Goal: Information Seeking & Learning: Learn about a topic

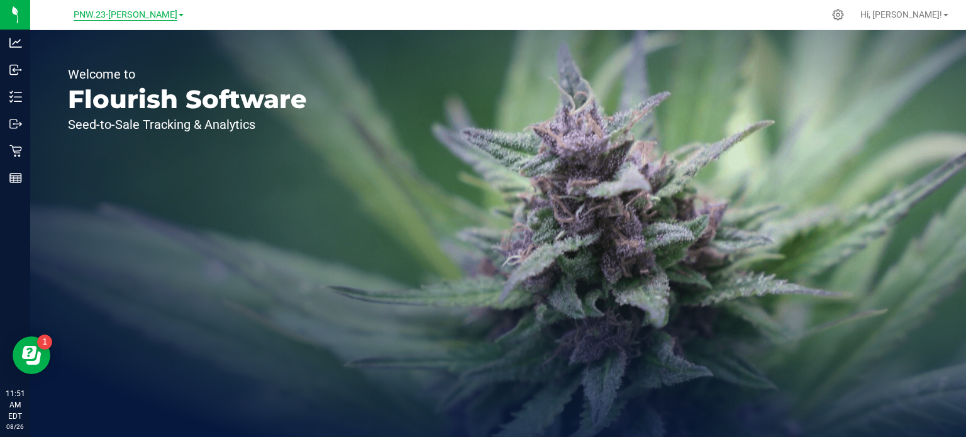
click at [154, 14] on span "PNW.23-Dalton" at bounding box center [126, 14] width 104 height 11
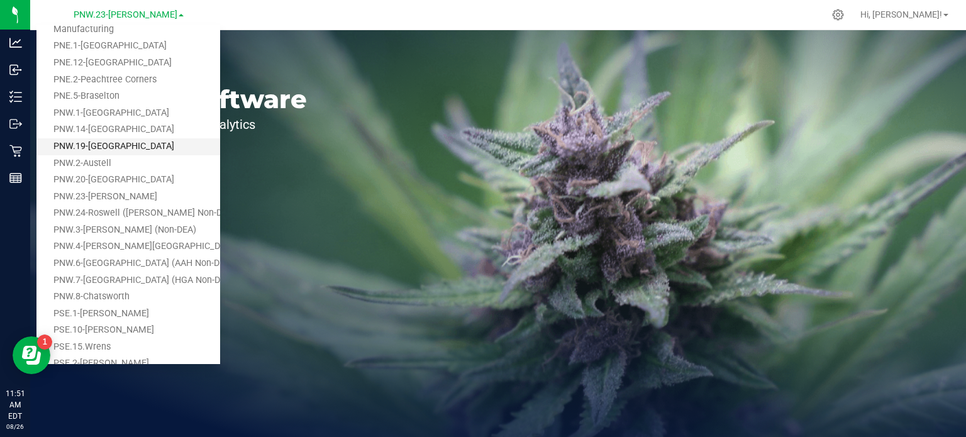
scroll to position [126, 0]
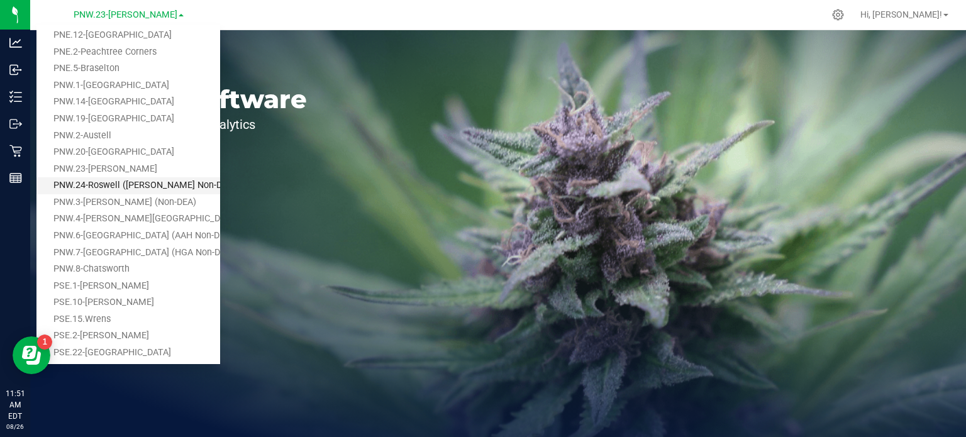
click at [93, 186] on link "PNW.24-Roswell (Holcomb Non-DEA)" at bounding box center [128, 185] width 184 height 17
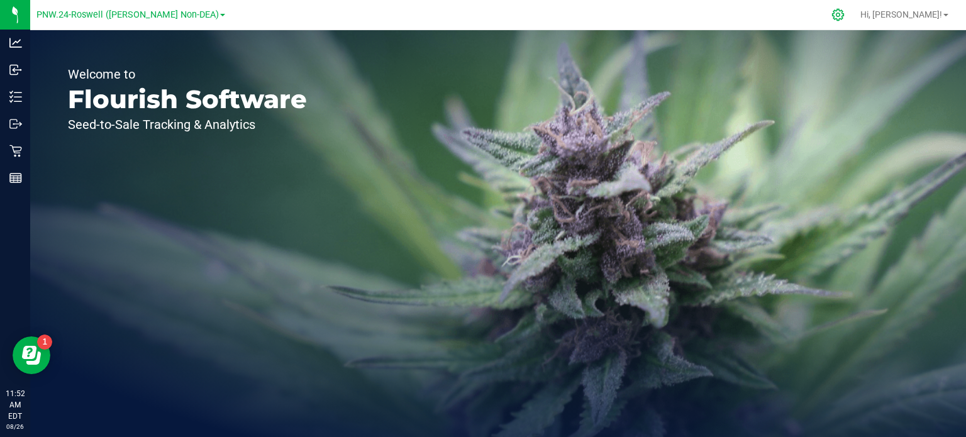
click at [844, 13] on icon at bounding box center [838, 15] width 12 height 12
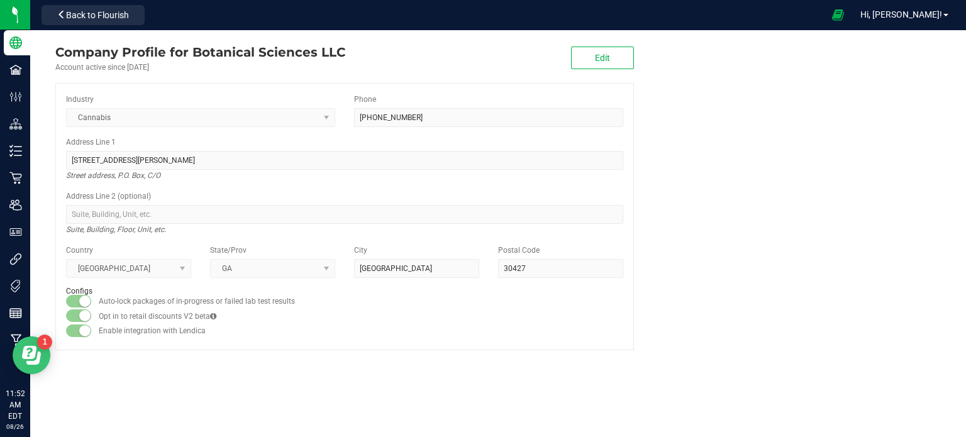
click at [26, 362] on icon "Open Resource Center" at bounding box center [33, 358] width 14 height 13
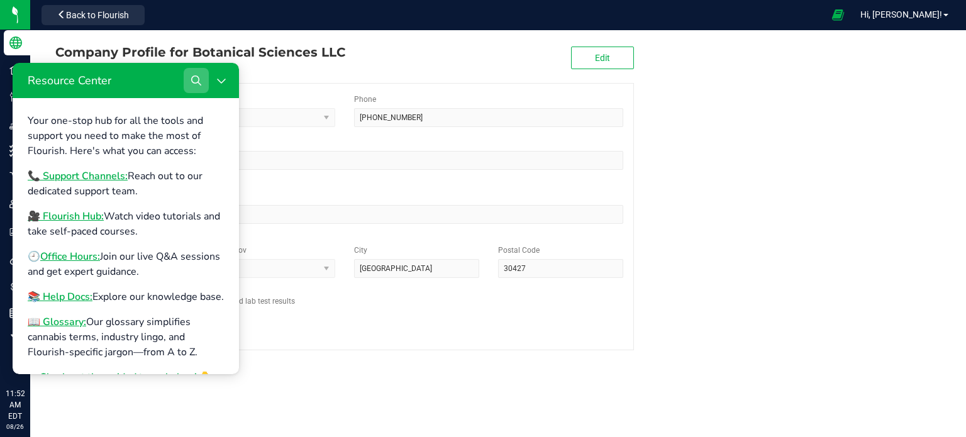
click at [197, 78] on icon "Search" at bounding box center [196, 80] width 10 height 10
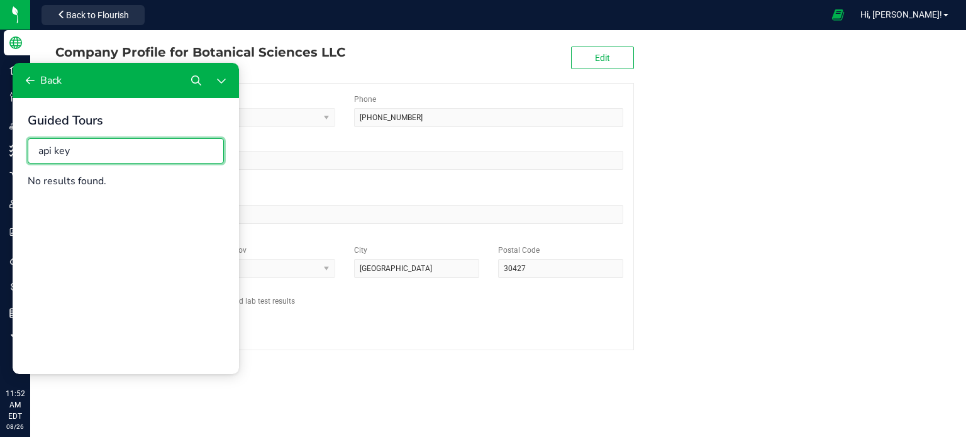
drag, startPoint x: 78, startPoint y: 154, endPoint x: 15, endPoint y: 211, distance: 85.1
click html "Guided Tours api key No results found. Back"
type input "p"
type input "jane"
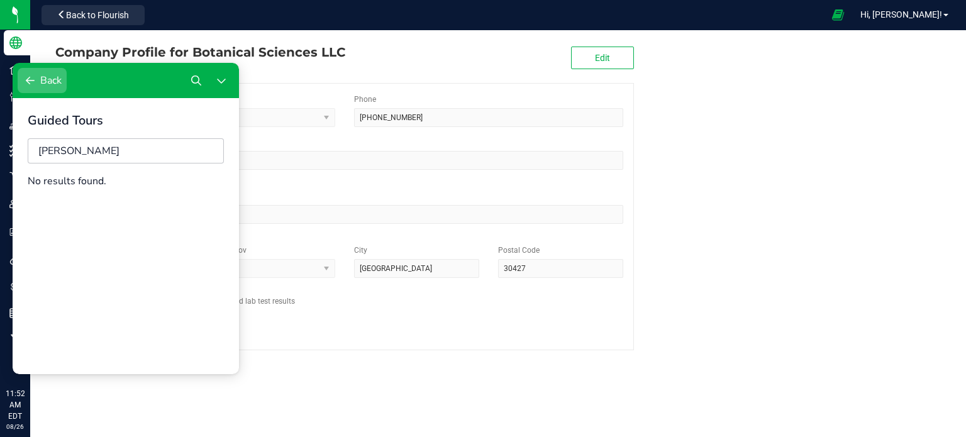
click at [36, 79] on div "Resource Center" at bounding box center [30, 80] width 15 height 15
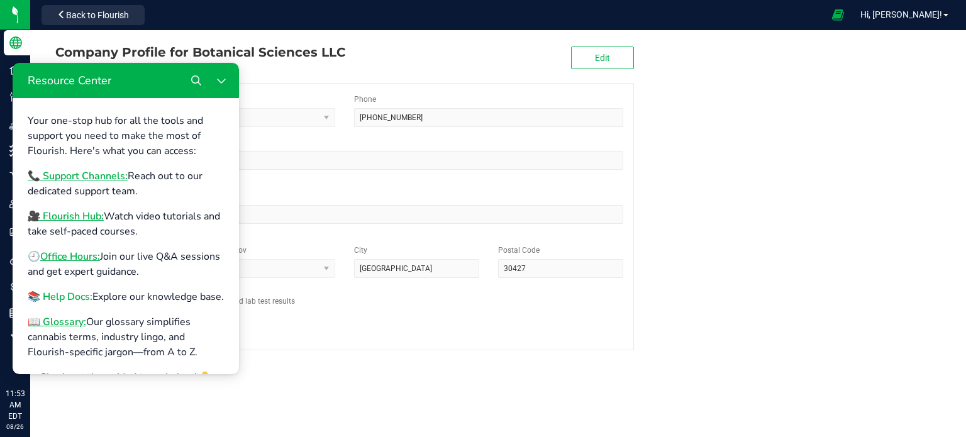
click at [73, 300] on b "📚 Help Docs:" at bounding box center [60, 297] width 65 height 14
click at [718, 176] on company "Company Profile for Botanical Sciences LLC Account active since Dec 8, 2022 Edi…" at bounding box center [498, 196] width 936 height 333
click at [265, 3] on div at bounding box center [487, 15] width 674 height 25
click at [221, 78] on icon "Close Resource Center" at bounding box center [221, 80] width 10 height 10
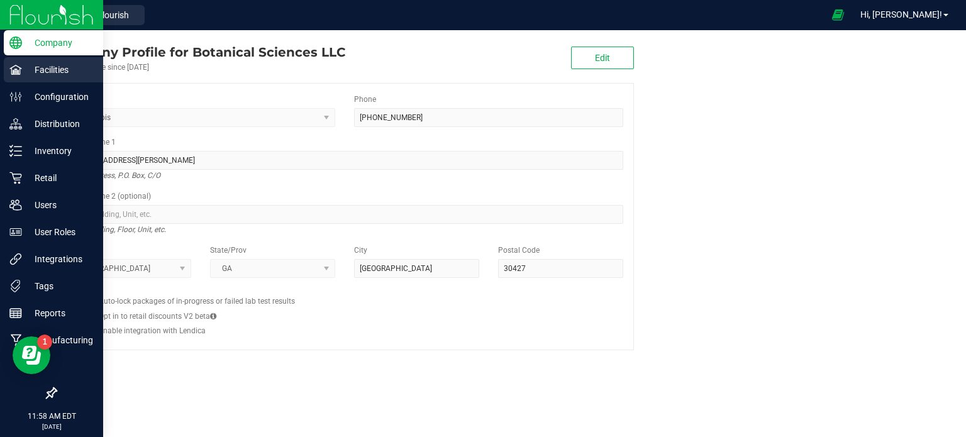
click at [16, 67] on icon at bounding box center [15, 70] width 13 height 13
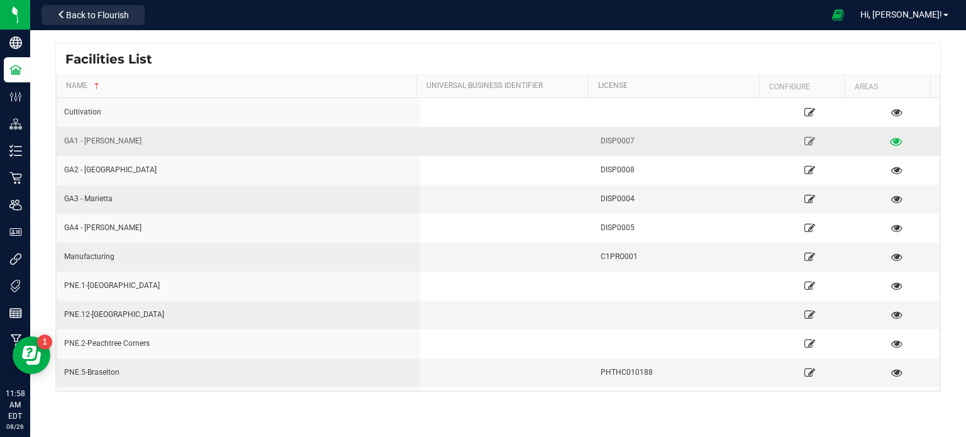
click at [891, 138] on icon at bounding box center [897, 141] width 12 height 9
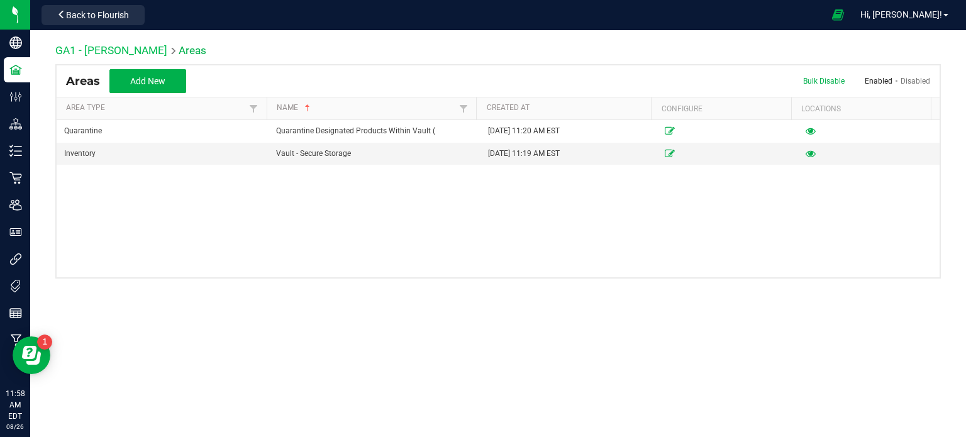
click at [96, 55] on link "GA1 - Chamblee" at bounding box center [111, 50] width 112 height 13
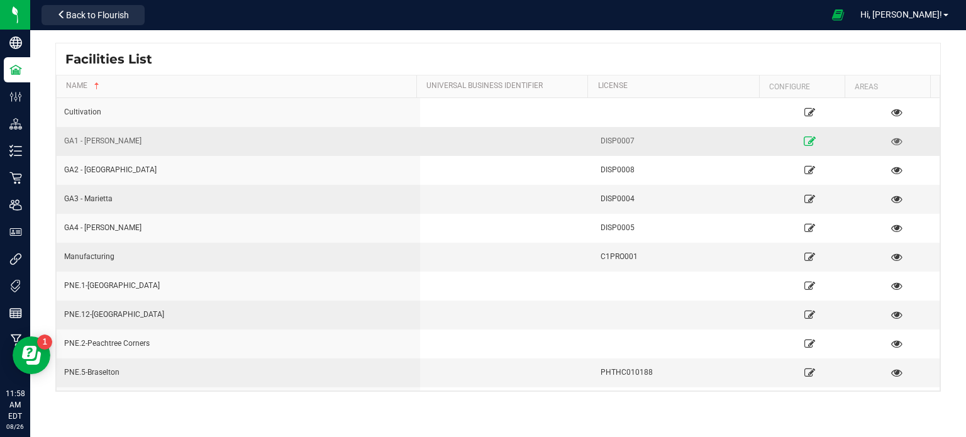
click at [807, 143] on icon at bounding box center [810, 141] width 12 height 9
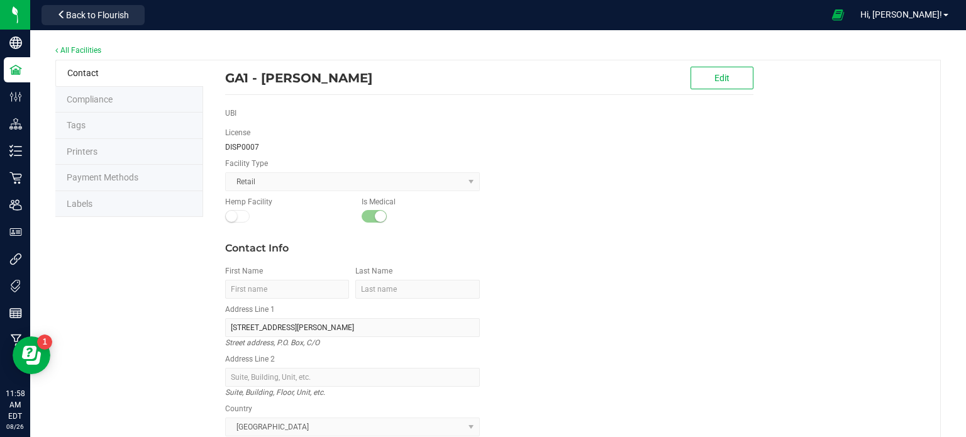
click at [123, 104] on li "Compliance" at bounding box center [129, 100] width 148 height 26
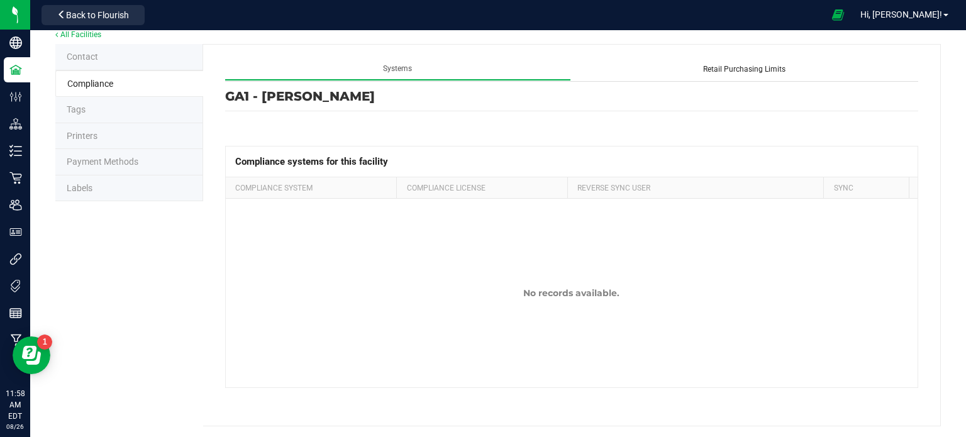
scroll to position [16, 0]
click at [161, 111] on li "Tags" at bounding box center [129, 109] width 148 height 26
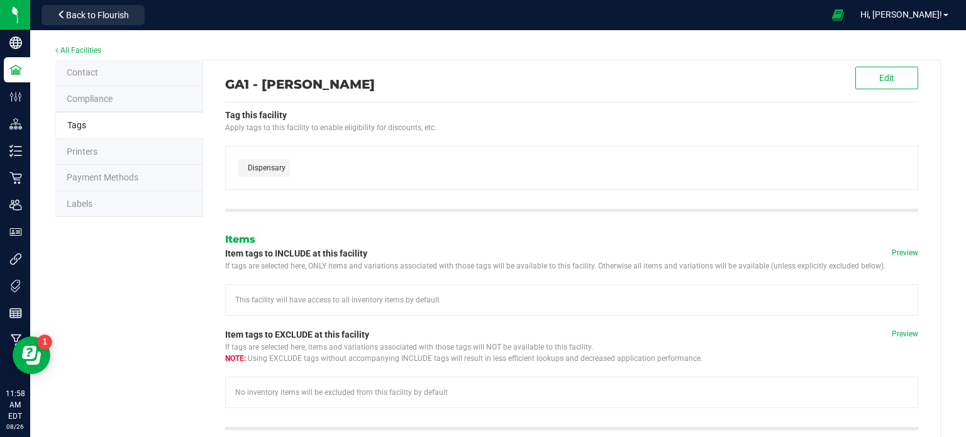
click at [121, 148] on li "Printers" at bounding box center [129, 152] width 148 height 26
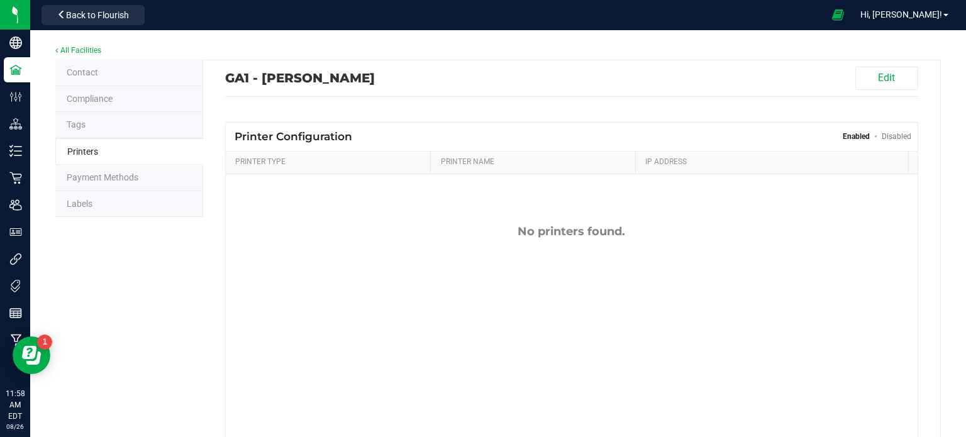
scroll to position [53, 0]
click at [142, 176] on li "Payment Methods" at bounding box center [129, 178] width 148 height 26
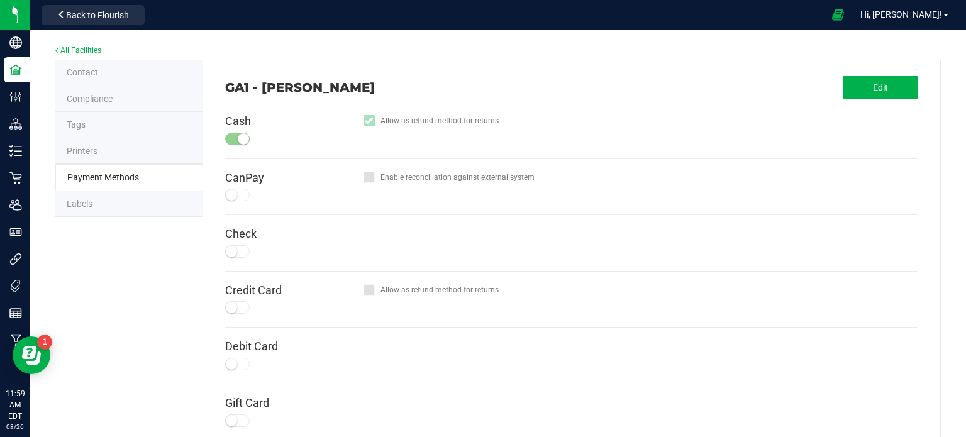
click at [108, 207] on li "Labels" at bounding box center [129, 204] width 148 height 26
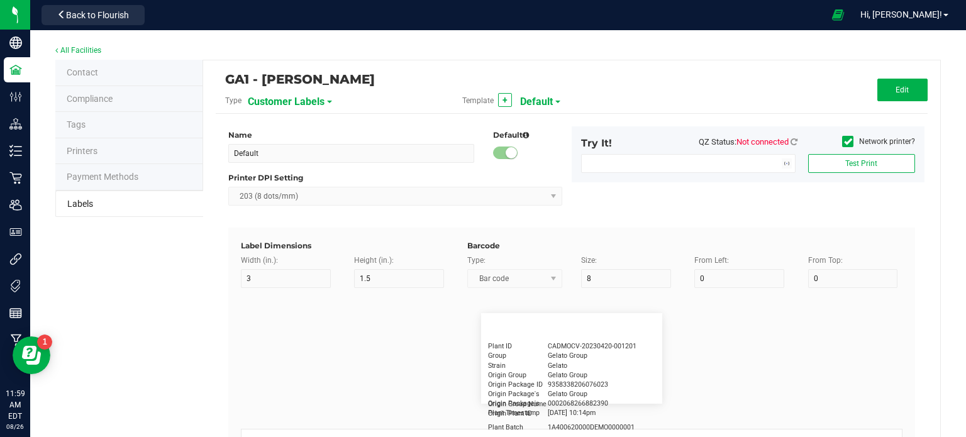
type input "2024 Patient Label - USE THIS COMPLIANCE"
type input "2"
type input "1"
type input "20"
type input "5"
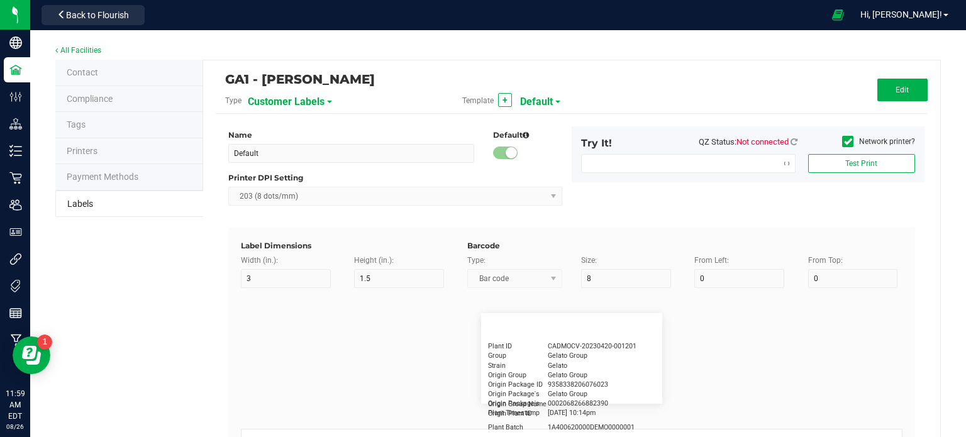
type input "Customer"
type input "15"
type input "7"
type input "4"
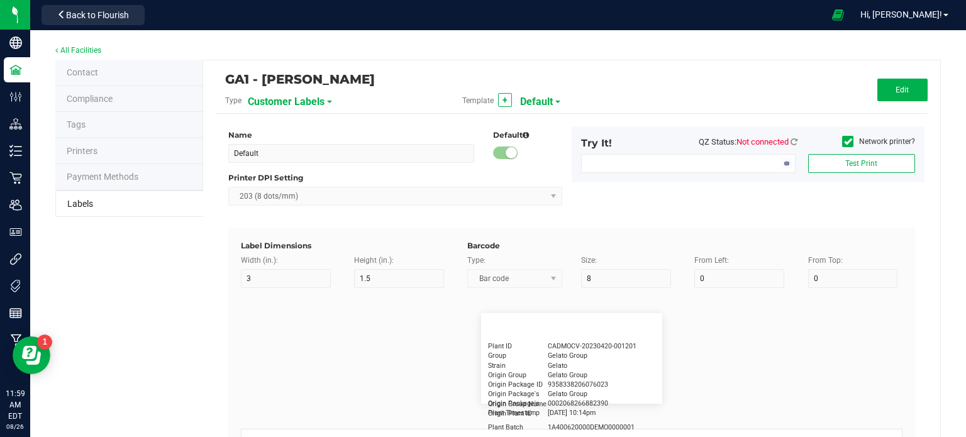
type input "Firstname Lastname"
type input "Order Date"
type input "15"
type input "7"
type input "4"
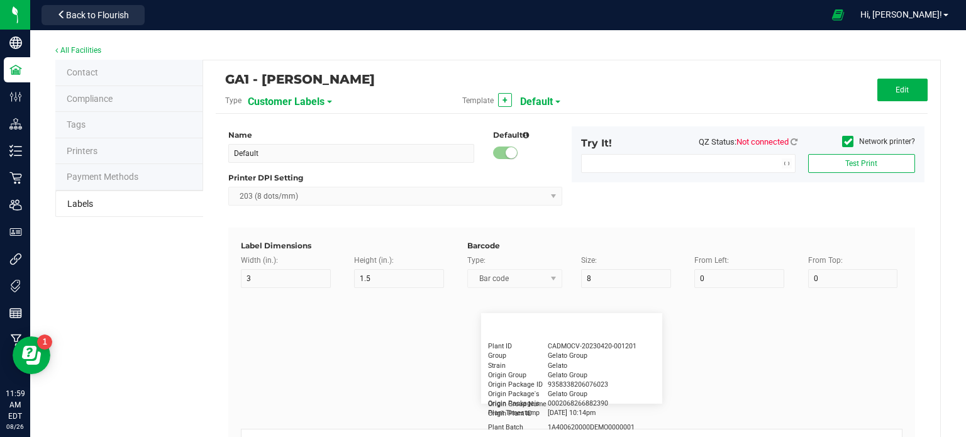
type input "15"
type input "4/20/2023 1:17 pm"
type input "Lot Number"
type input "7"
type input "4"
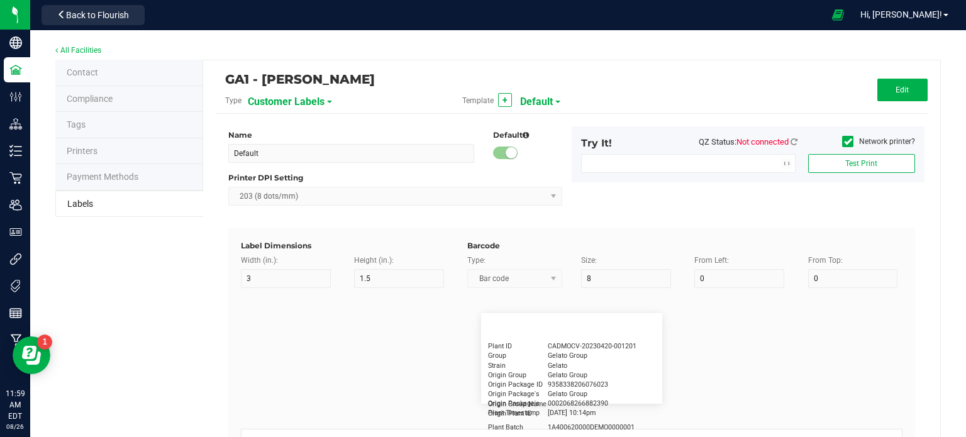
type input "12.5"
type input "LOTPXGDP-0912"
type input "Registry ID"
type input "15"
type input "7"
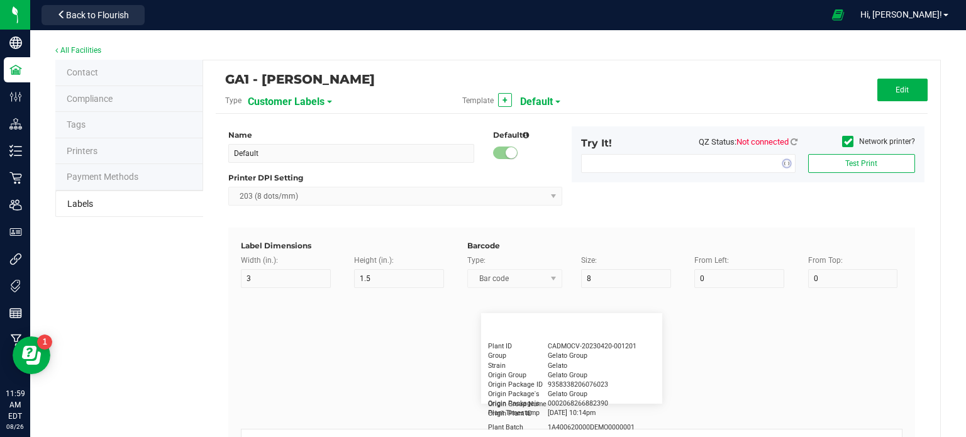
type input "4"
type input "7.5"
type input "MD98179749823"
type input "DOB"
type input "15"
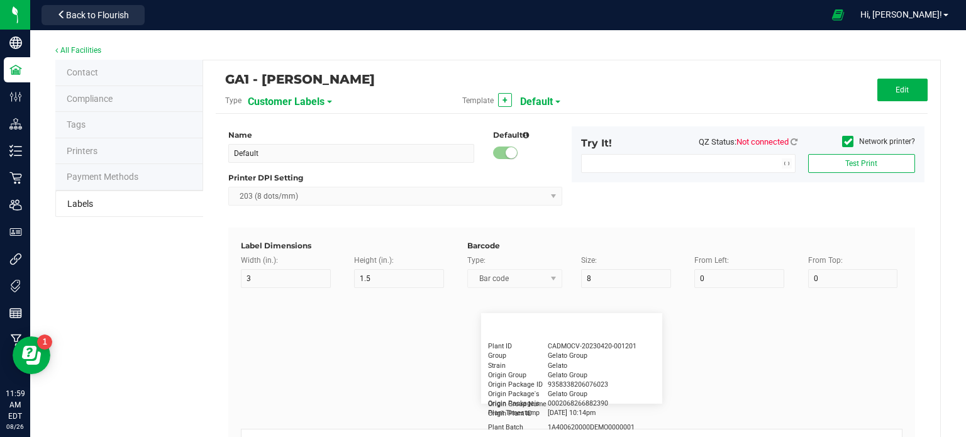
type input "7"
type input "4"
type input "10"
type input "MM/DD/YYYY"
type input "Address"
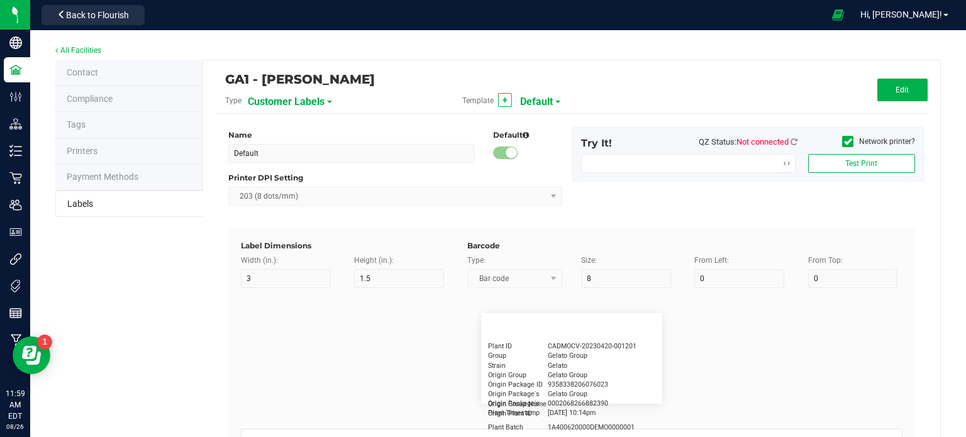
type input "15"
type input "5"
type input "4"
type input "20"
type input "575 Professional Drive, Suite 170"
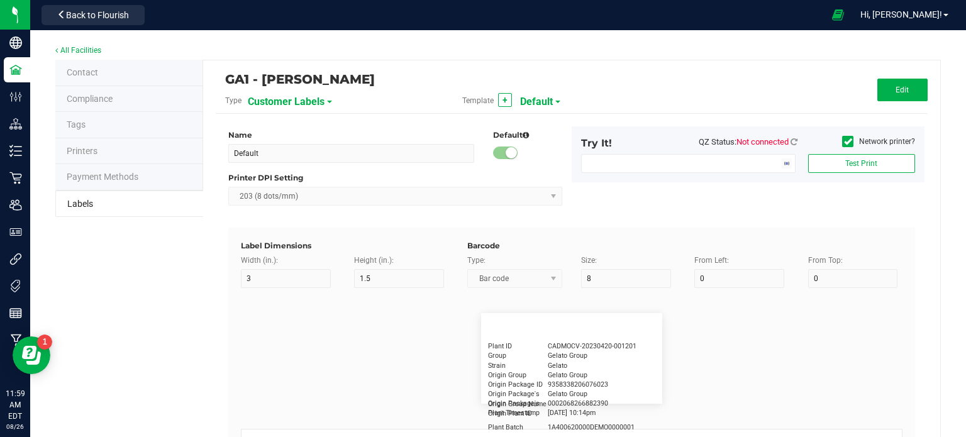
type input "Facility Address Line 2"
type input "15"
type input "5"
type input "19"
type input "22"
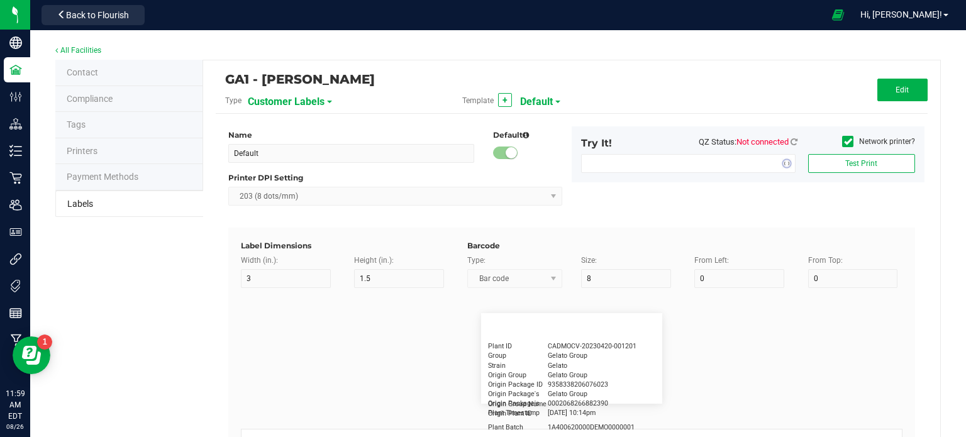
type input "Lawrenceville, GA 30046"
type input "Pharmacy"
type input "15"
type input "6"
type input "4"
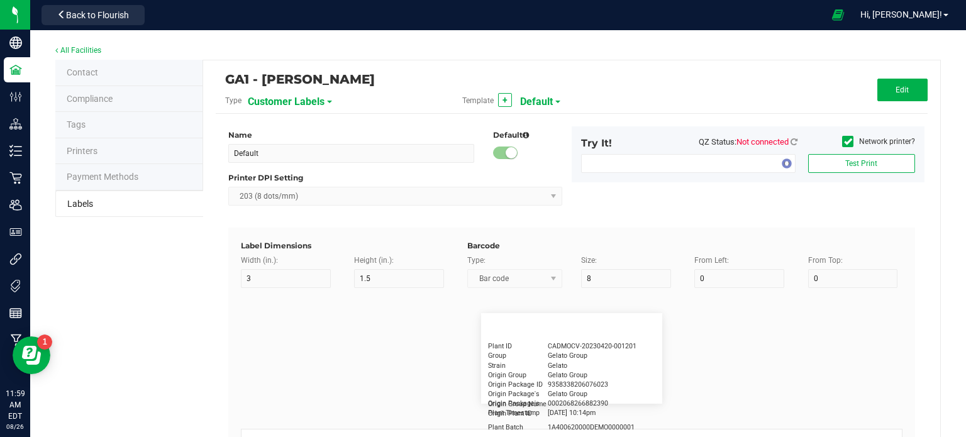
type input "17.5"
type input "Concord Pharmacy Lawrenceville"
type input "License"
type input "15"
type input "5"
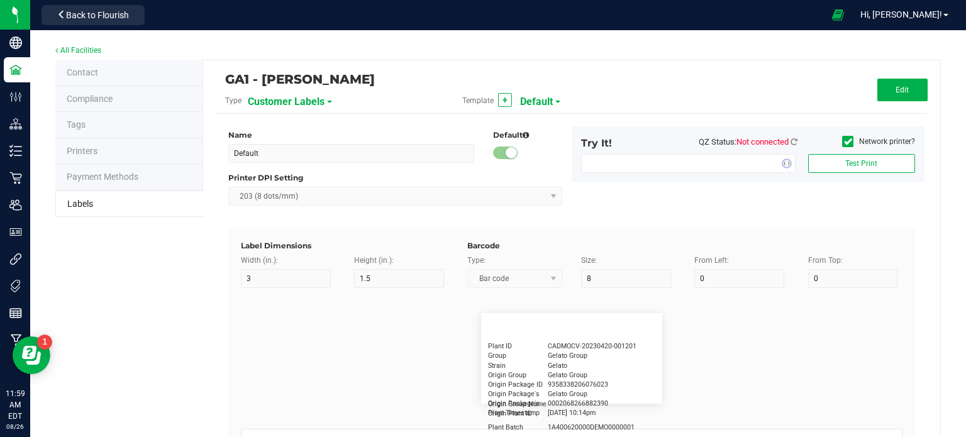
type input "4"
type input "23.5"
type input "1234567890"
type input "Qty"
type input "15"
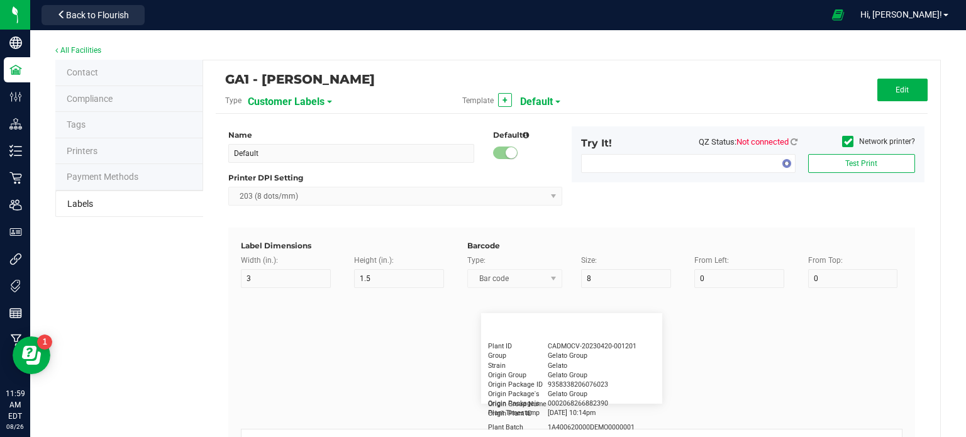
type input "38"
type input "15"
type input "3 ea"
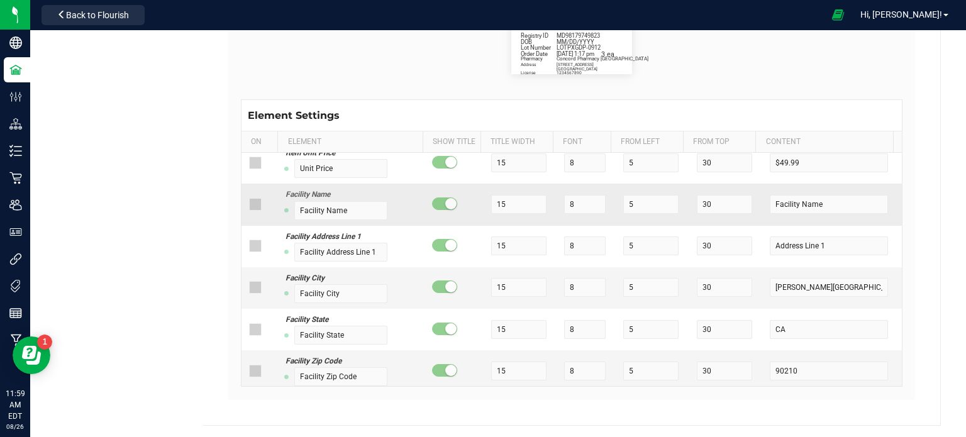
scroll to position [679, 0]
click at [133, 214] on div "Contact Compliance Tags Printers Payment Methods Labels GA1 - Chamblee Type Cus…" at bounding box center [498, 93] width 886 height 666
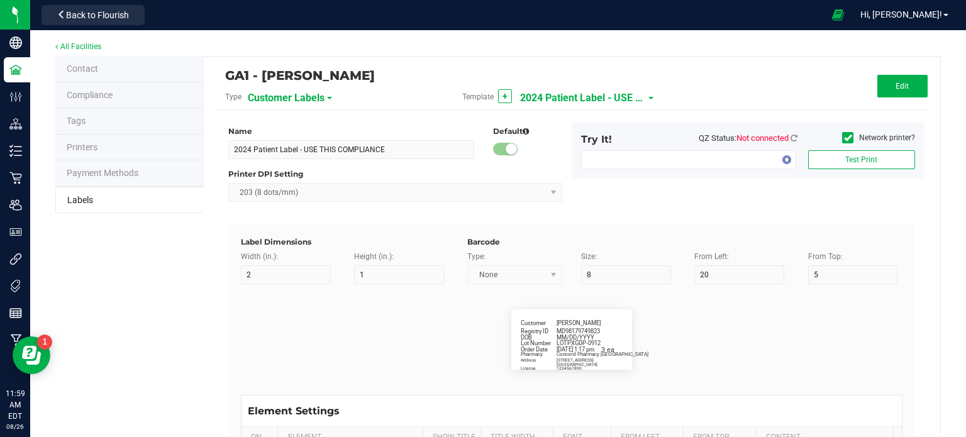
scroll to position [0, 0]
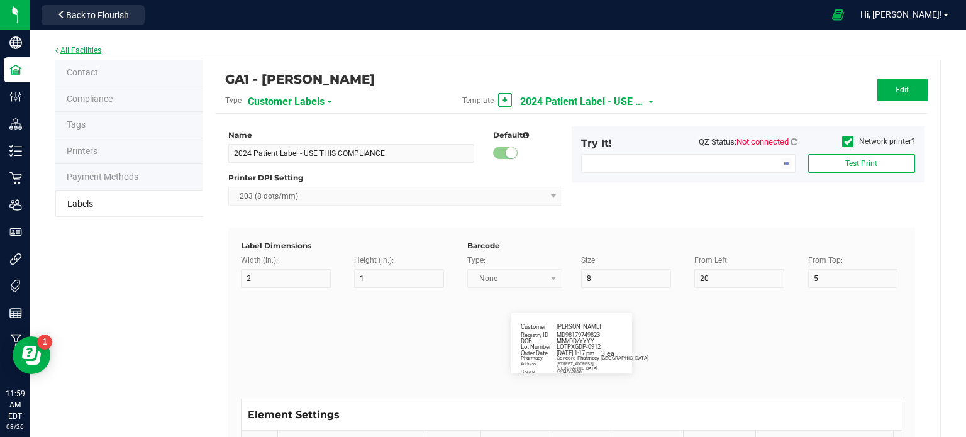
click at [60, 48] on link "All Facilities" at bounding box center [78, 50] width 46 height 9
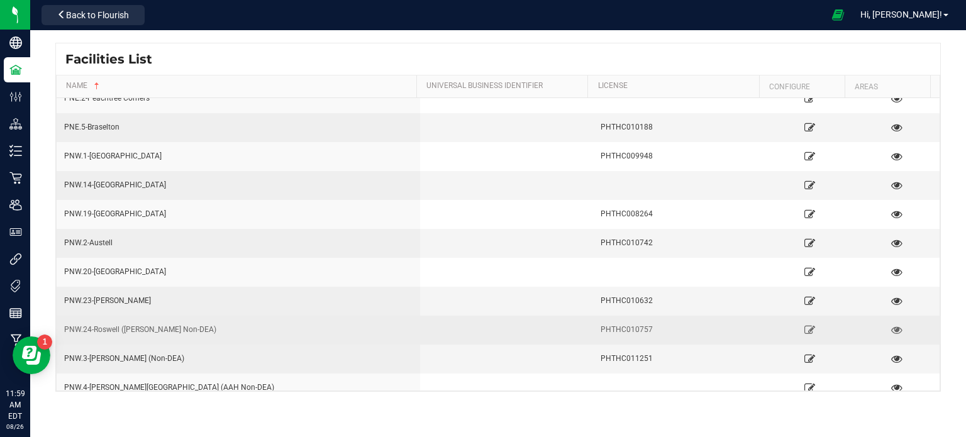
scroll to position [315, 0]
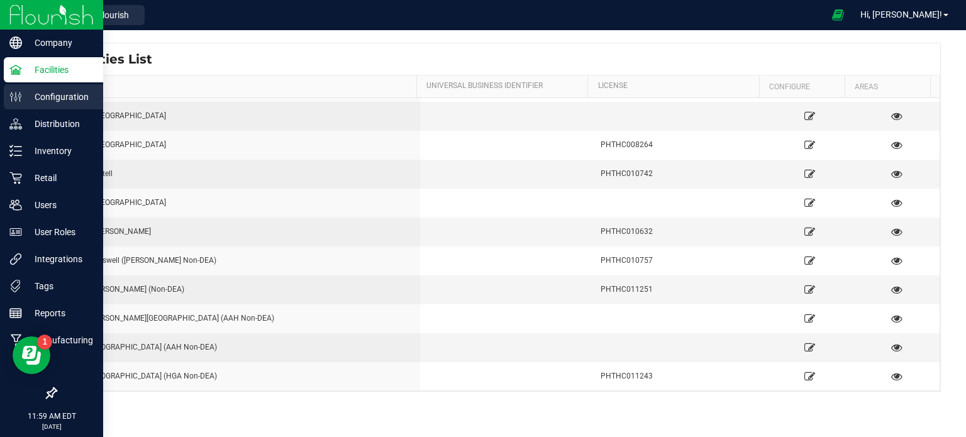
click at [44, 103] on p "Configuration" at bounding box center [59, 96] width 75 height 15
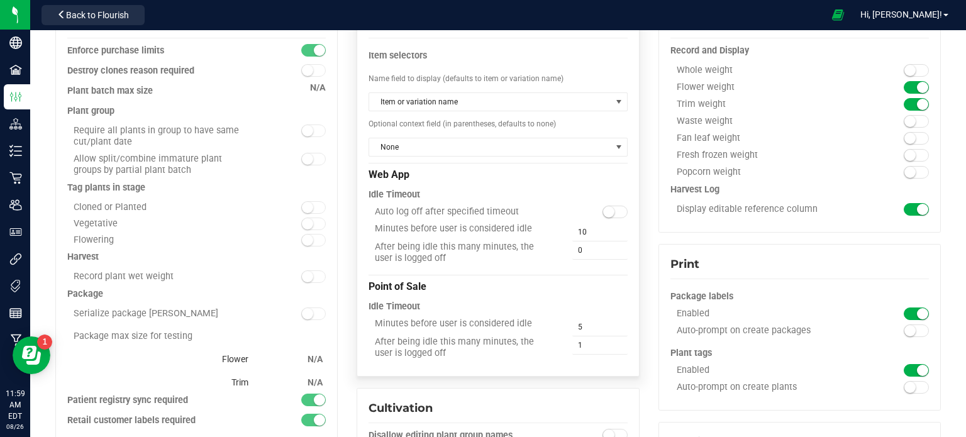
scroll to position [189, 0]
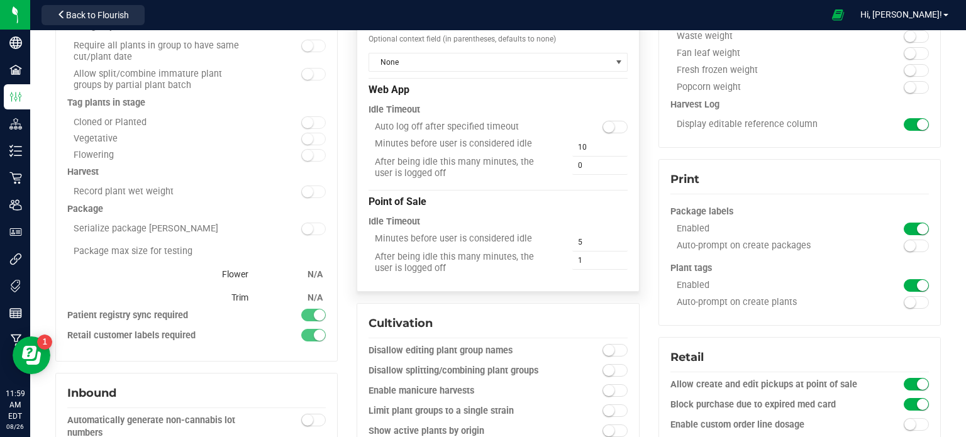
click at [483, 237] on div "Minutes before user is considered idle" at bounding box center [466, 238] width 194 height 11
click at [574, 234] on span "5 5" at bounding box center [600, 242] width 55 height 18
click at [442, 243] on div "Minutes before user is considered idle" at bounding box center [466, 238] width 194 height 11
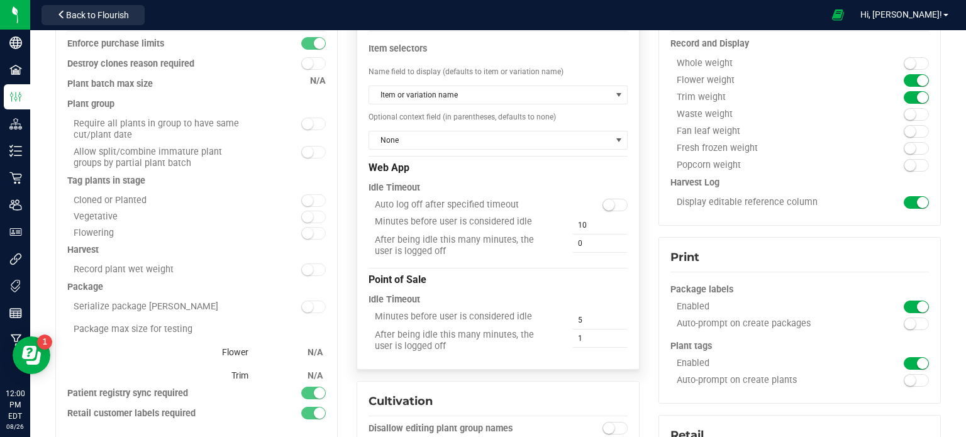
scroll to position [126, 0]
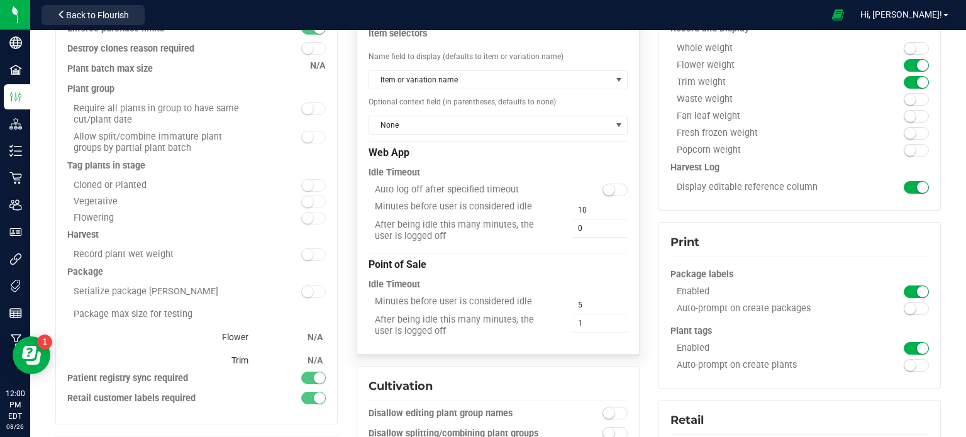
click at [446, 262] on div "Point of Sale" at bounding box center [498, 263] width 259 height 21
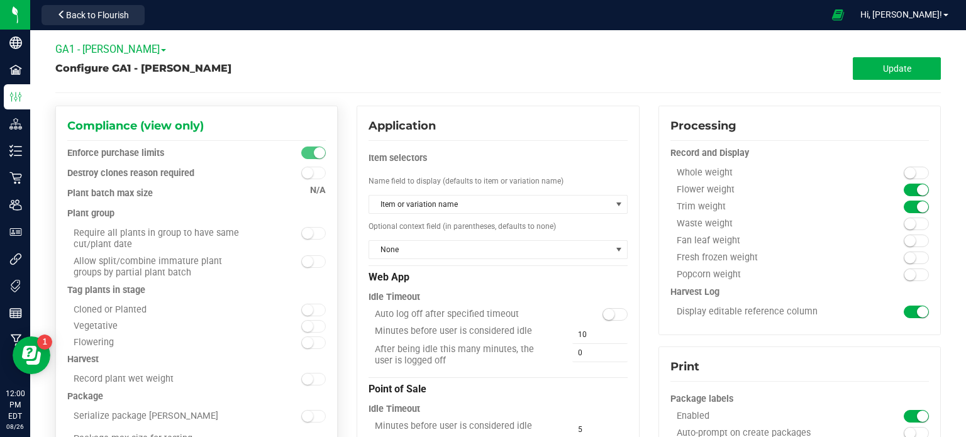
scroll to position [0, 0]
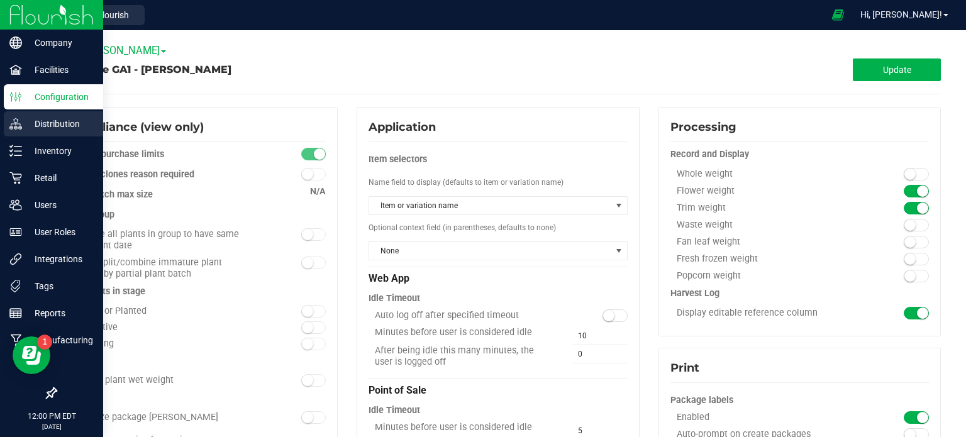
click at [18, 122] on icon at bounding box center [15, 122] width 9 height 8
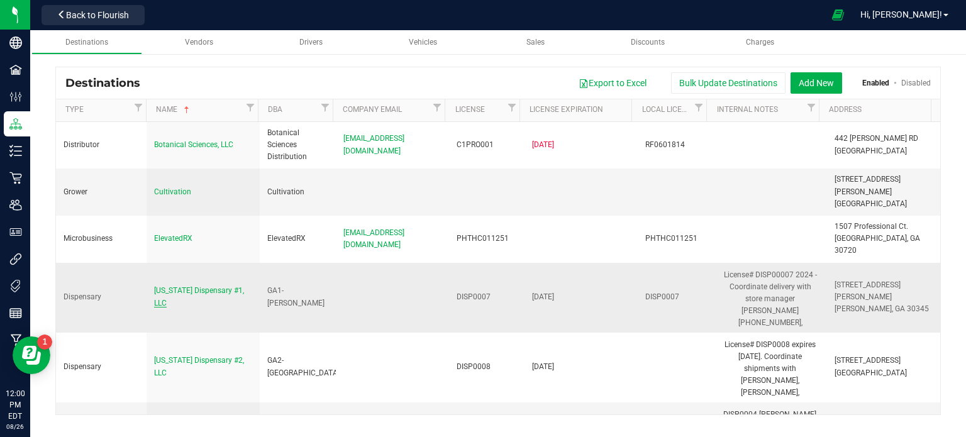
click at [195, 286] on span "Georgia Dispensary #1, LLC" at bounding box center [199, 296] width 90 height 21
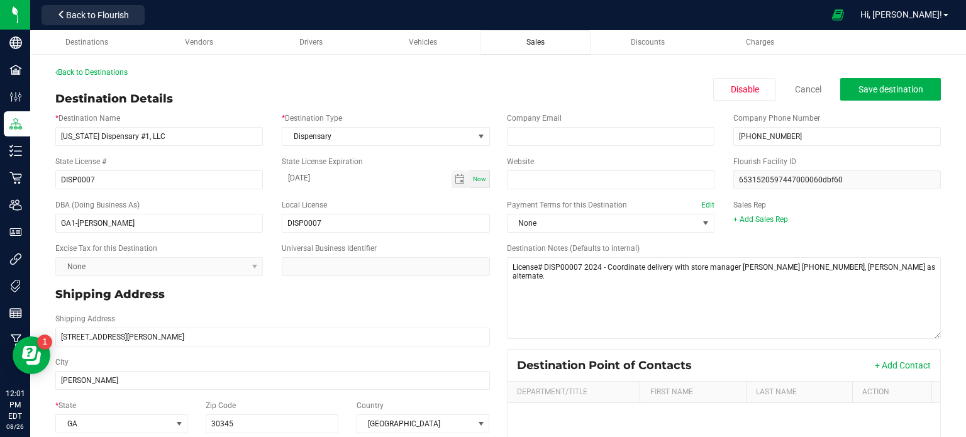
click at [539, 42] on span "Sales" at bounding box center [536, 42] width 18 height 9
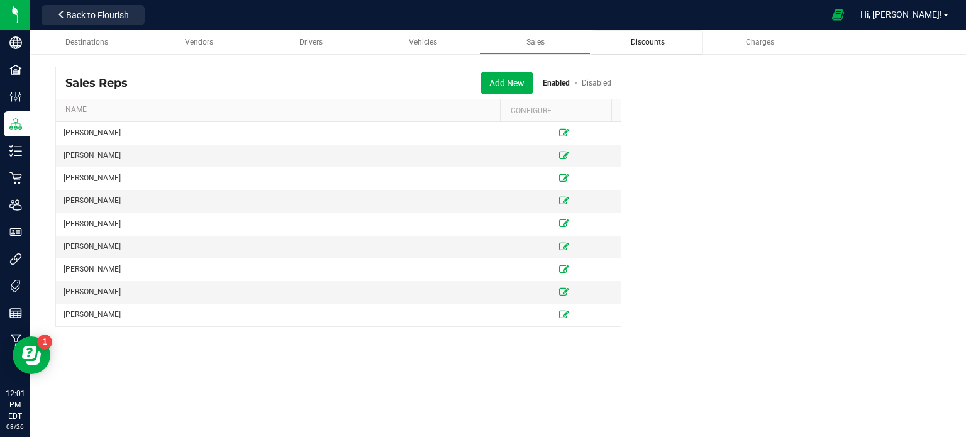
click at [656, 39] on span "Discounts" at bounding box center [648, 42] width 34 height 9
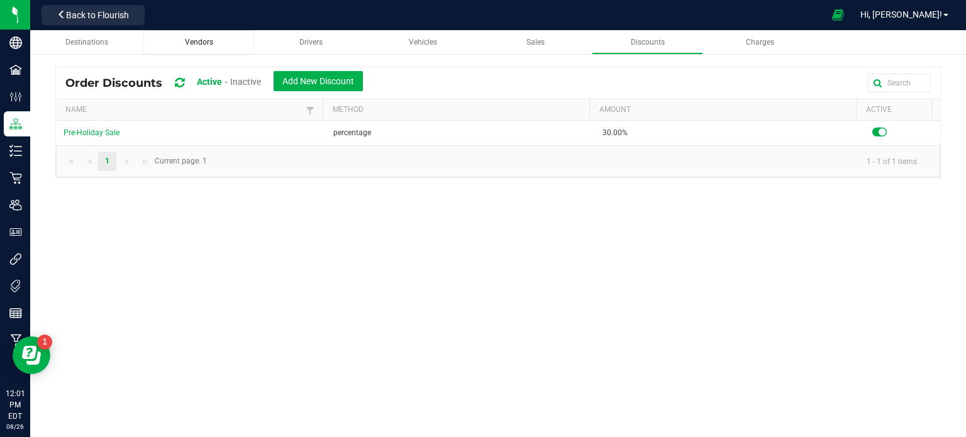
click at [200, 42] on span "Vendors" at bounding box center [199, 42] width 28 height 9
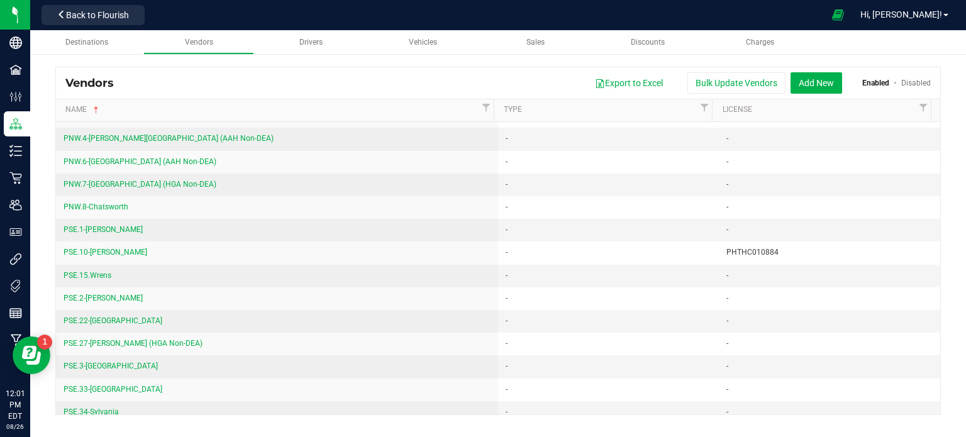
scroll to position [755, 0]
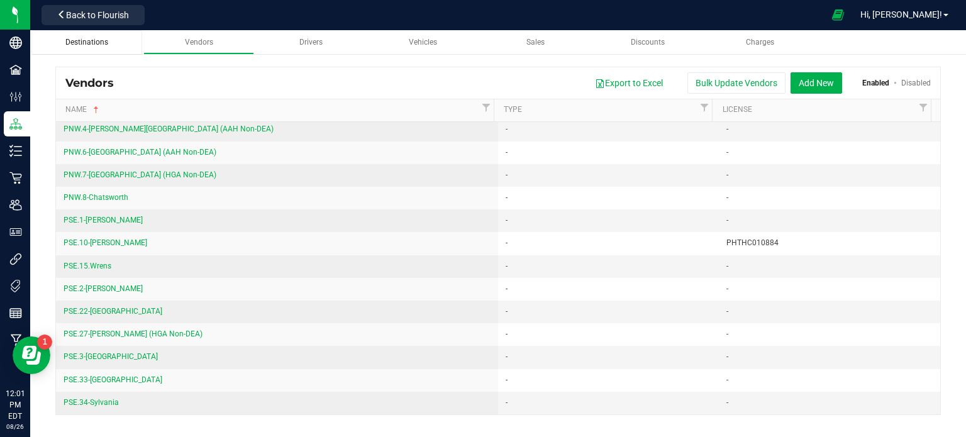
click at [82, 47] on div "Destinations" at bounding box center [87, 42] width 91 height 11
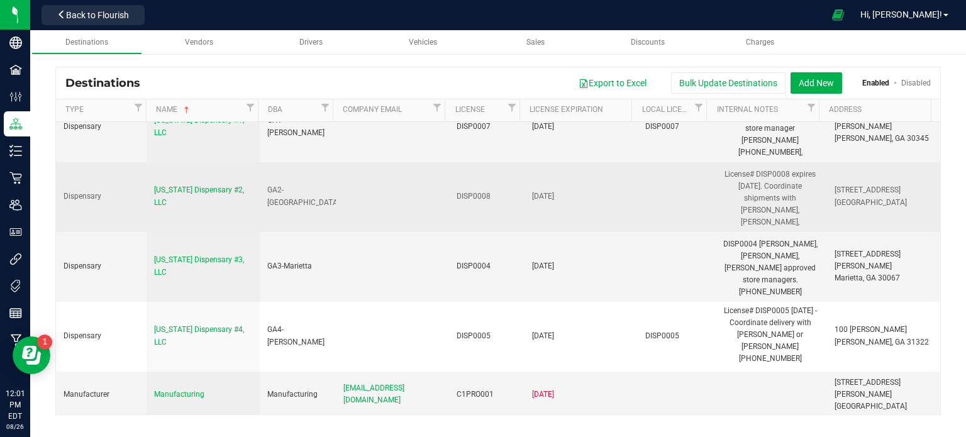
scroll to position [126, 0]
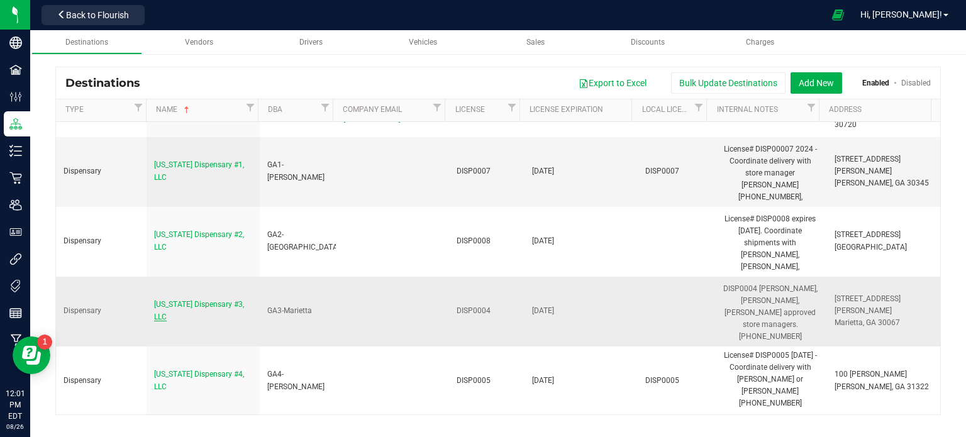
click at [185, 300] on span "Georgia Dispensary #3, LLC" at bounding box center [199, 310] width 90 height 21
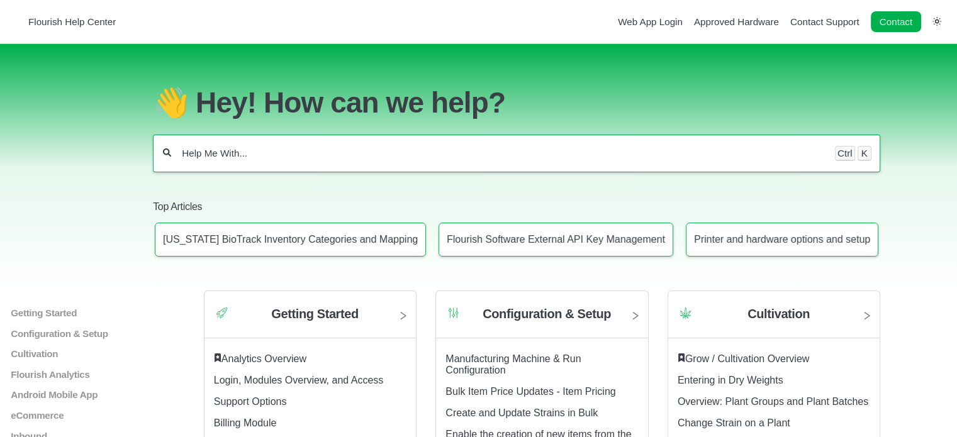
click at [404, 150] on div "Ctrl K" at bounding box center [516, 154] width 727 height 38
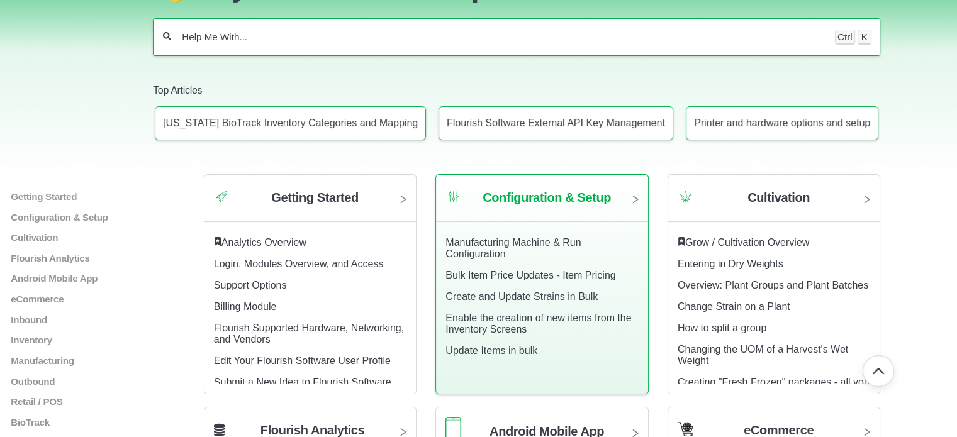
scroll to position [68, 0]
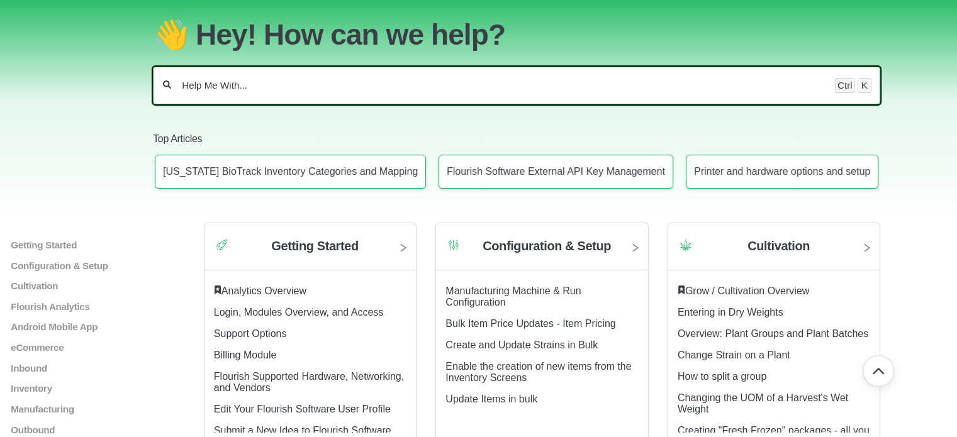
click at [338, 84] on input "Help Me With..." at bounding box center [503, 85] width 644 height 13
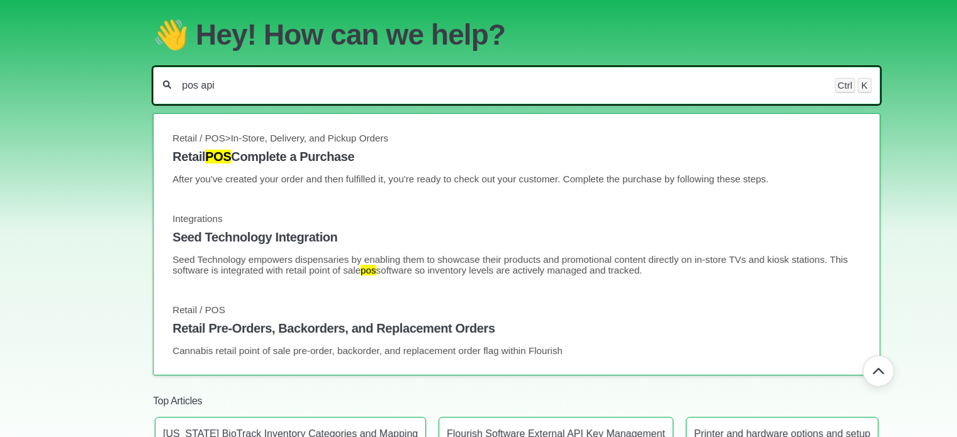
click at [403, 92] on input "pos api" at bounding box center [503, 85] width 644 height 13
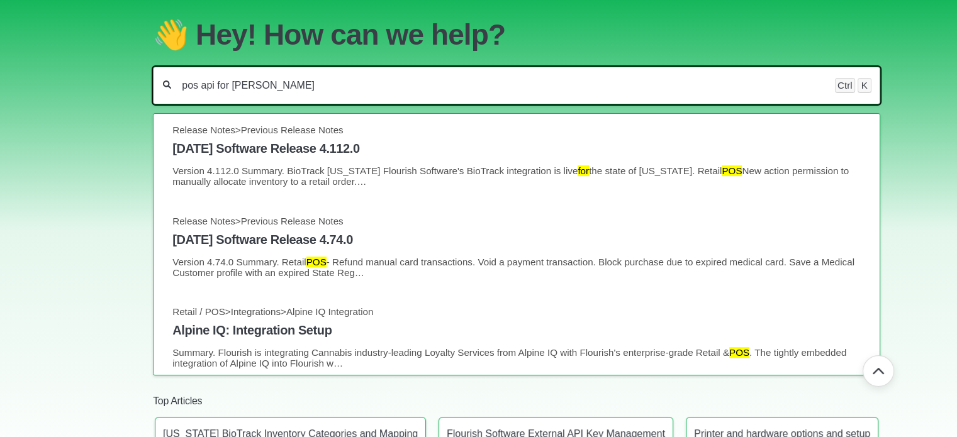
scroll to position [397, 0]
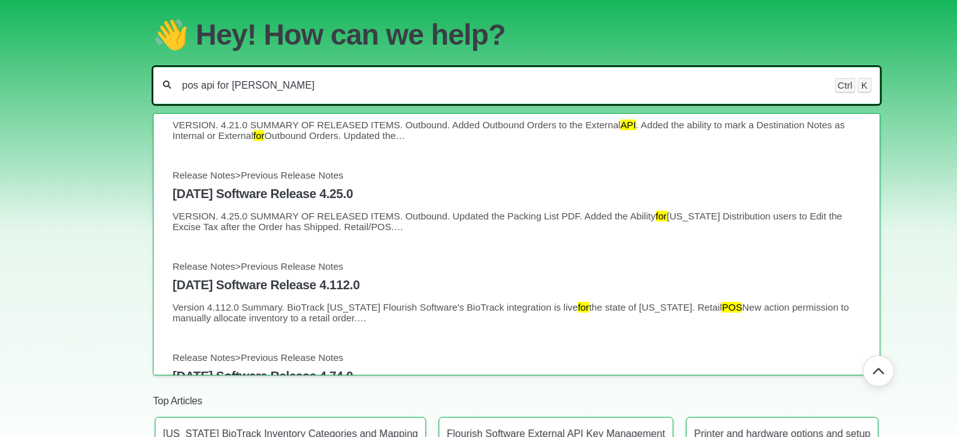
drag, startPoint x: 240, startPoint y: 89, endPoint x: 166, endPoint y: 82, distance: 73.9
click at [166, 82] on div "pos api for jane Ctrl K" at bounding box center [516, 86] width 727 height 38
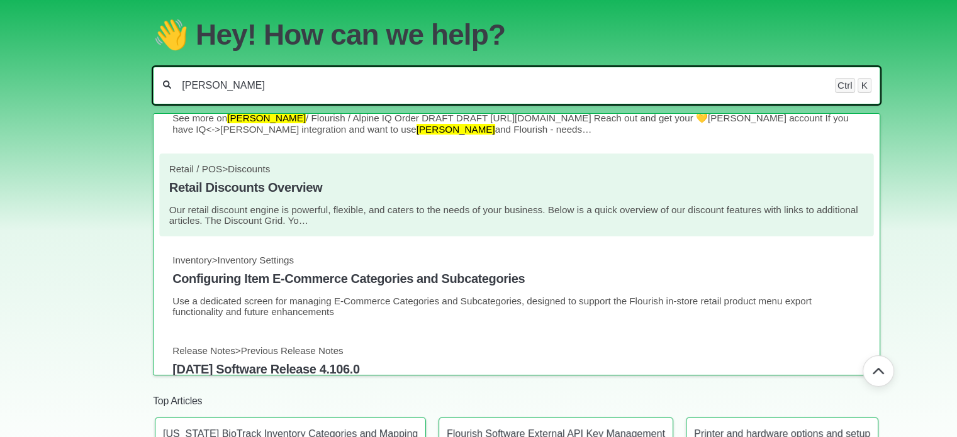
scroll to position [0, 0]
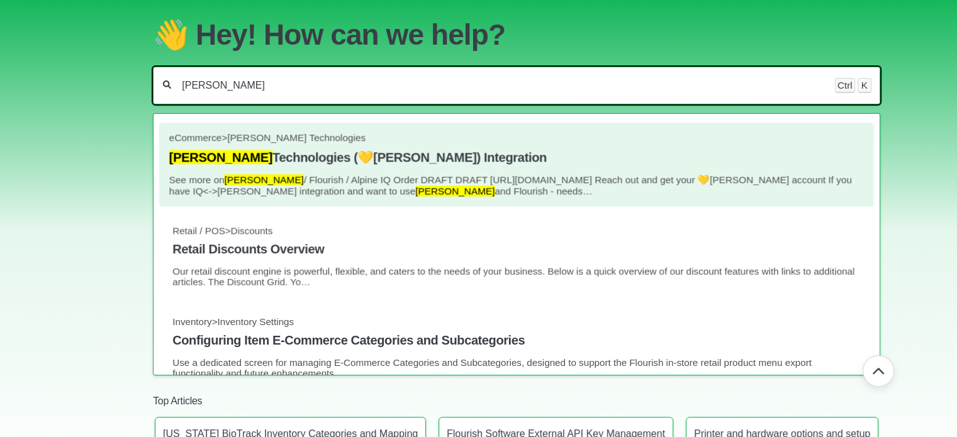
type input "jane"
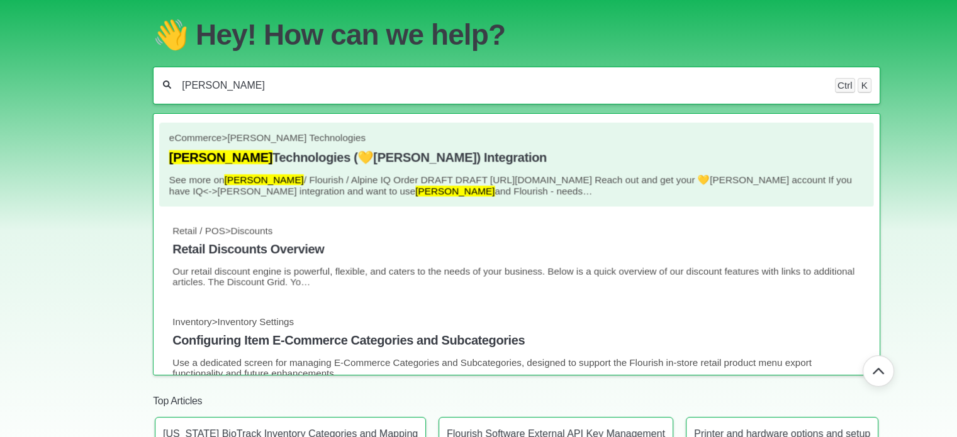
click at [372, 165] on h4 "Jane Technologies (💛Jane) Integration" at bounding box center [516, 157] width 695 height 15
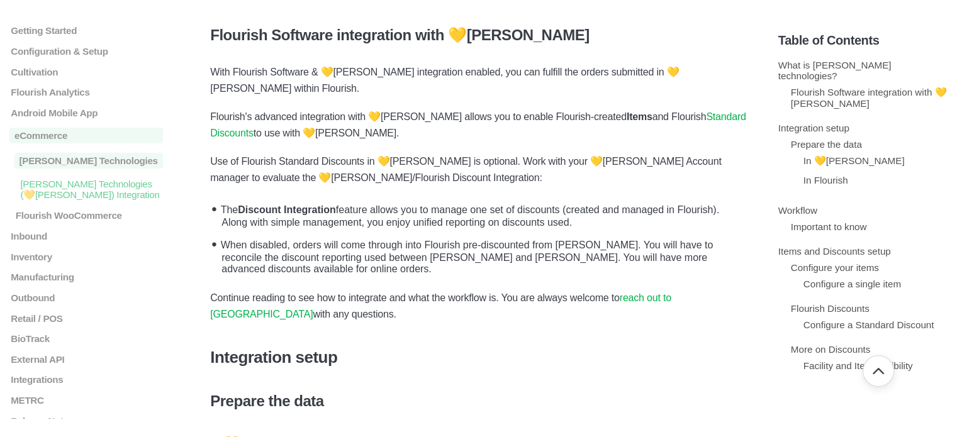
scroll to position [440, 0]
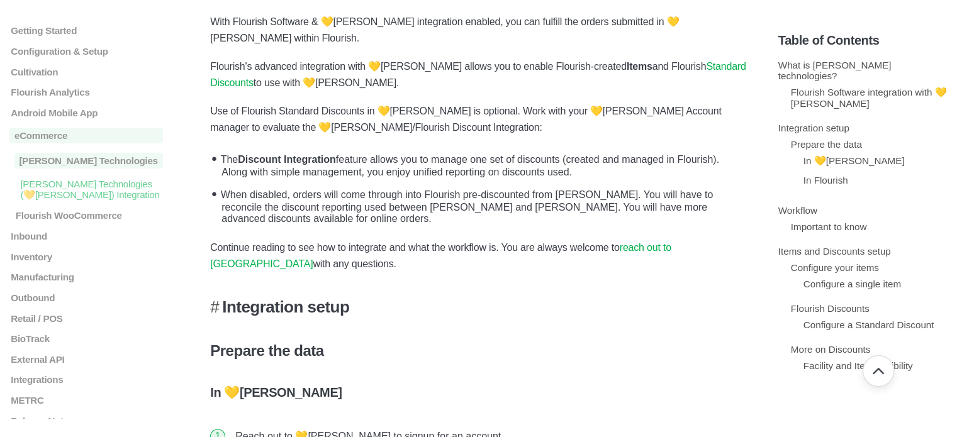
click at [306, 298] on h3 "Integration setup" at bounding box center [478, 308] width 537 height 20
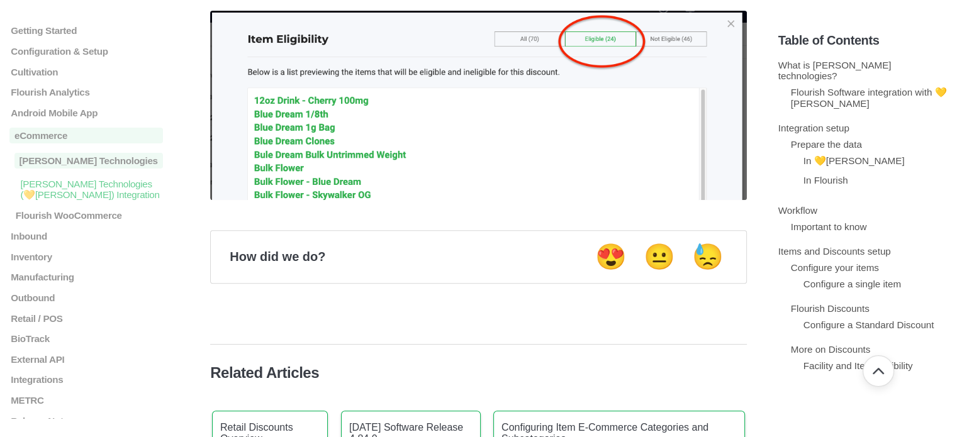
scroll to position [5270, 0]
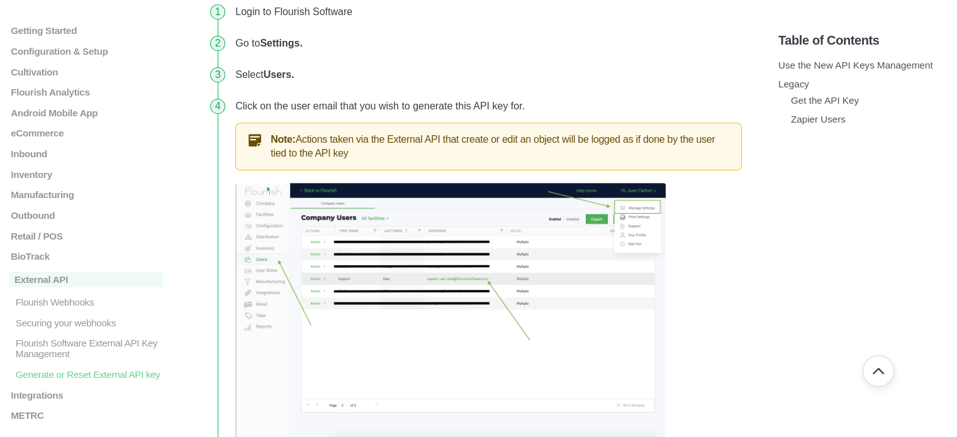
scroll to position [503, 0]
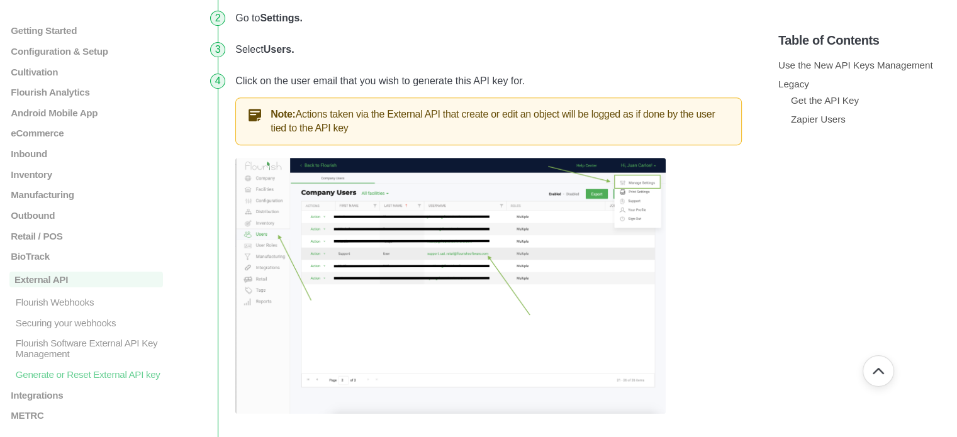
click at [528, 276] on img at bounding box center [450, 286] width 430 height 257
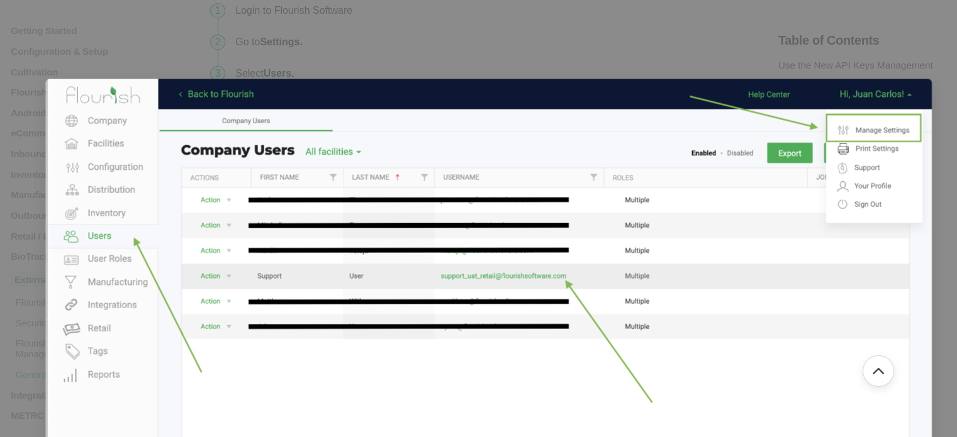
scroll to position [440, 0]
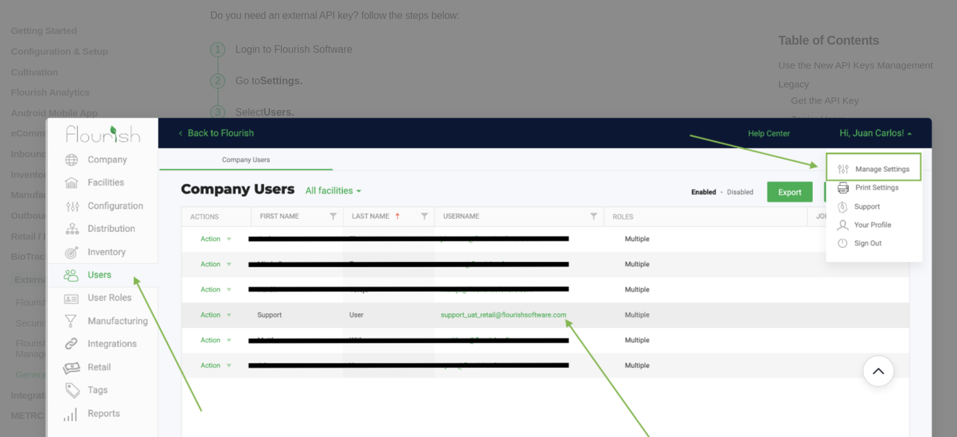
click at [690, 81] on div at bounding box center [478, 218] width 957 height 437
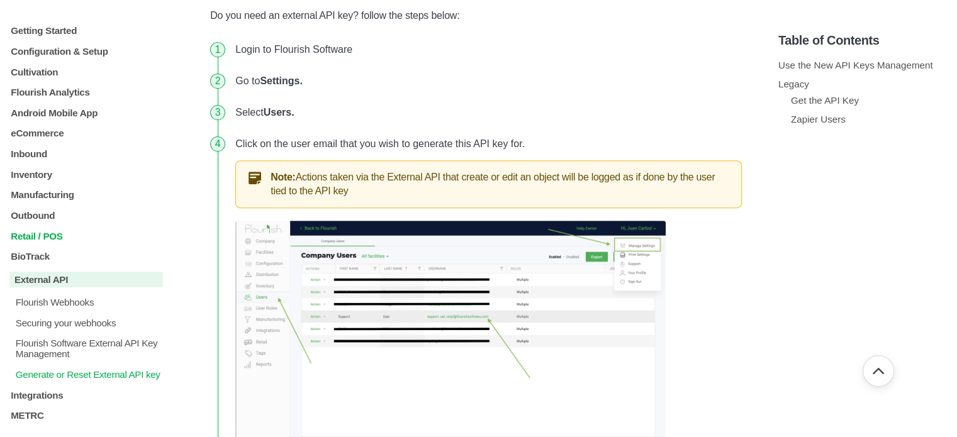
click at [57, 241] on p "Retail / POS" at bounding box center [86, 235] width 154 height 11
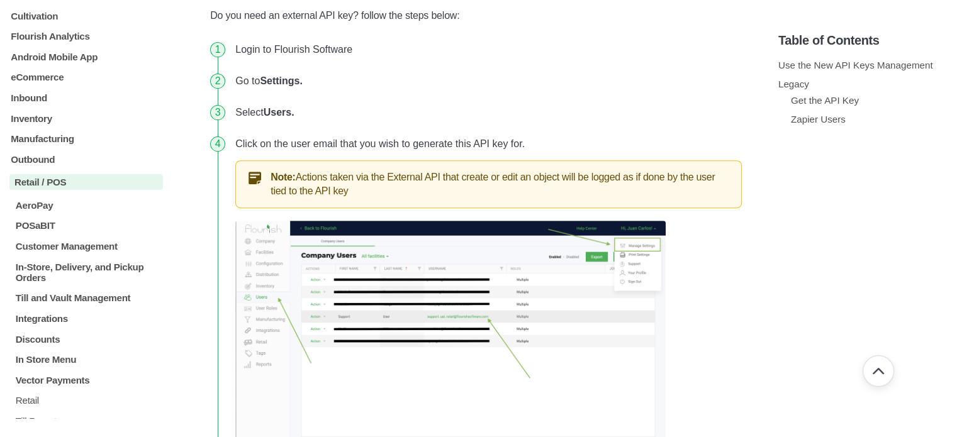
scroll to position [63, 0]
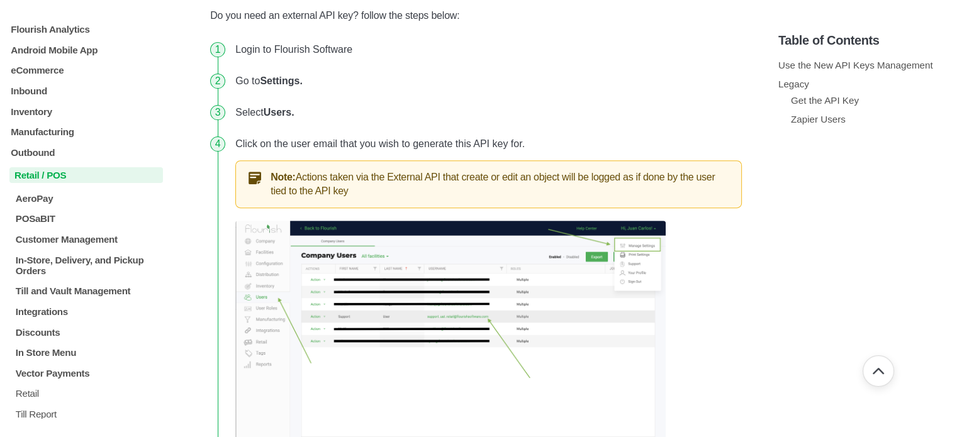
click at [62, 177] on p "Retail / POS" at bounding box center [86, 175] width 154 height 16
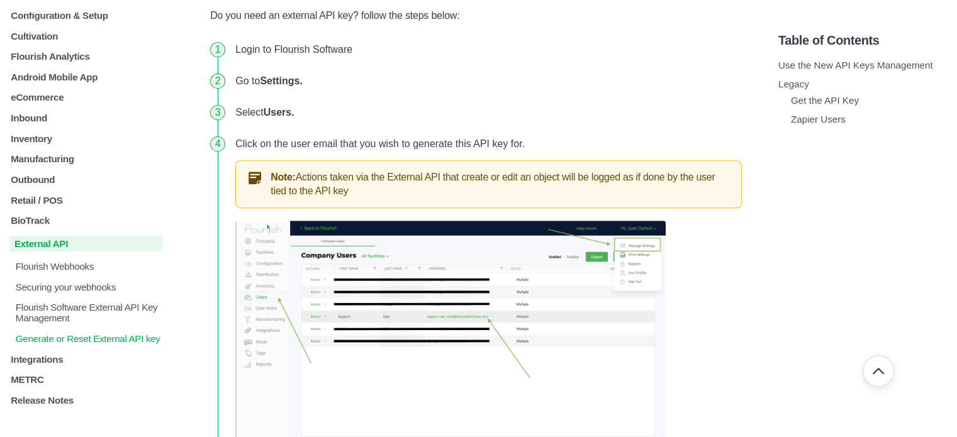
click at [67, 236] on p "External API" at bounding box center [86, 244] width 154 height 16
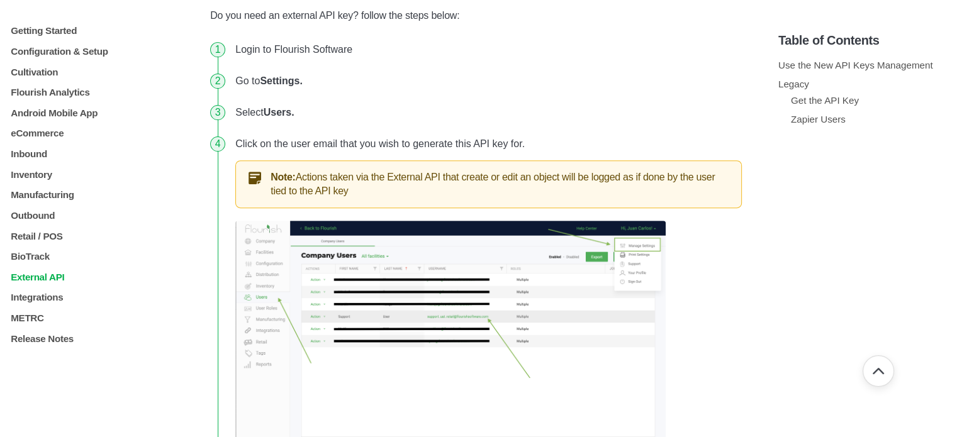
scroll to position [0, 0]
click at [38, 237] on p "Retail / POS" at bounding box center [86, 235] width 154 height 11
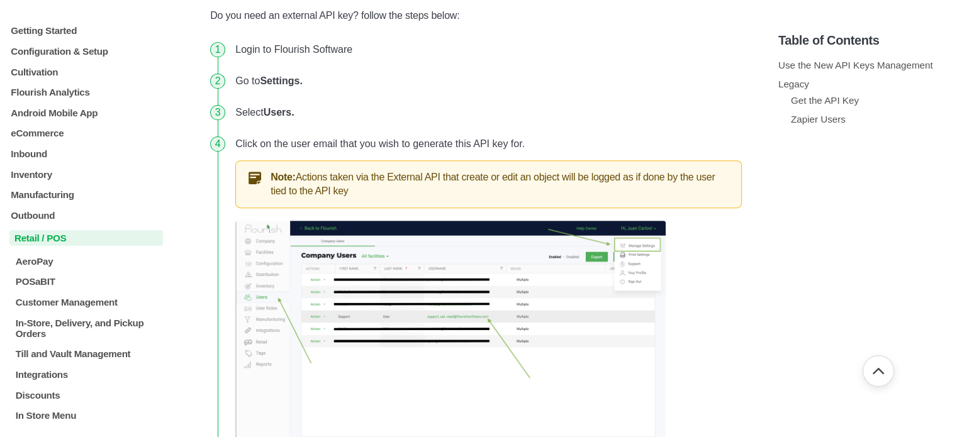
click at [38, 237] on p "Retail / POS" at bounding box center [86, 238] width 154 height 16
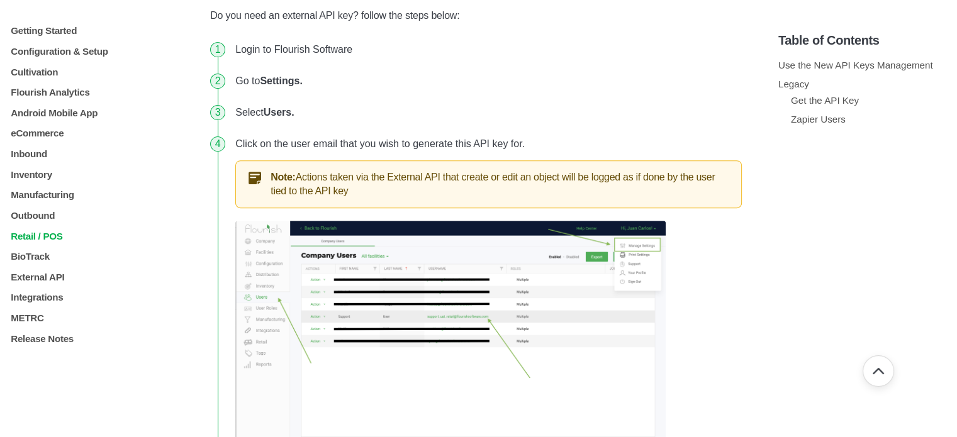
click at [50, 241] on p "Retail / POS" at bounding box center [86, 235] width 154 height 11
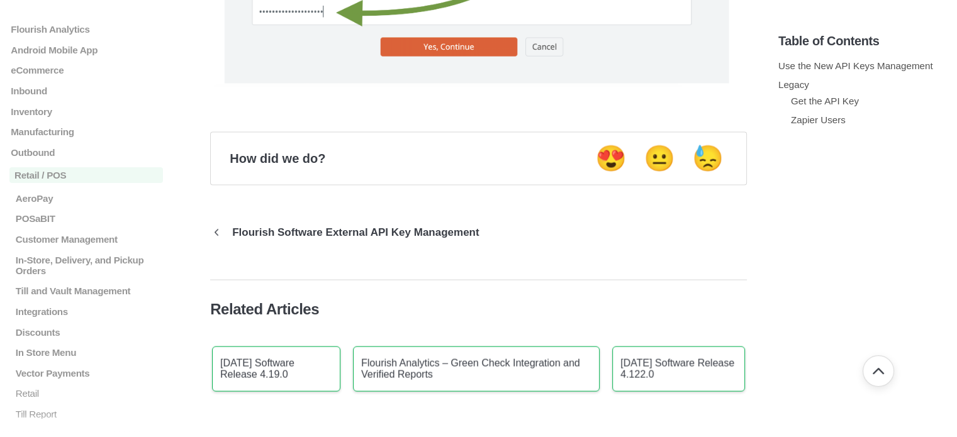
scroll to position [2454, 0]
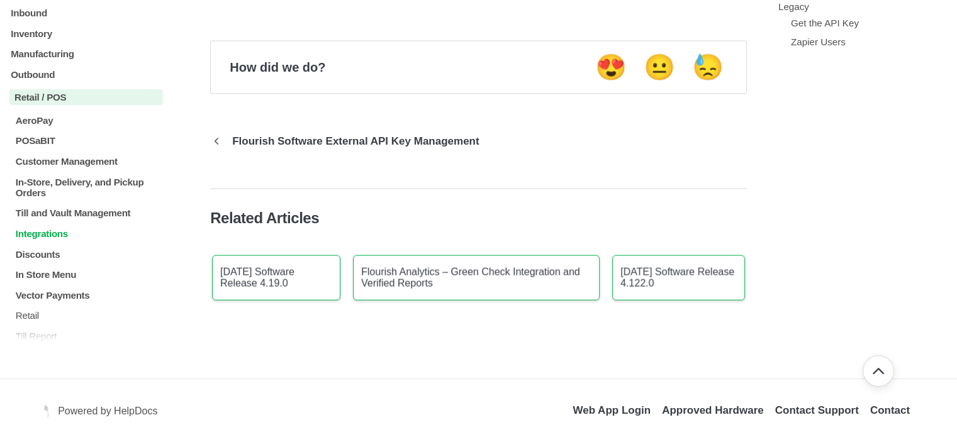
click at [57, 233] on p "Integrations" at bounding box center [88, 234] width 148 height 11
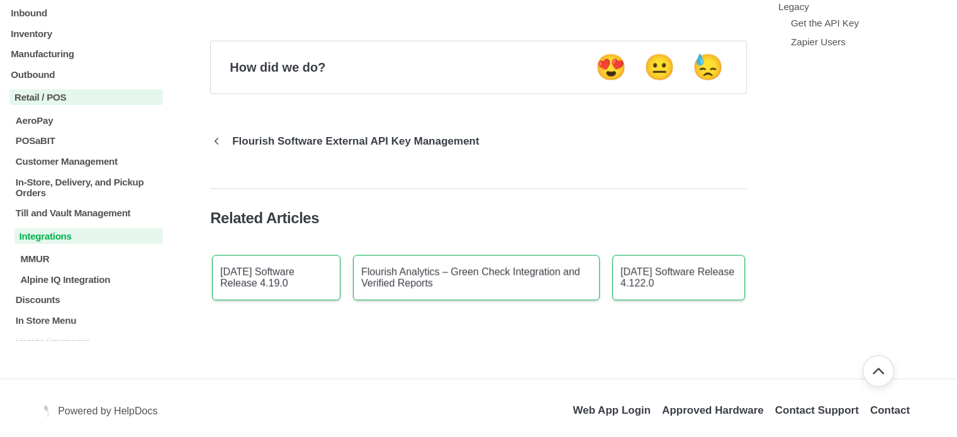
click at [64, 242] on p "Integrations" at bounding box center [88, 237] width 148 height 16
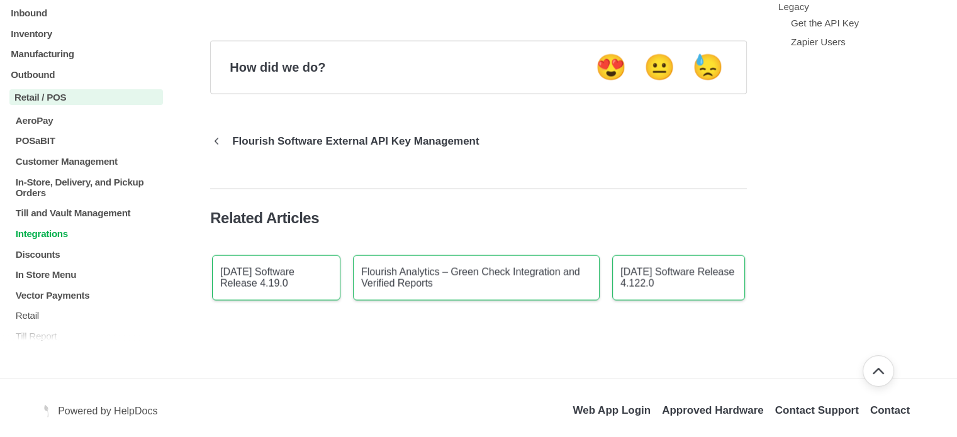
click at [57, 236] on p "Integrations" at bounding box center [88, 234] width 148 height 11
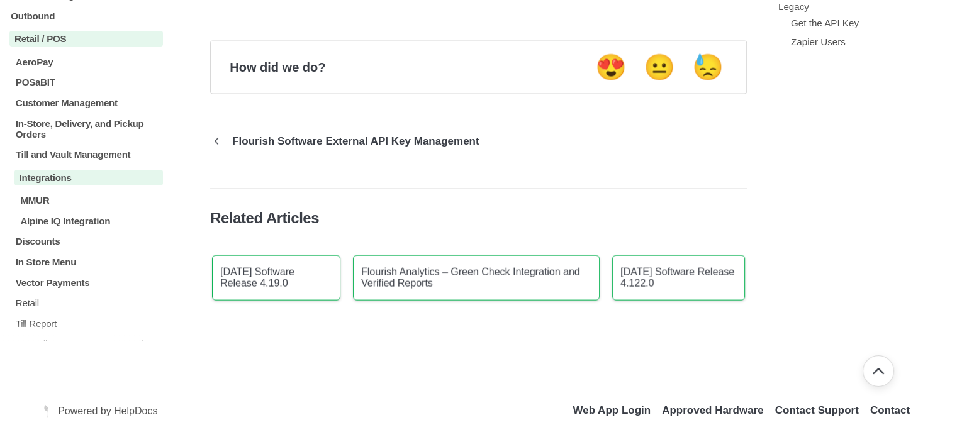
scroll to position [126, 0]
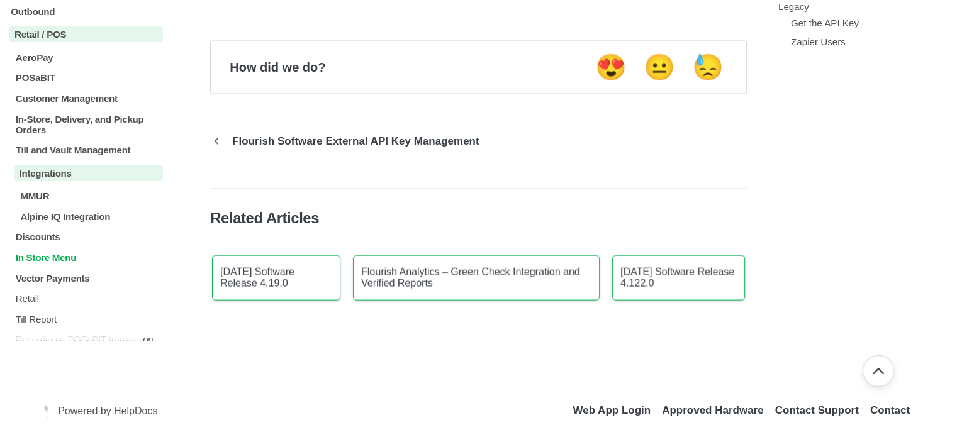
click at [63, 264] on p "In Store Menu" at bounding box center [88, 258] width 148 height 11
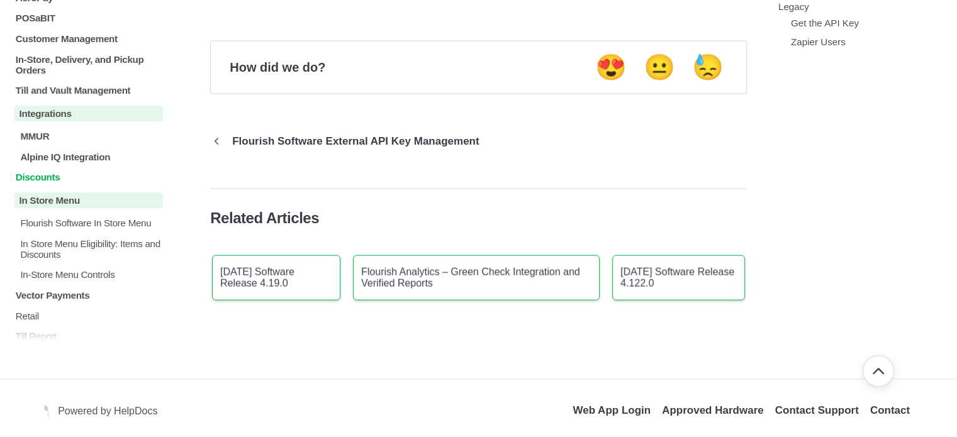
scroll to position [189, 0]
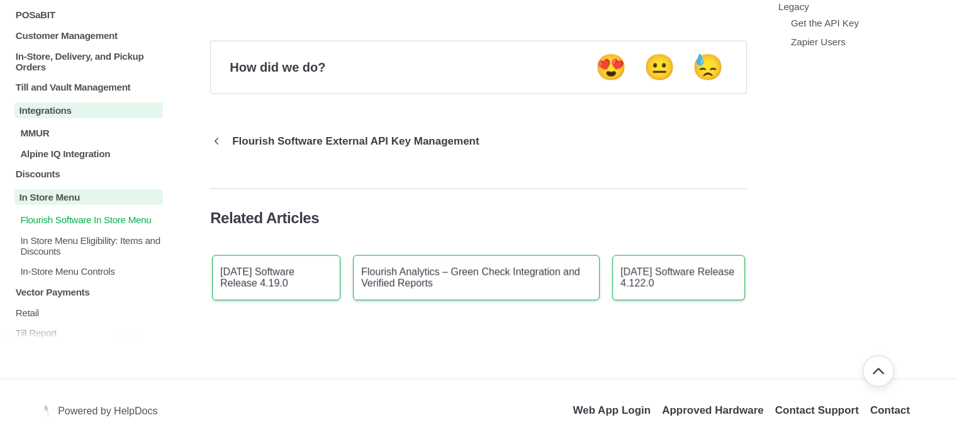
click at [86, 226] on p "Flourish Software In Store Menu" at bounding box center [91, 220] width 144 height 11
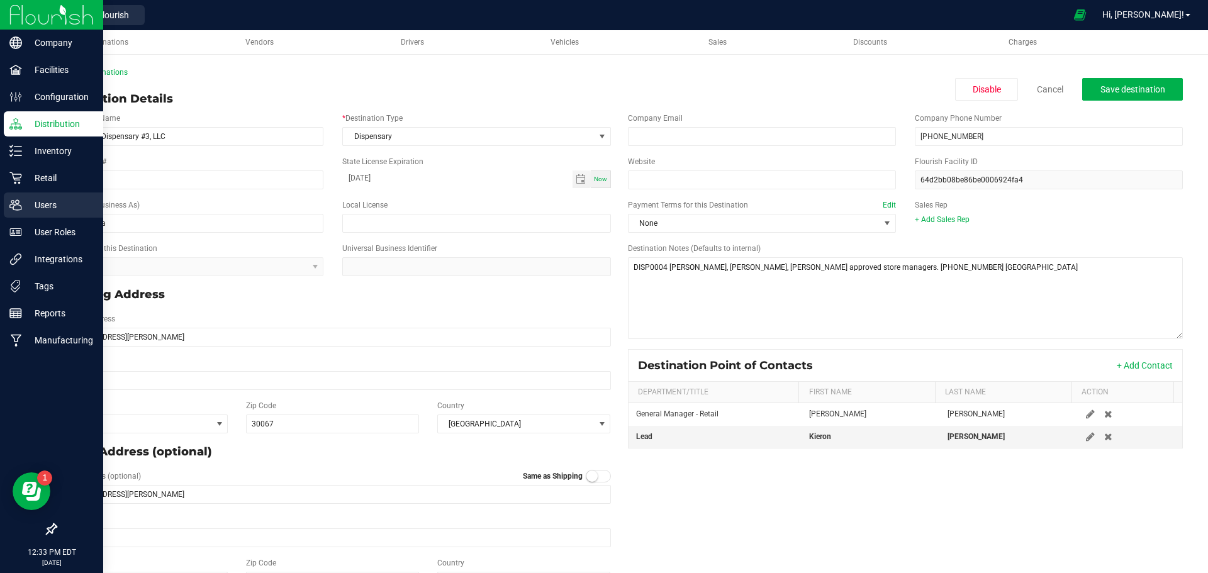
click at [33, 204] on p "Users" at bounding box center [59, 205] width 75 height 15
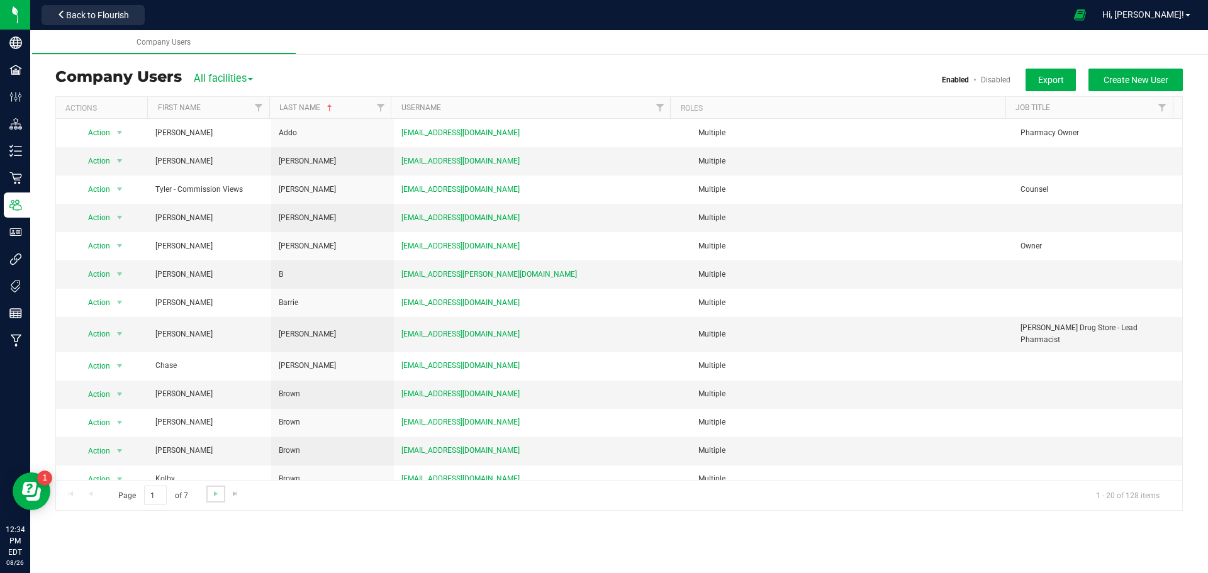
click at [206, 437] on link "Go to the next page" at bounding box center [215, 494] width 18 height 17
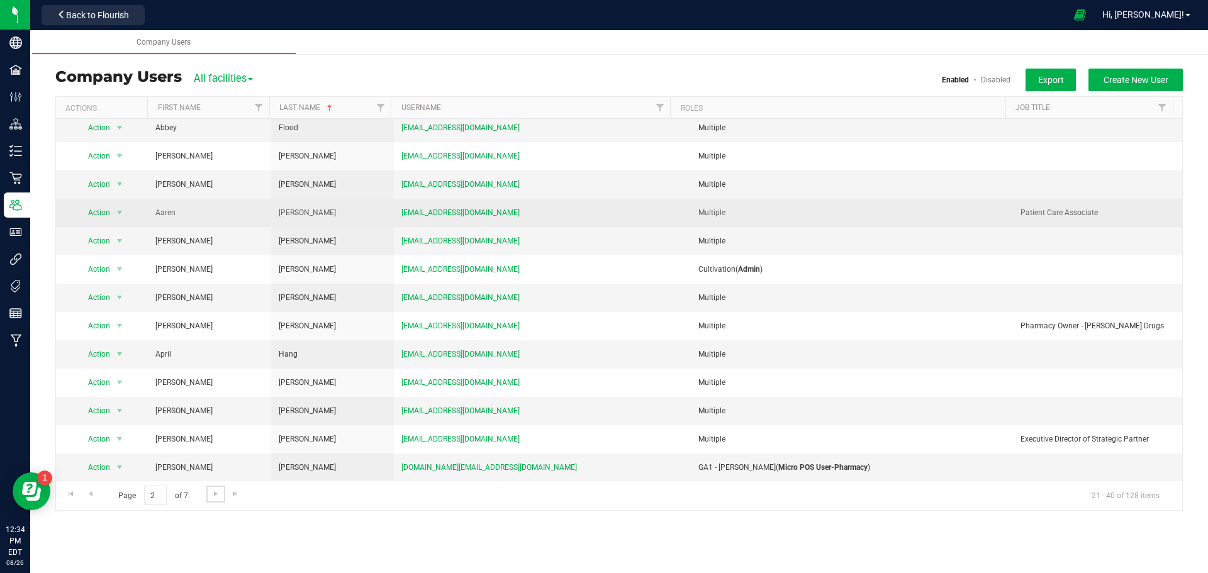
scroll to position [211, 0]
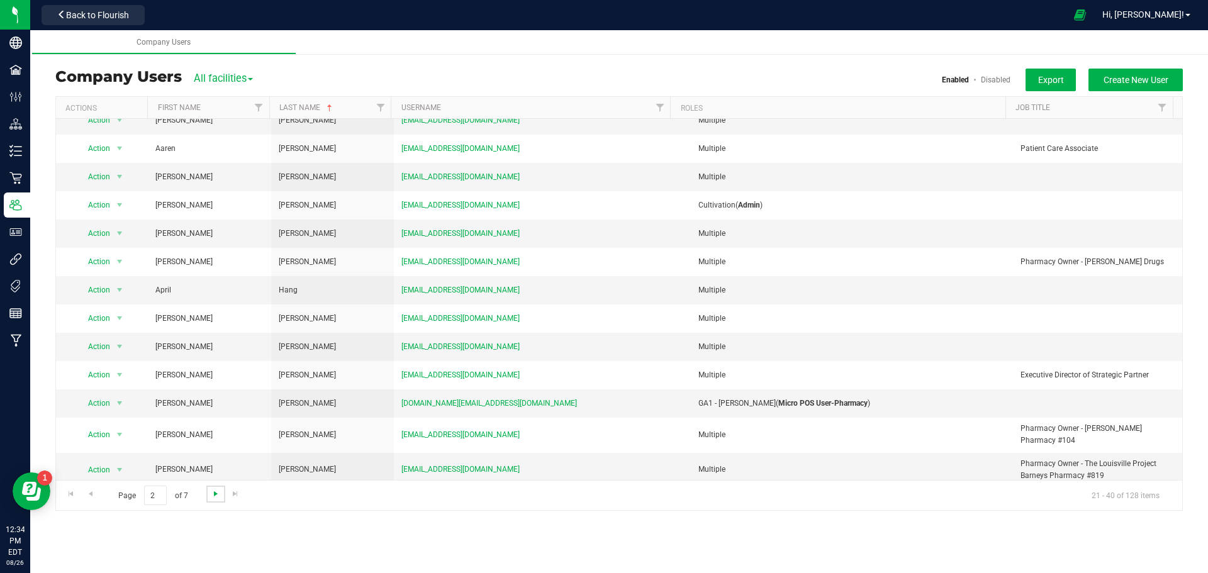
click at [212, 437] on span "Go to the next page" at bounding box center [216, 494] width 10 height 10
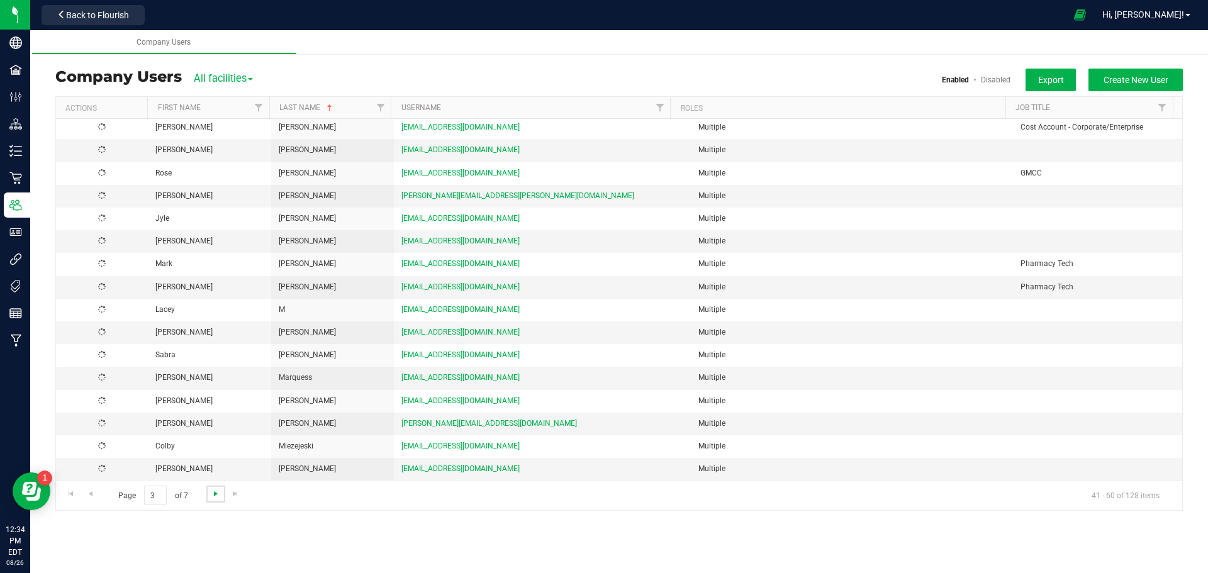
scroll to position [0, 0]
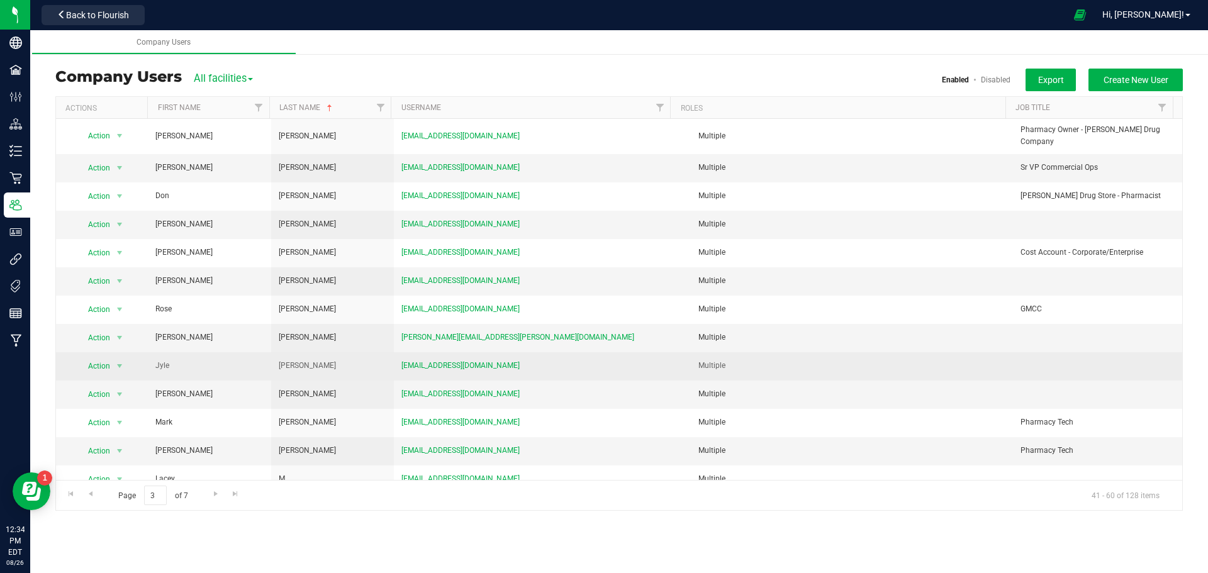
click at [932, 360] on div "Multiple" at bounding box center [844, 366] width 342 height 12
click at [474, 360] on span "jleonida@botanicalsciences.com" at bounding box center [460, 366] width 118 height 12
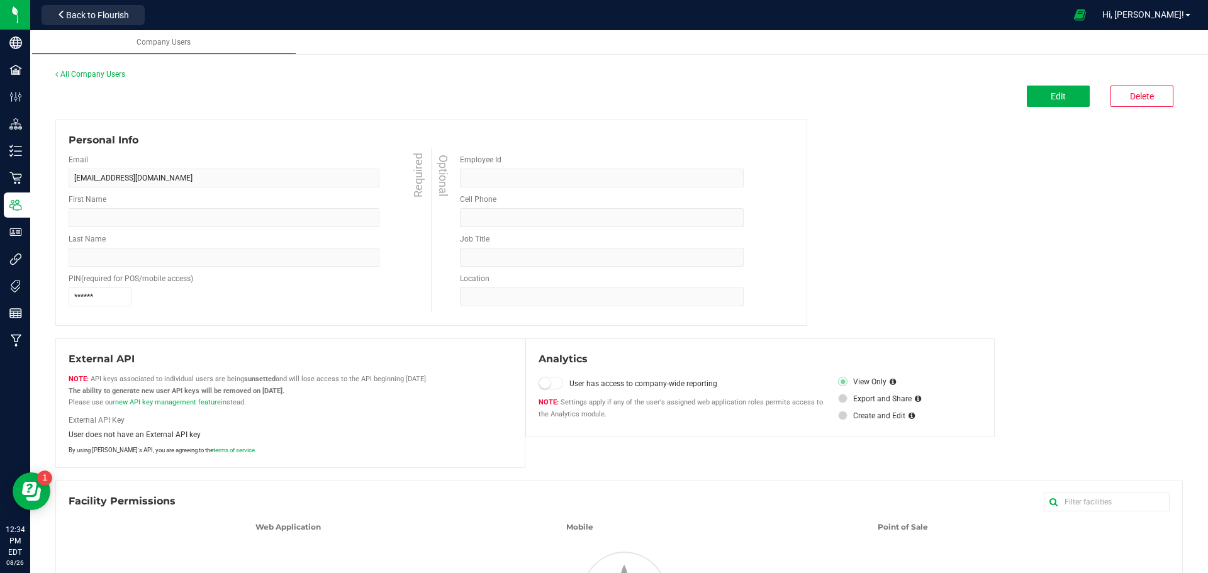
type input "Jyle"
type input "Leonida"
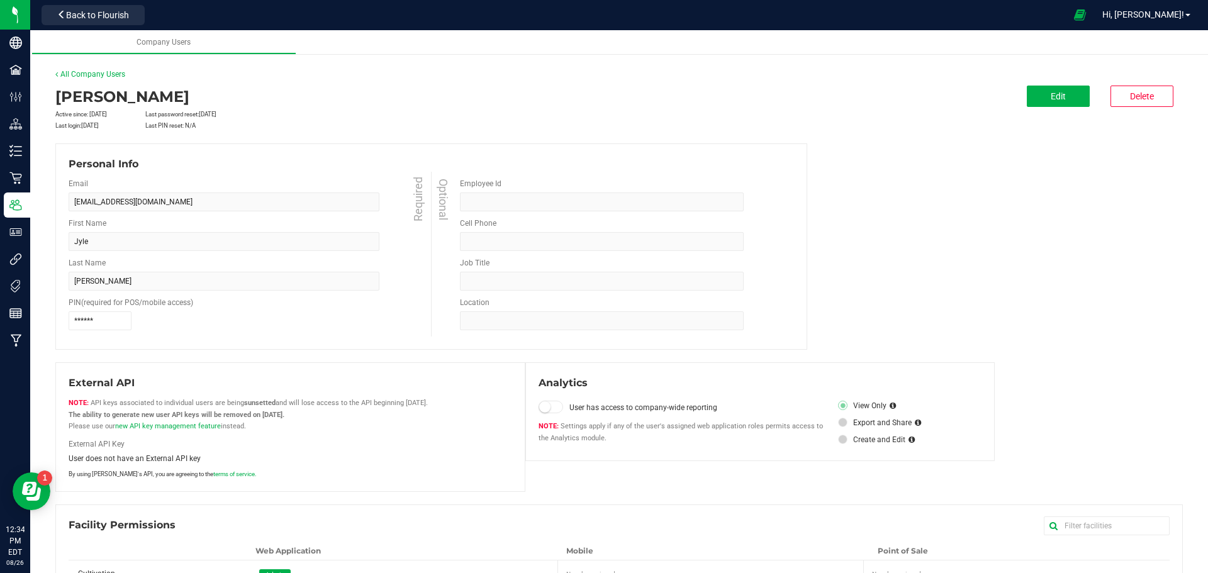
click at [966, 280] on div "Personal Info Email jleonida@botanicalsciences.com Required First Name Jyle Req…" at bounding box center [618, 246] width 1127 height 206
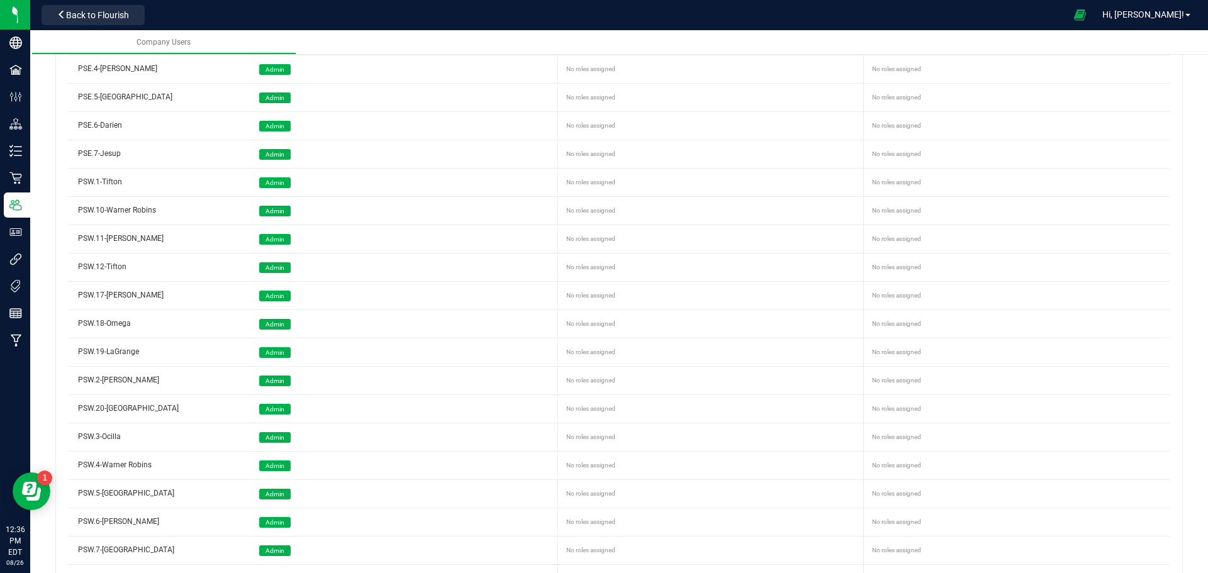
scroll to position [1143, 0]
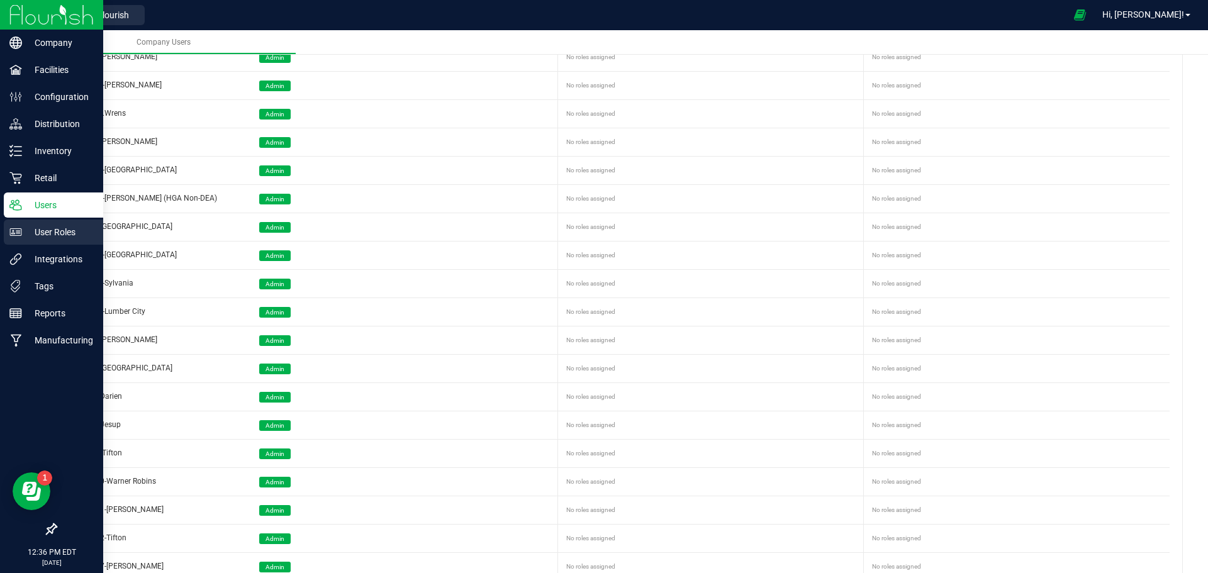
click at [54, 235] on p "User Roles" at bounding box center [59, 232] width 75 height 15
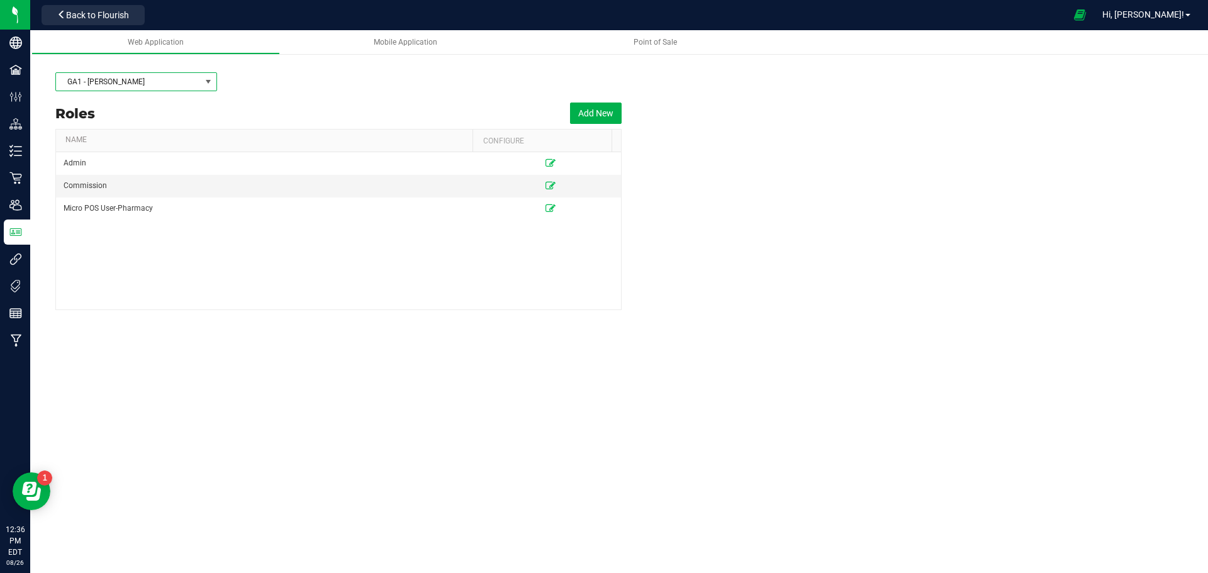
click at [206, 81] on span at bounding box center [208, 82] width 10 height 10
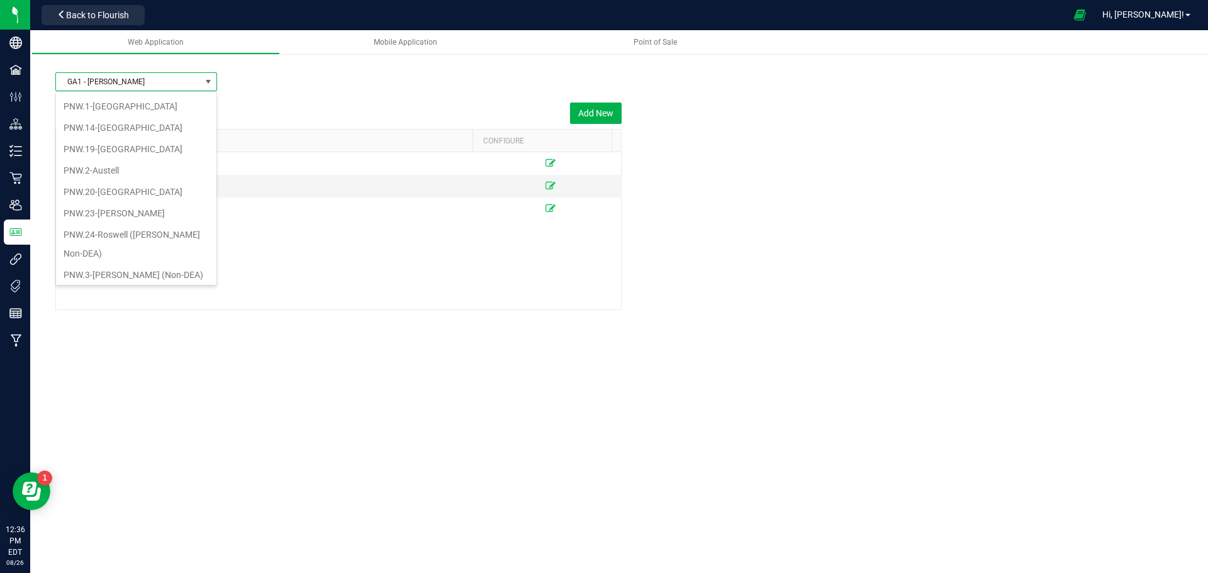
scroll to position [252, 0]
click at [147, 190] on li "PNW.24-Roswell (Holcomb Non-DEA)" at bounding box center [136, 204] width 160 height 40
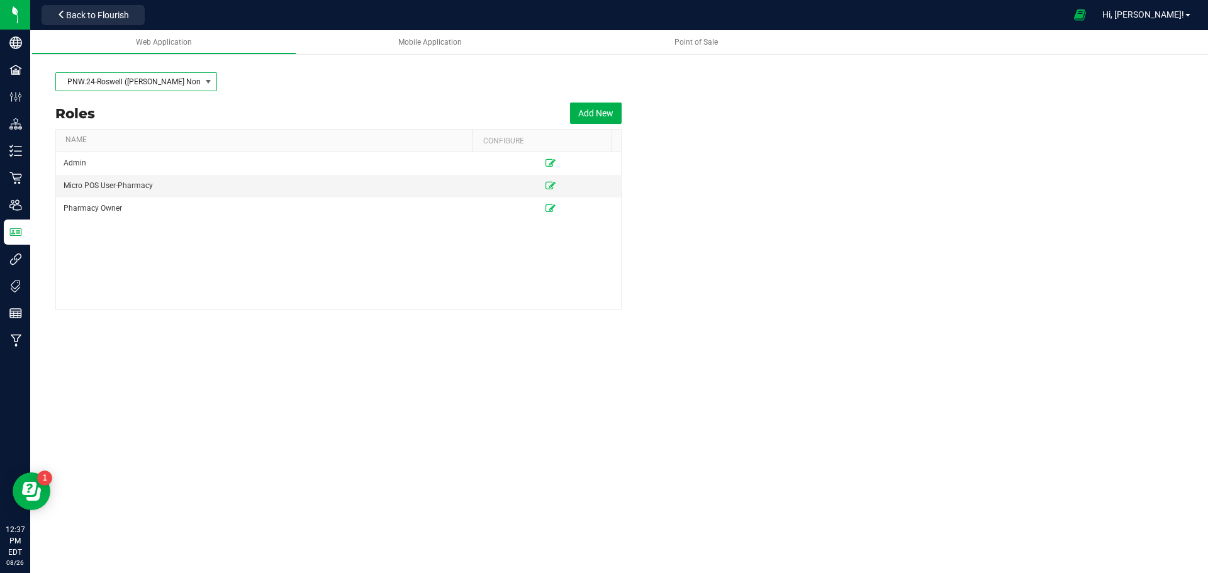
click at [204, 76] on span at bounding box center [209, 82] width 16 height 18
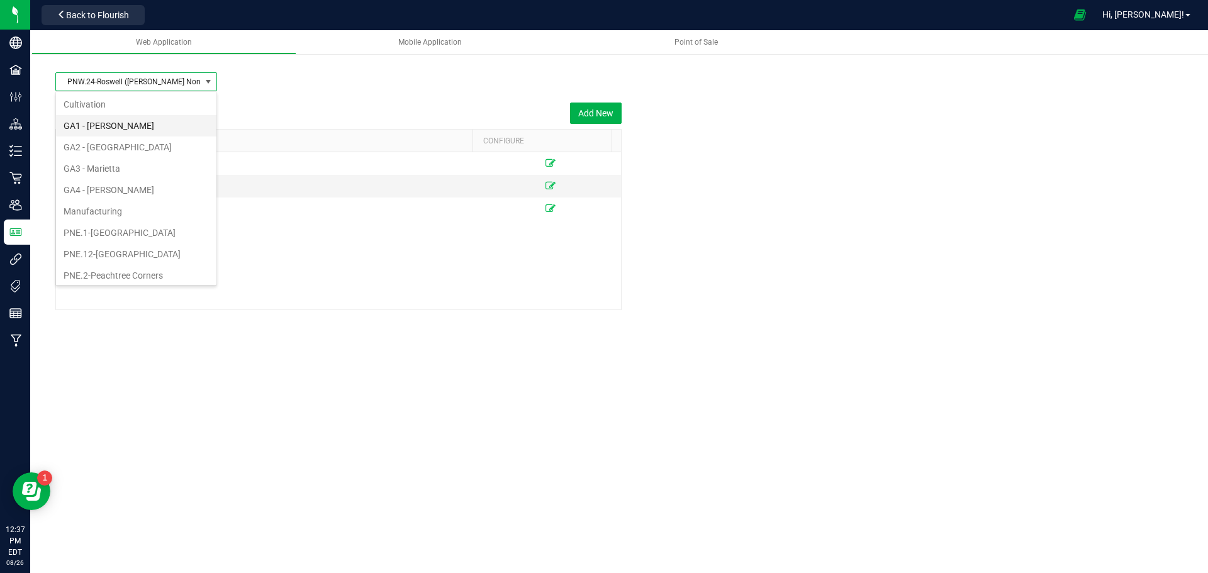
click at [154, 126] on li "GA1 - Chamblee" at bounding box center [136, 125] width 160 height 21
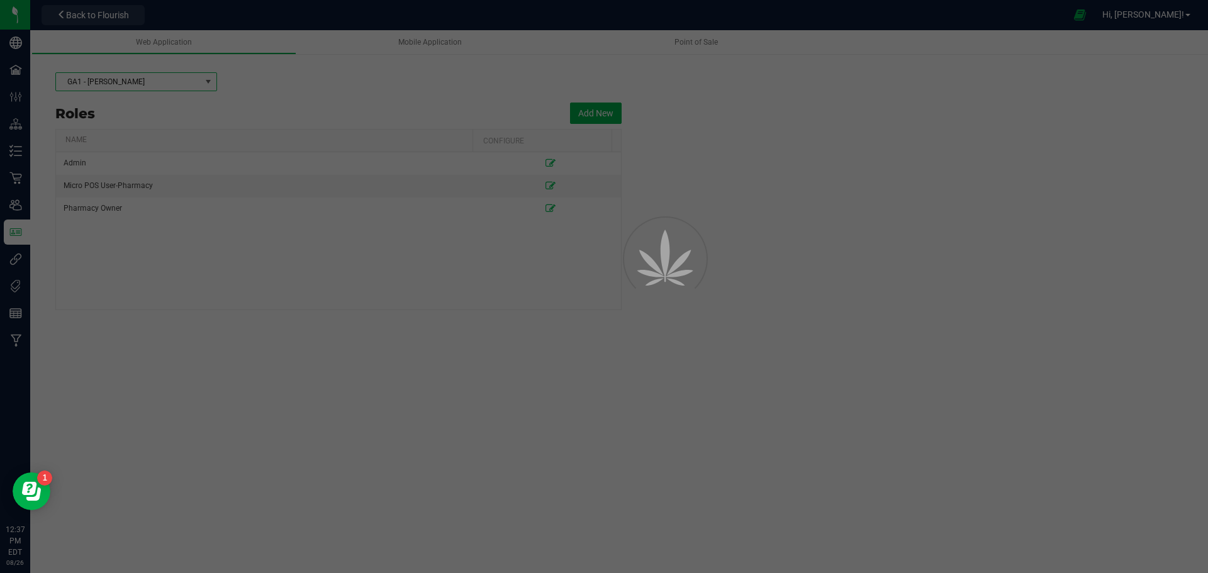
click at [182, 77] on div at bounding box center [604, 286] width 1208 height 573
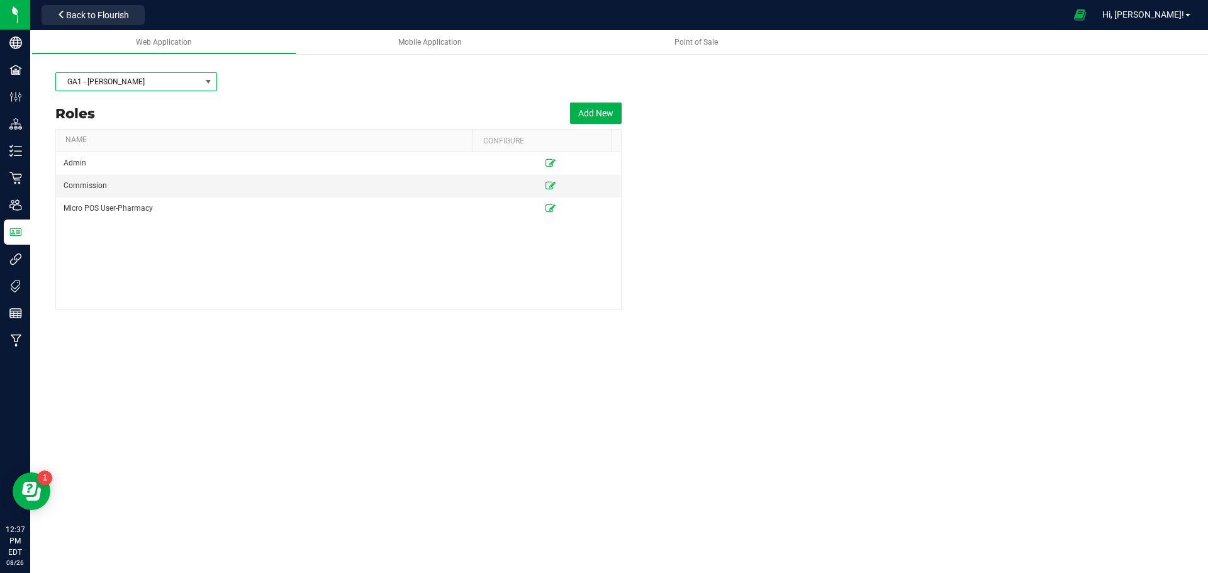
click at [186, 80] on span "GA1 - Chamblee" at bounding box center [128, 82] width 145 height 18
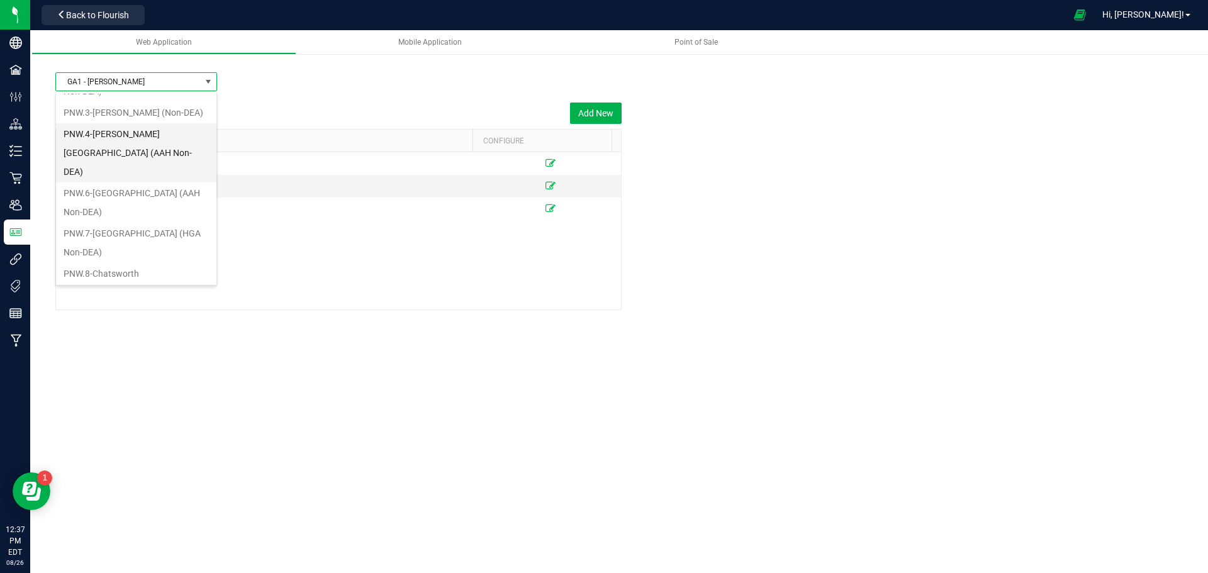
scroll to position [377, 0]
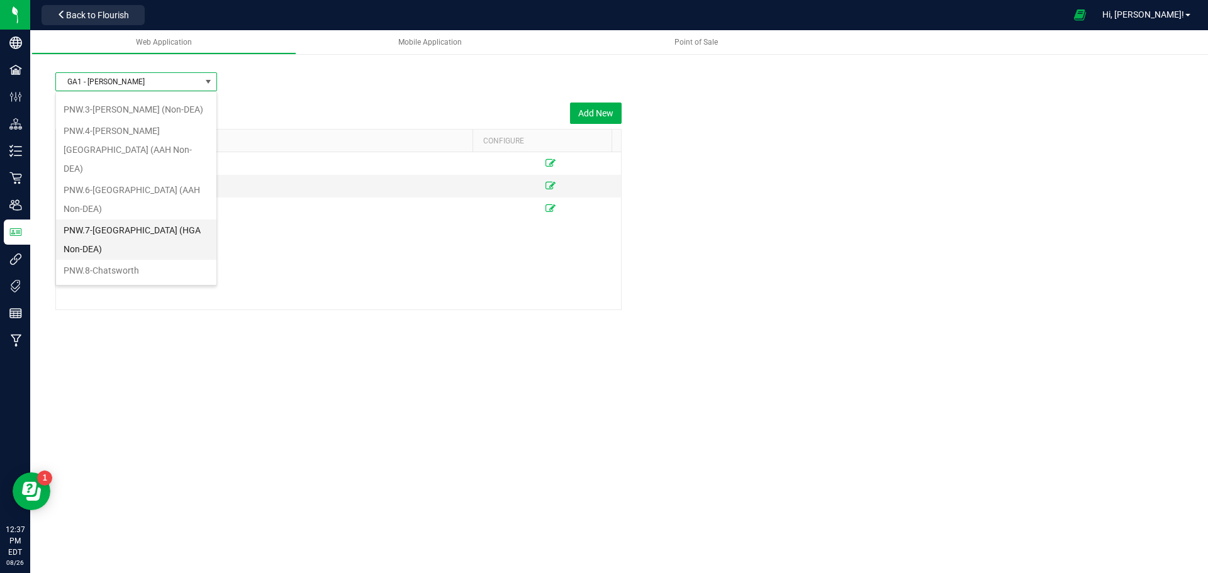
click at [148, 220] on li "PNW.7-Atlanta (HGA Non-DEA)" at bounding box center [136, 240] width 160 height 40
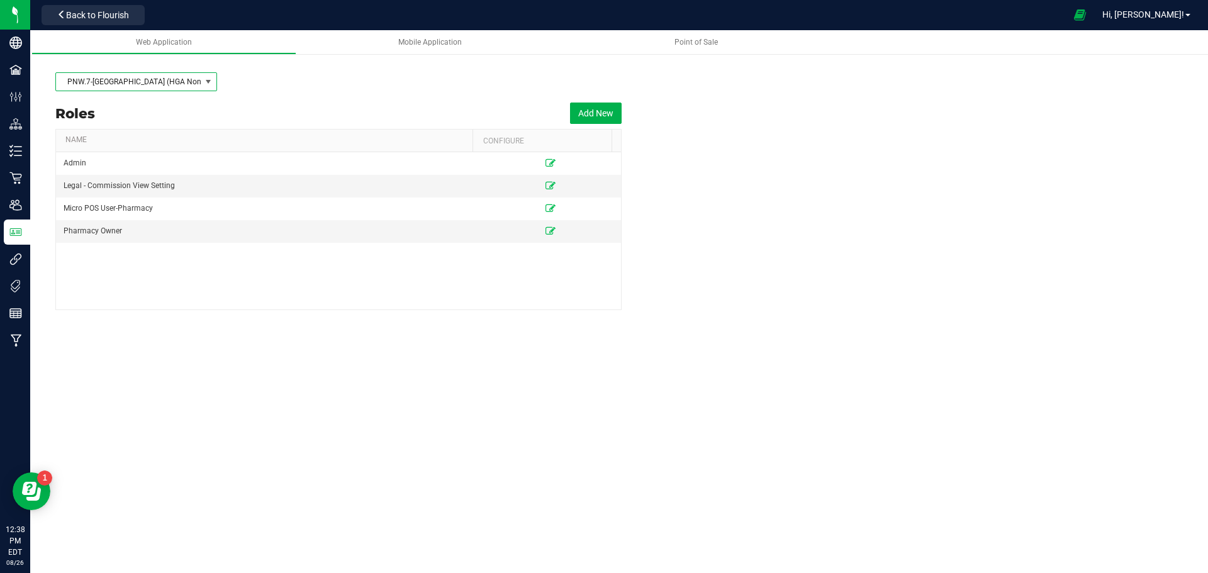
click at [204, 79] on span at bounding box center [208, 82] width 10 height 10
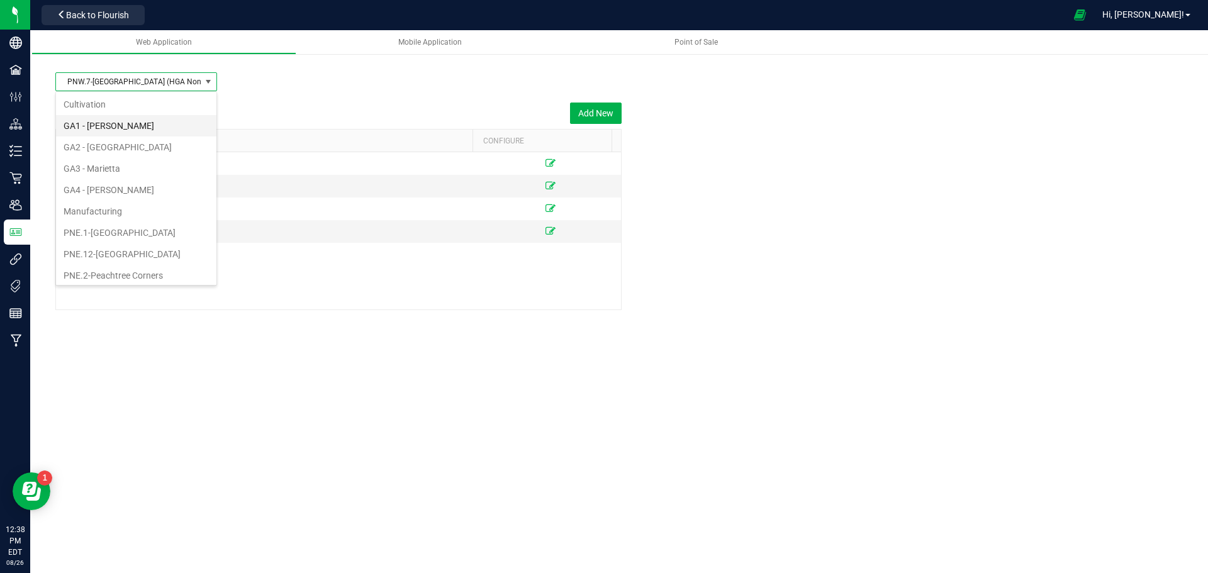
click at [130, 118] on li "GA1 - Chamblee" at bounding box center [136, 125] width 160 height 21
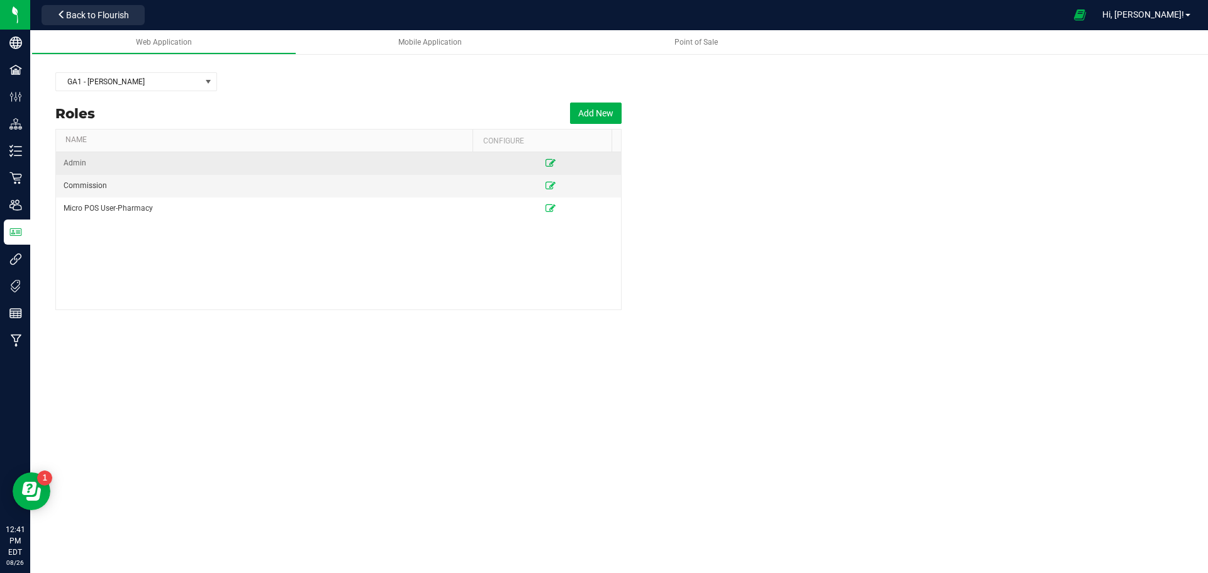
click at [545, 163] on icon at bounding box center [550, 163] width 10 height 8
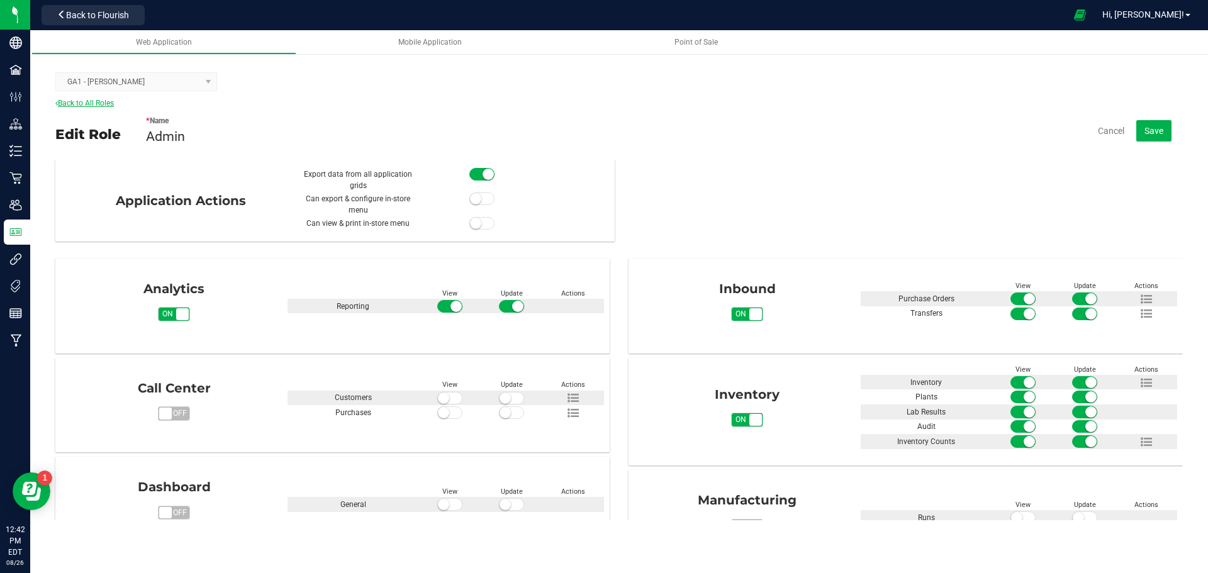
click at [65, 103] on link "Back to All Roles" at bounding box center [84, 103] width 59 height 9
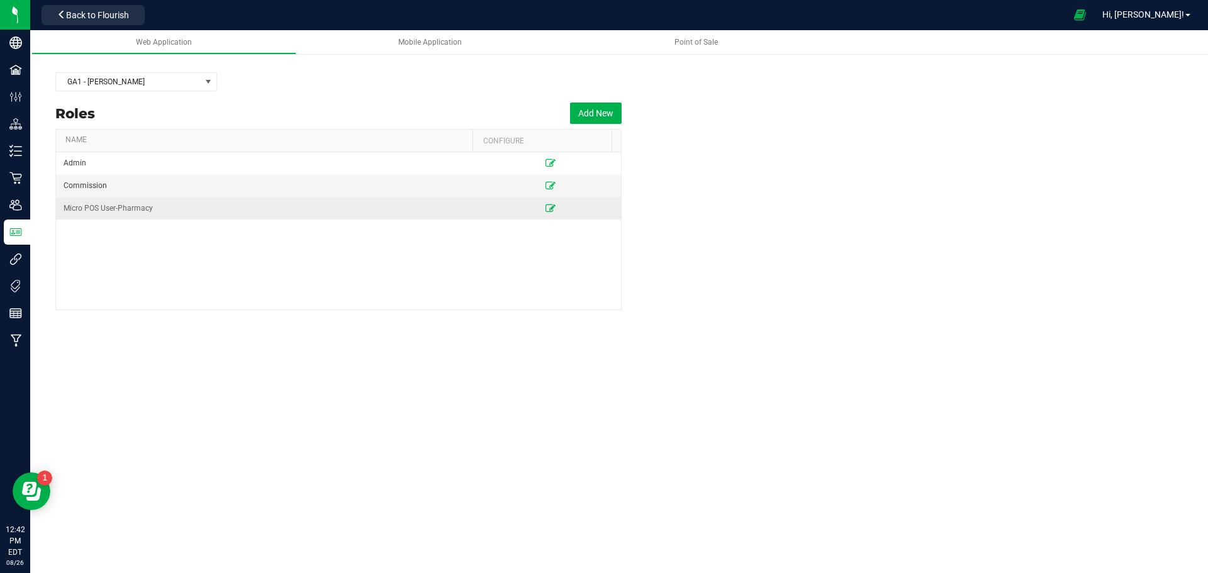
click at [545, 210] on icon at bounding box center [550, 208] width 10 height 8
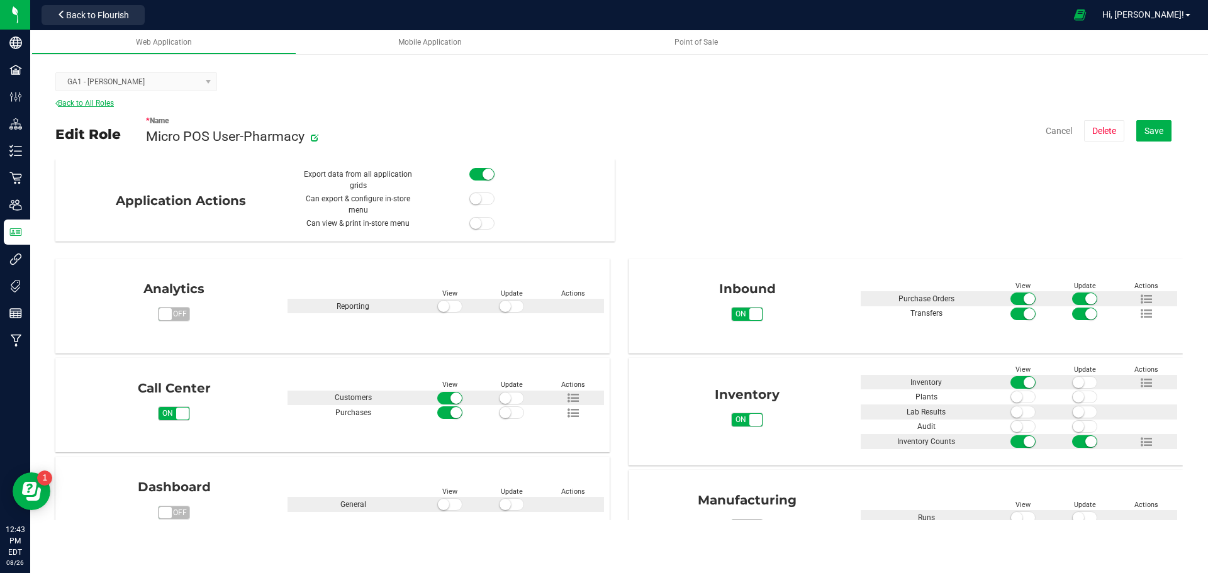
click at [55, 100] on icon at bounding box center [56, 103] width 3 height 8
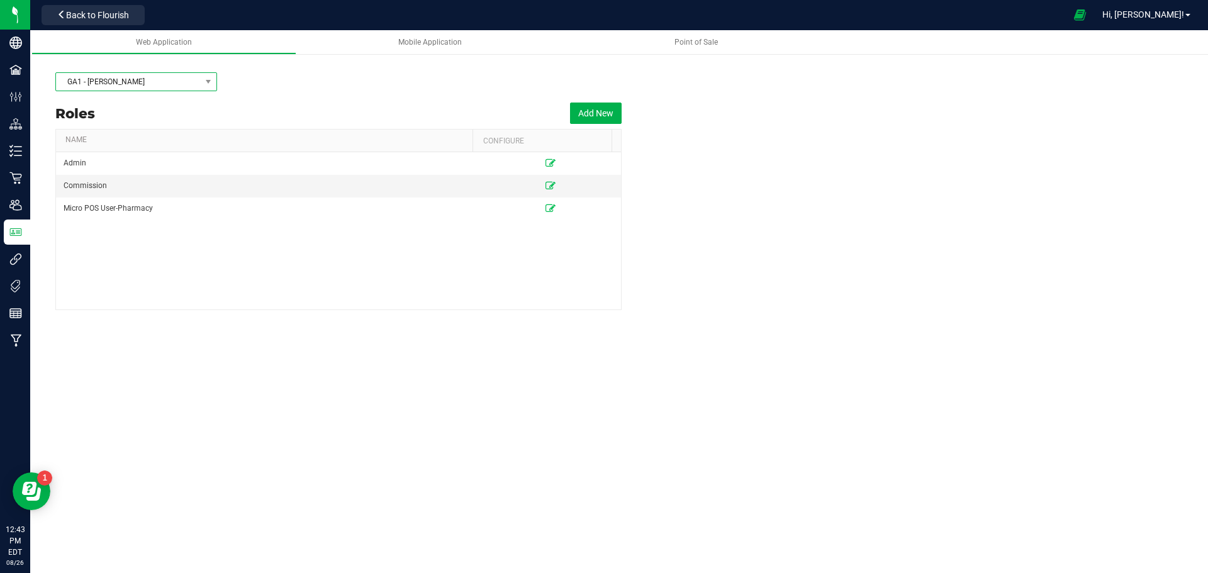
click at [140, 81] on span "GA1 - Chamblee" at bounding box center [128, 82] width 145 height 18
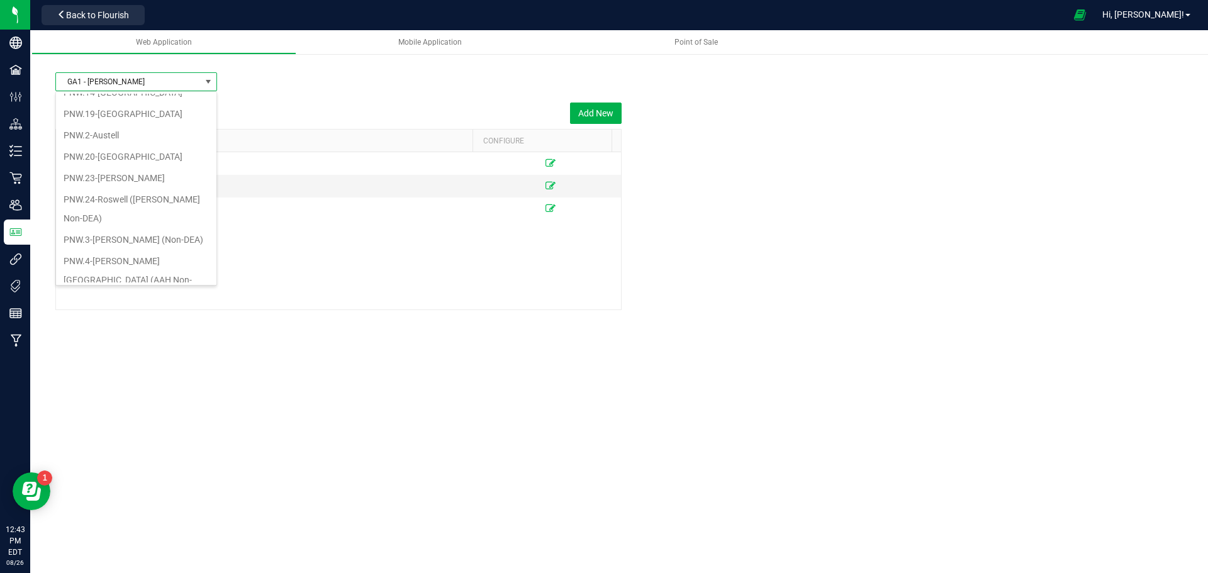
scroll to position [252, 0]
click at [174, 193] on li "PNW.24-Roswell (Holcomb Non-DEA)" at bounding box center [136, 204] width 160 height 40
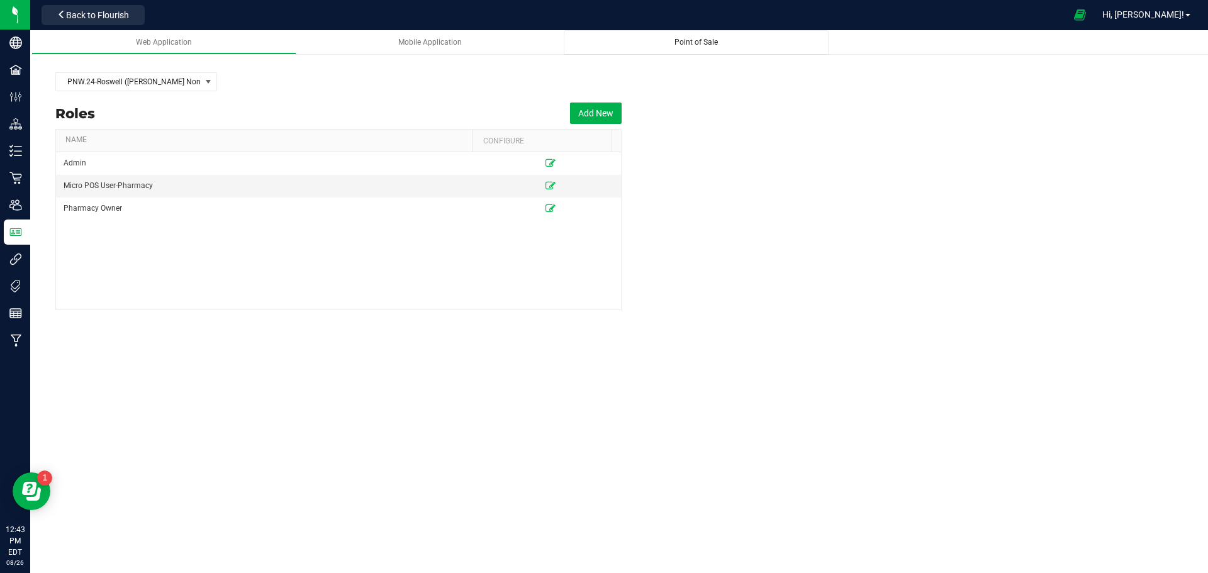
click at [715, 42] on span "Point of Sale" at bounding box center [695, 42] width 43 height 9
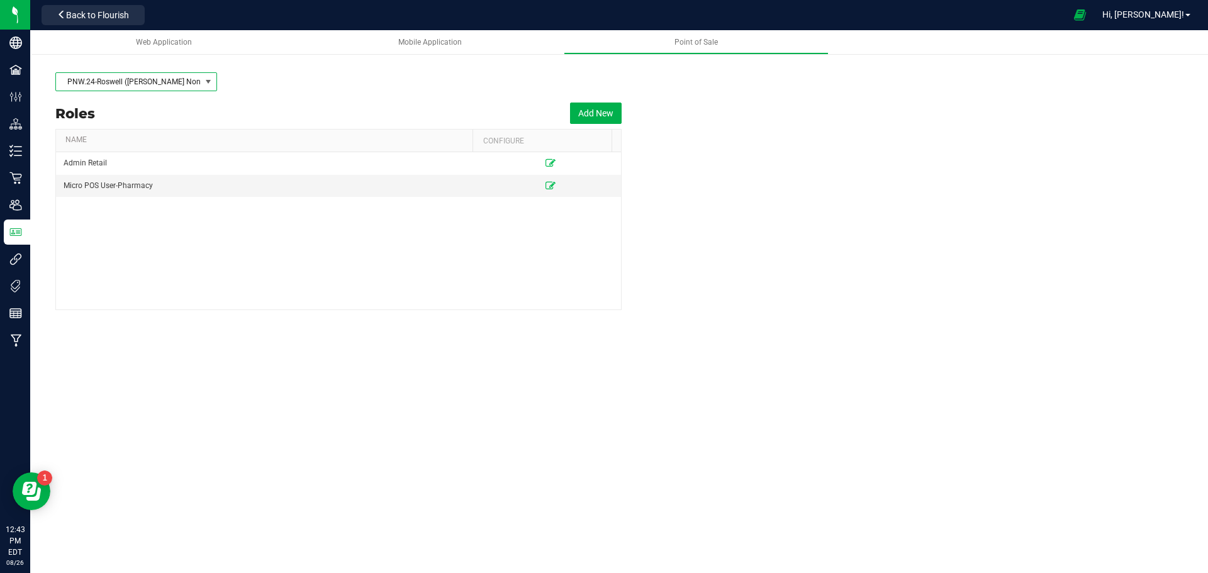
click at [181, 81] on span "PNW.24-Roswell (Holcomb Non-DEA)" at bounding box center [128, 82] width 145 height 18
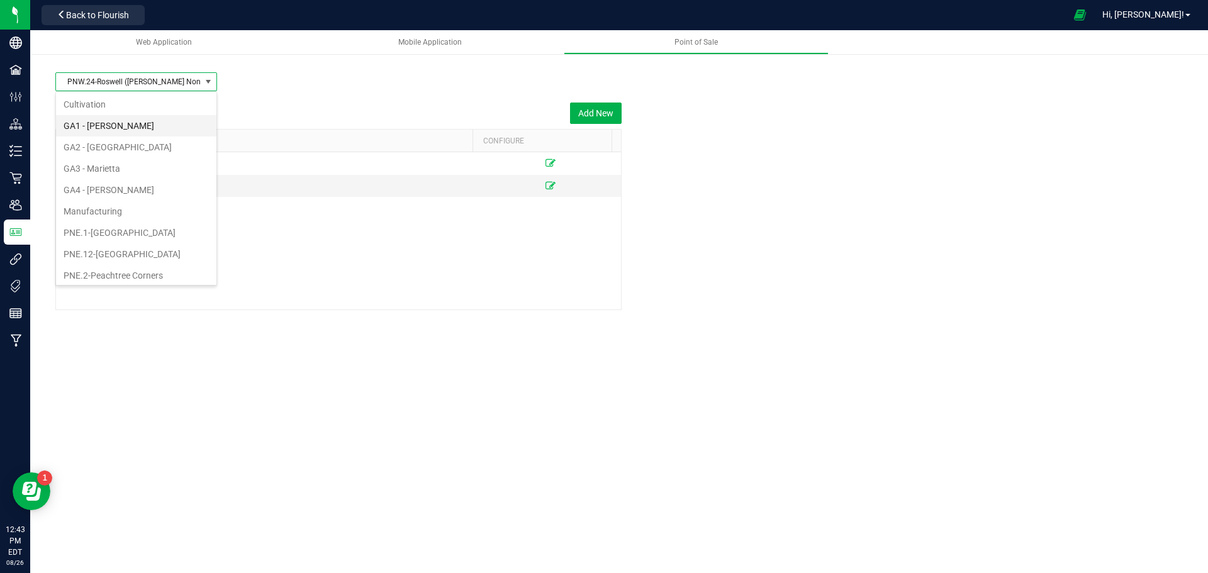
click at [131, 128] on li "GA1 - Chamblee" at bounding box center [136, 125] width 160 height 21
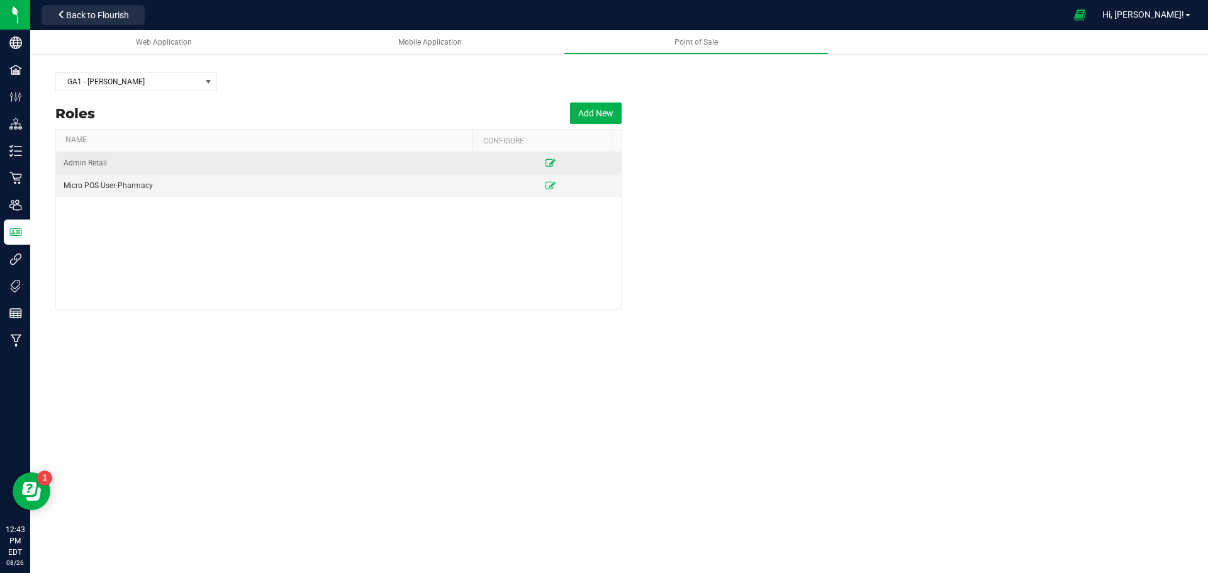
click at [545, 159] on icon at bounding box center [550, 163] width 10 height 8
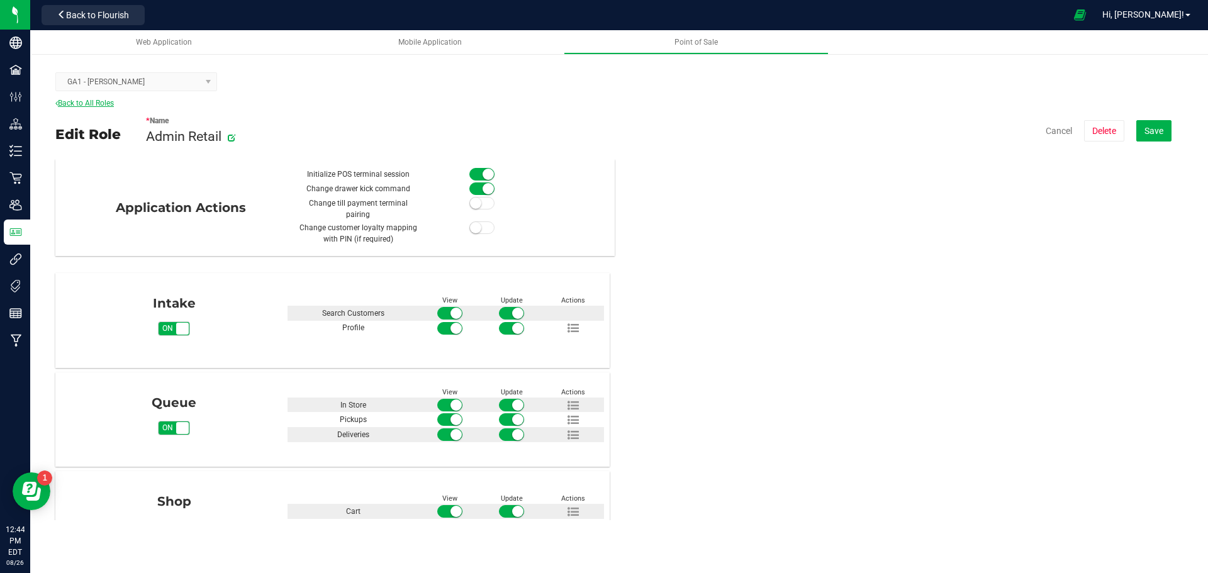
click at [82, 103] on link "Back to All Roles" at bounding box center [84, 103] width 59 height 9
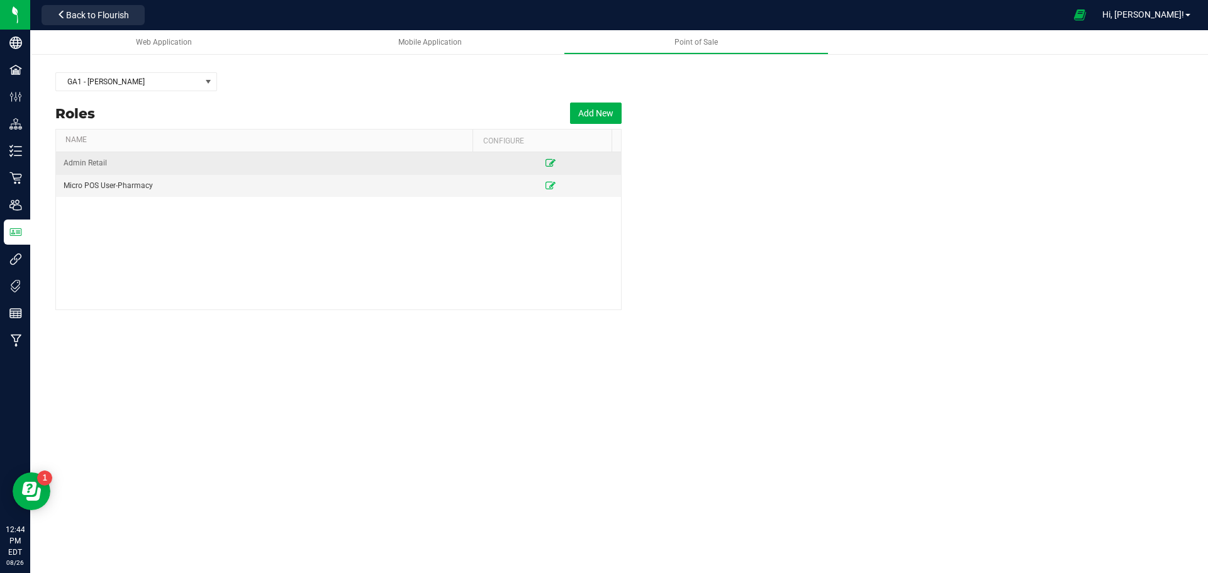
click at [545, 162] on icon at bounding box center [550, 163] width 10 height 8
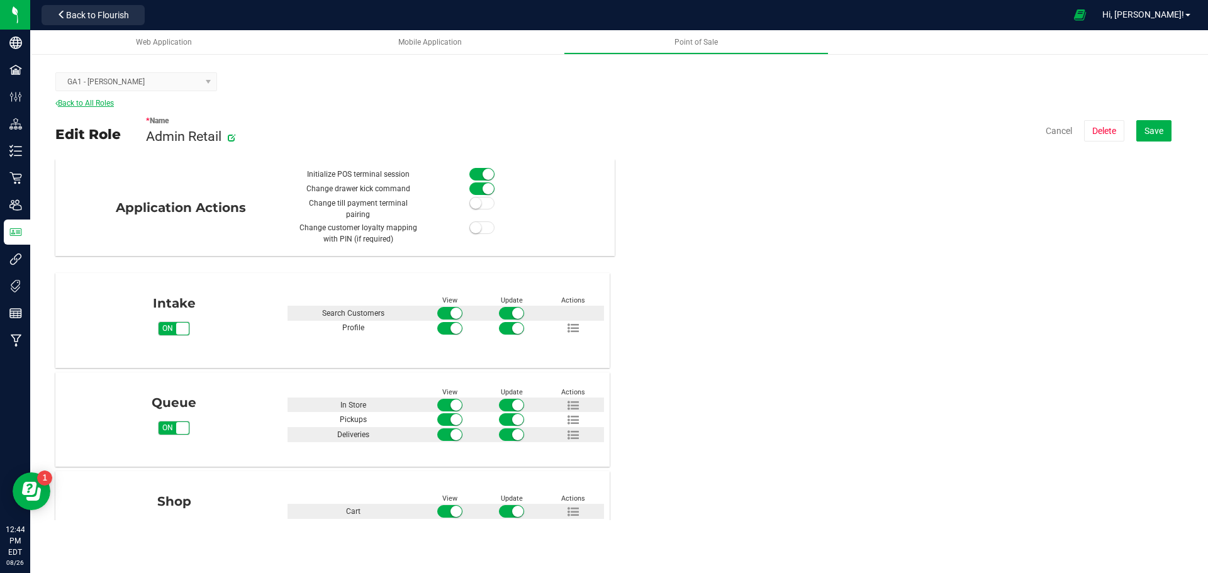
click at [82, 102] on link "Back to All Roles" at bounding box center [84, 103] width 59 height 9
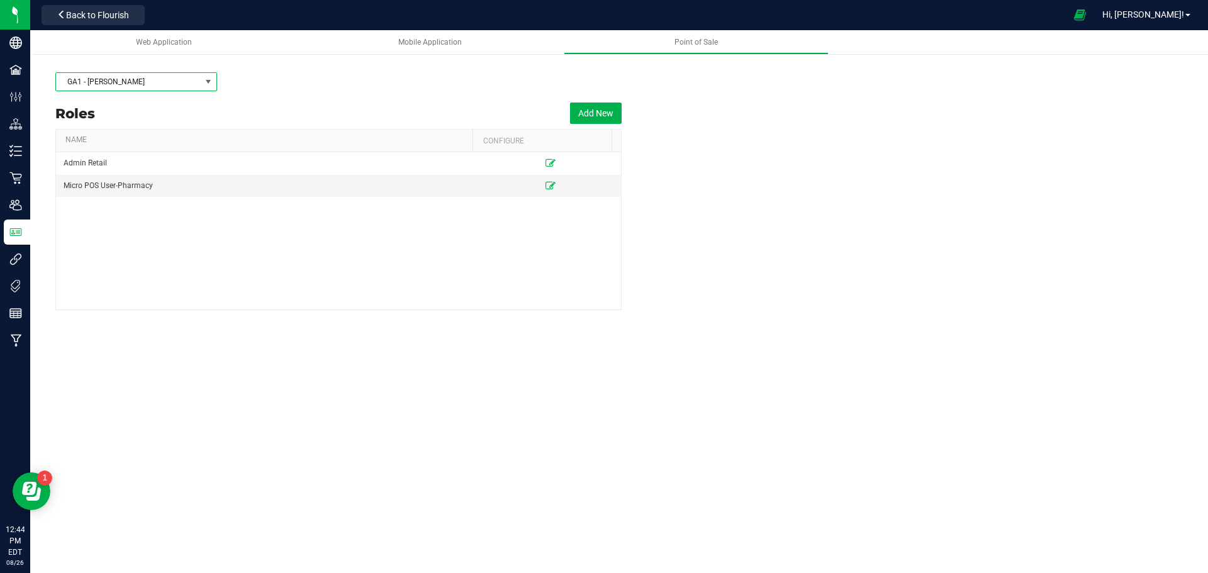
click at [213, 86] on span at bounding box center [208, 82] width 10 height 10
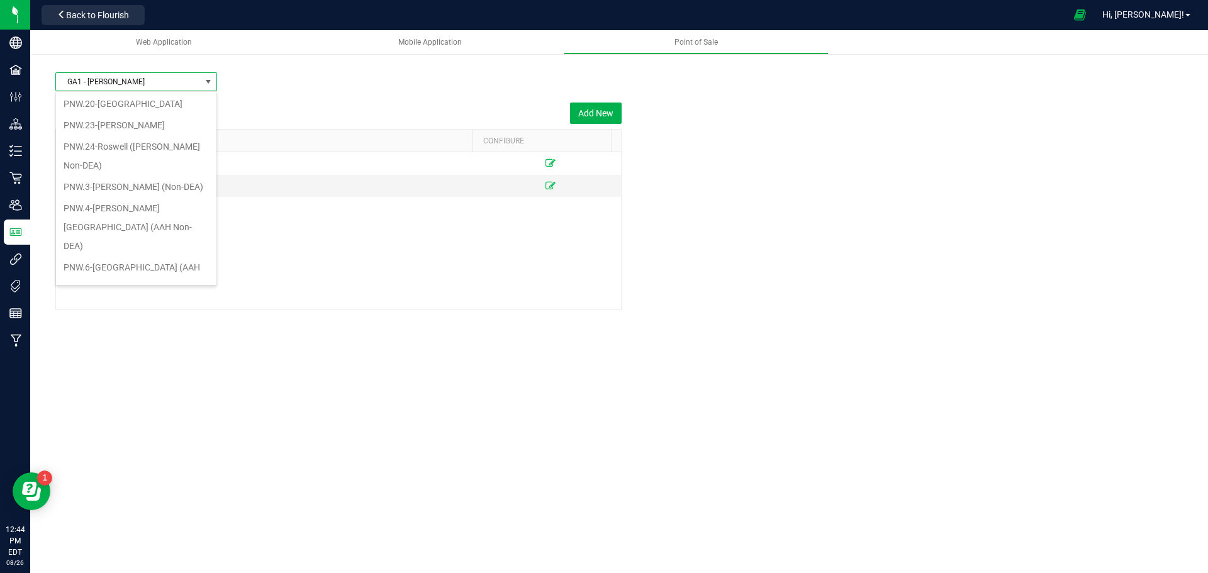
scroll to position [315, 0]
click at [146, 124] on li "PNW.24-Roswell (Holcomb Non-DEA)" at bounding box center [136, 141] width 160 height 40
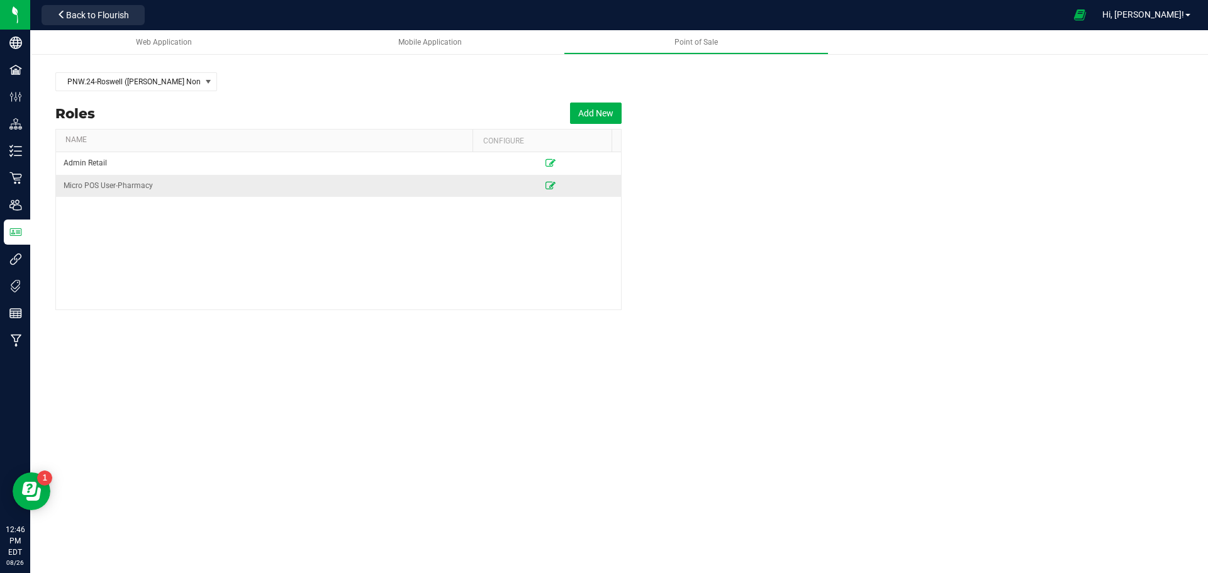
click at [545, 185] on icon at bounding box center [550, 186] width 10 height 8
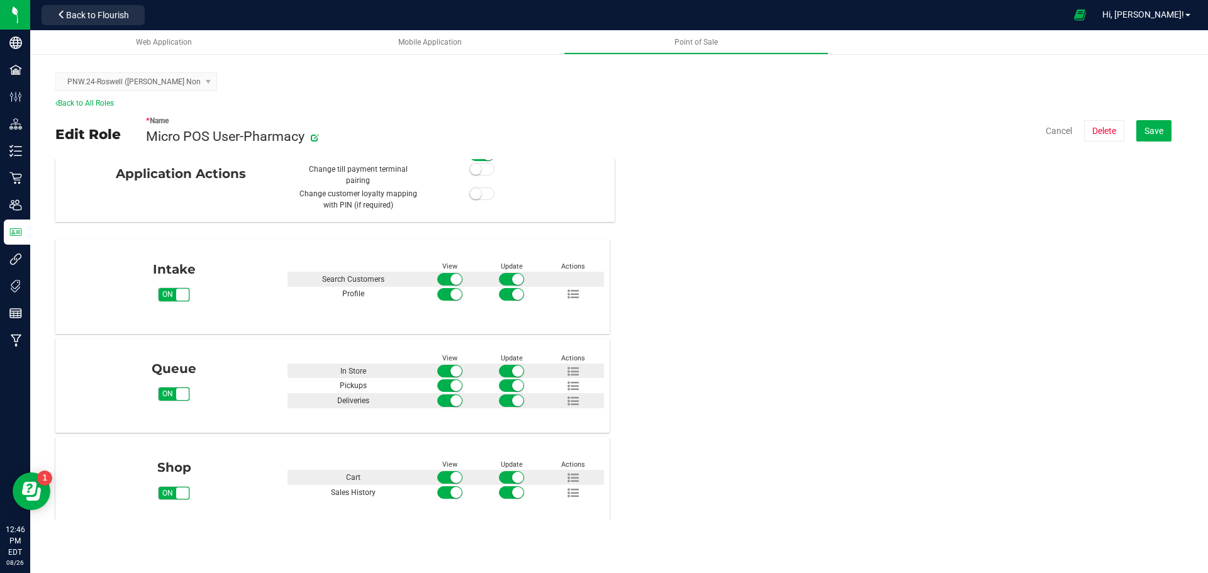
scroll to position [35, 0]
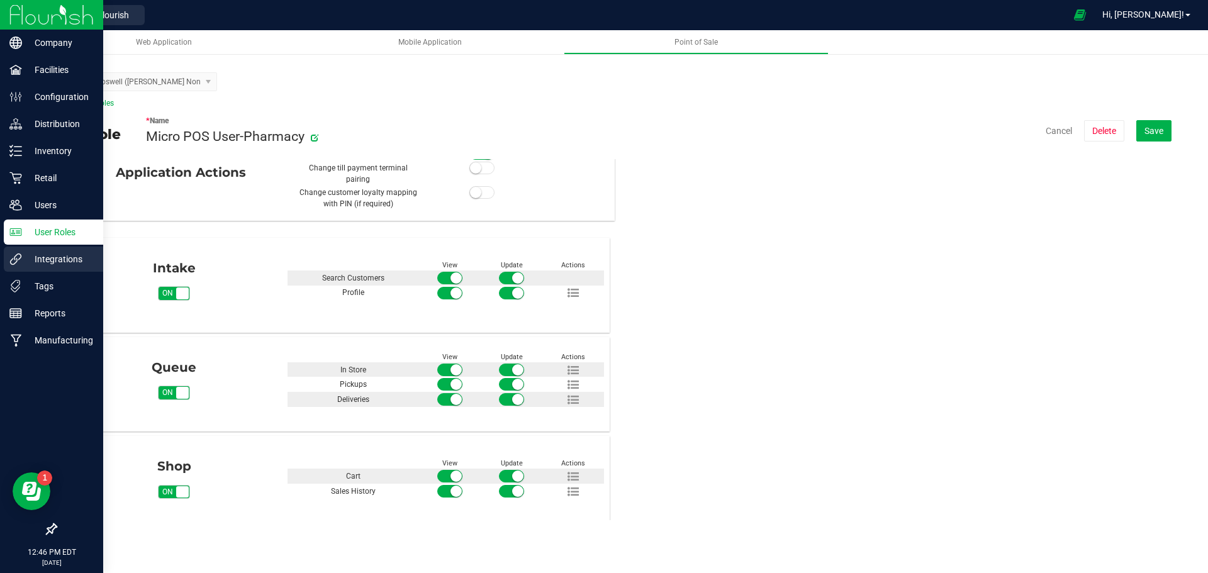
click at [47, 261] on p "Integrations" at bounding box center [59, 259] width 75 height 15
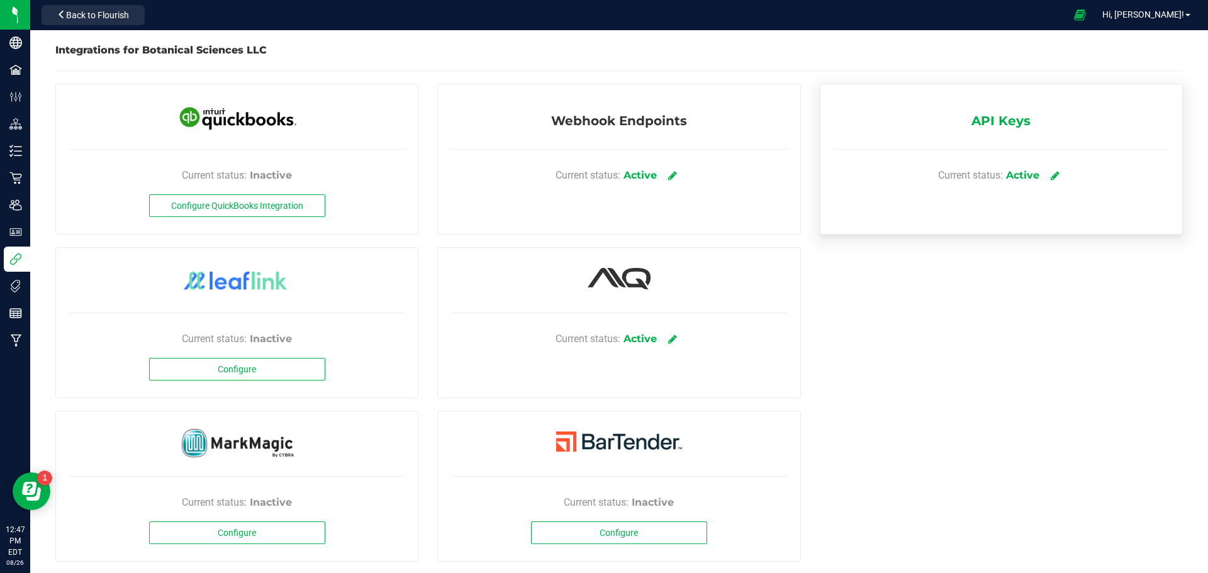
click at [966, 123] on span "API Keys" at bounding box center [1000, 123] width 59 height 25
click at [966, 173] on icon at bounding box center [1054, 175] width 9 height 11
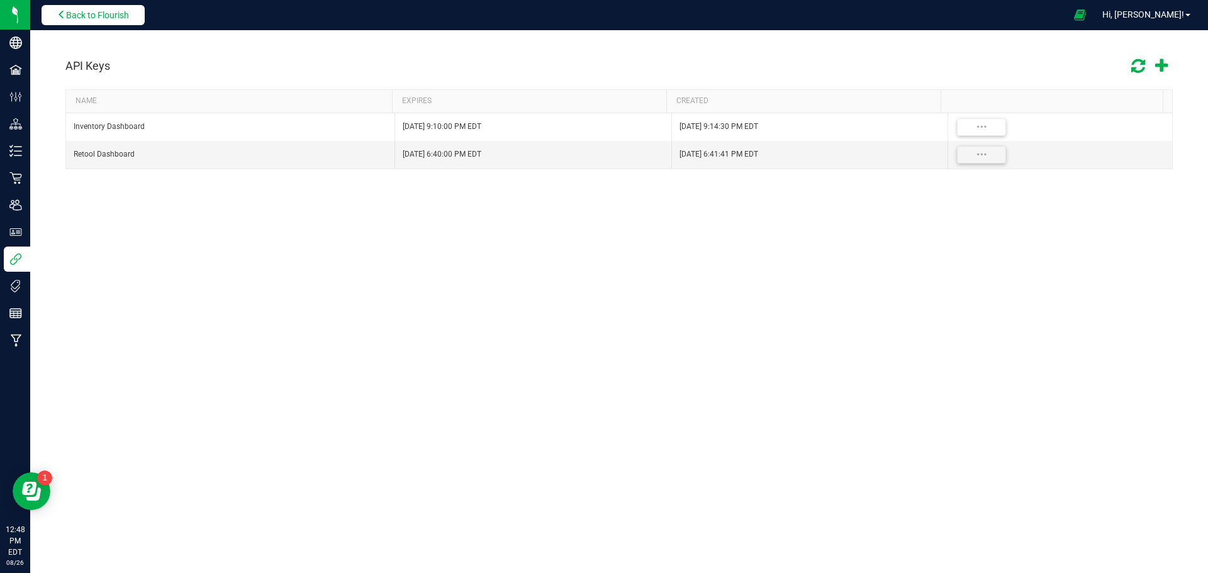
click at [62, 11] on icon at bounding box center [61, 14] width 9 height 9
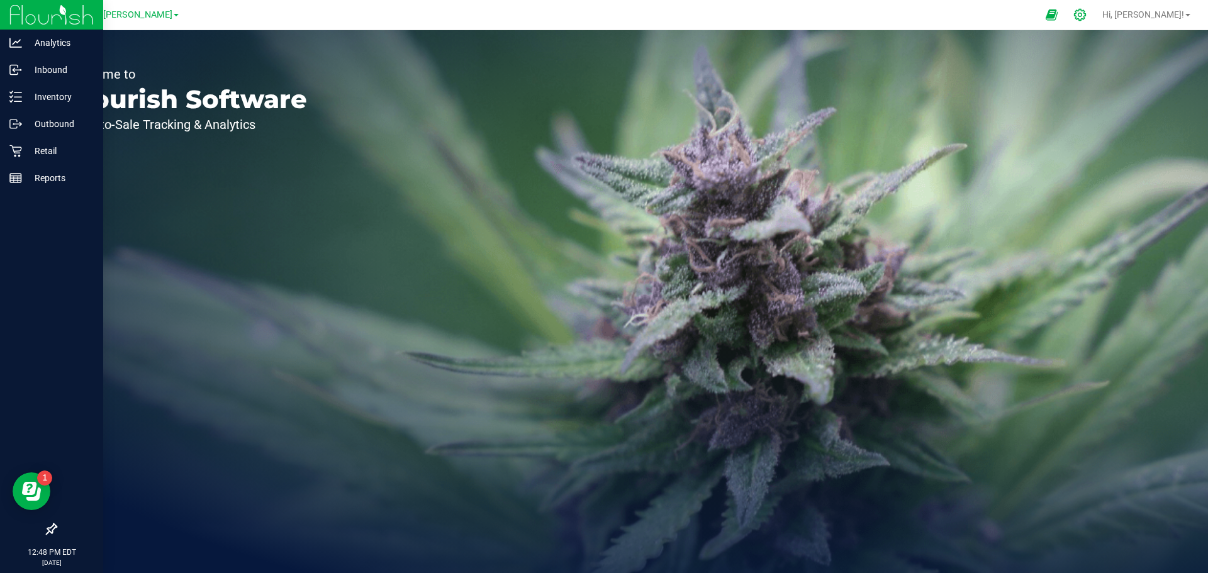
click at [966, 14] on div at bounding box center [1080, 14] width 18 height 13
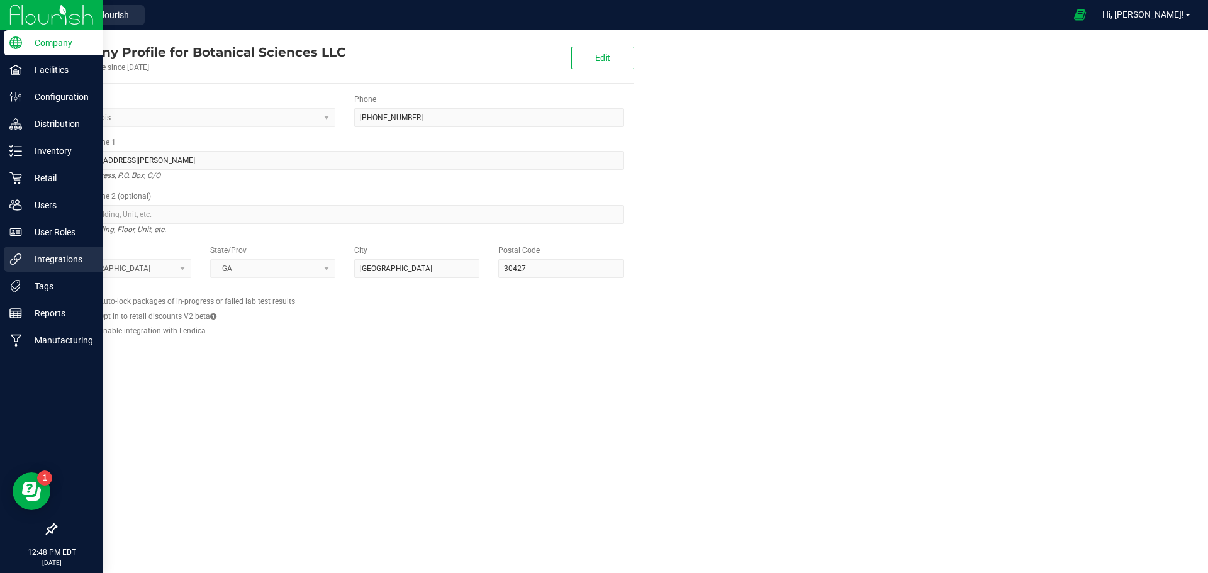
click at [33, 266] on p "Integrations" at bounding box center [59, 259] width 75 height 15
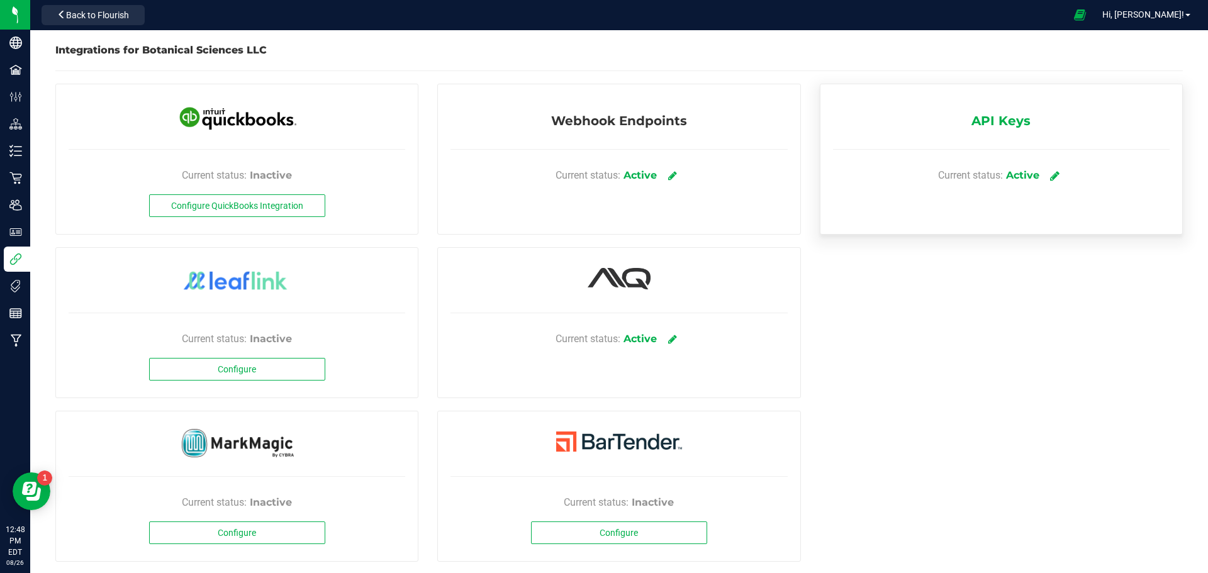
click at [966, 179] on icon at bounding box center [1054, 175] width 9 height 11
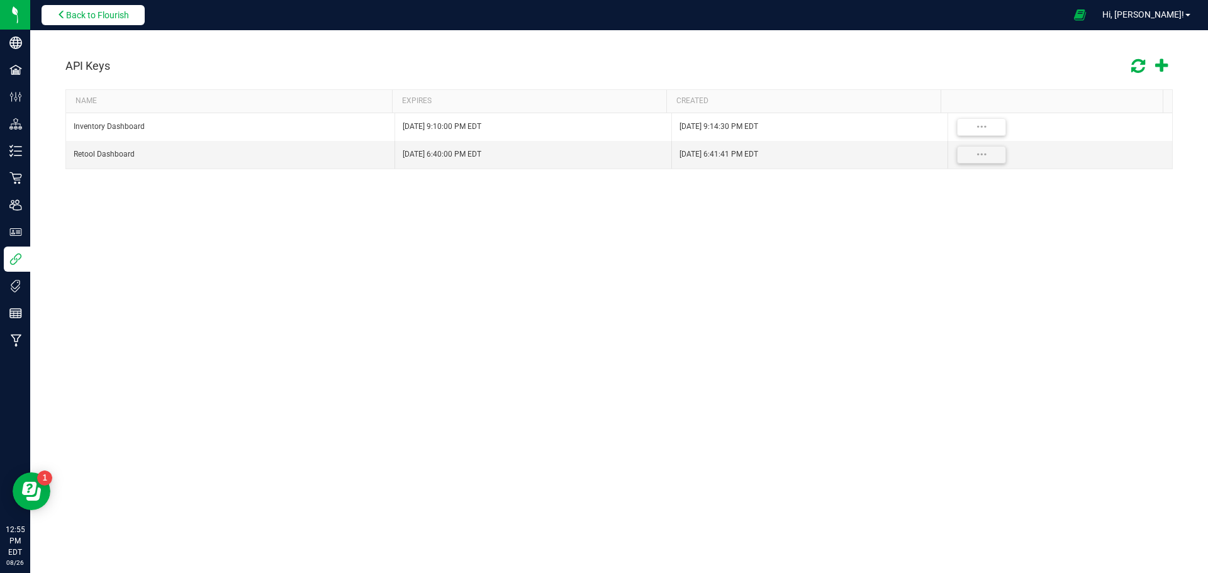
click at [101, 7] on button "Back to Flourish" at bounding box center [93, 15] width 103 height 20
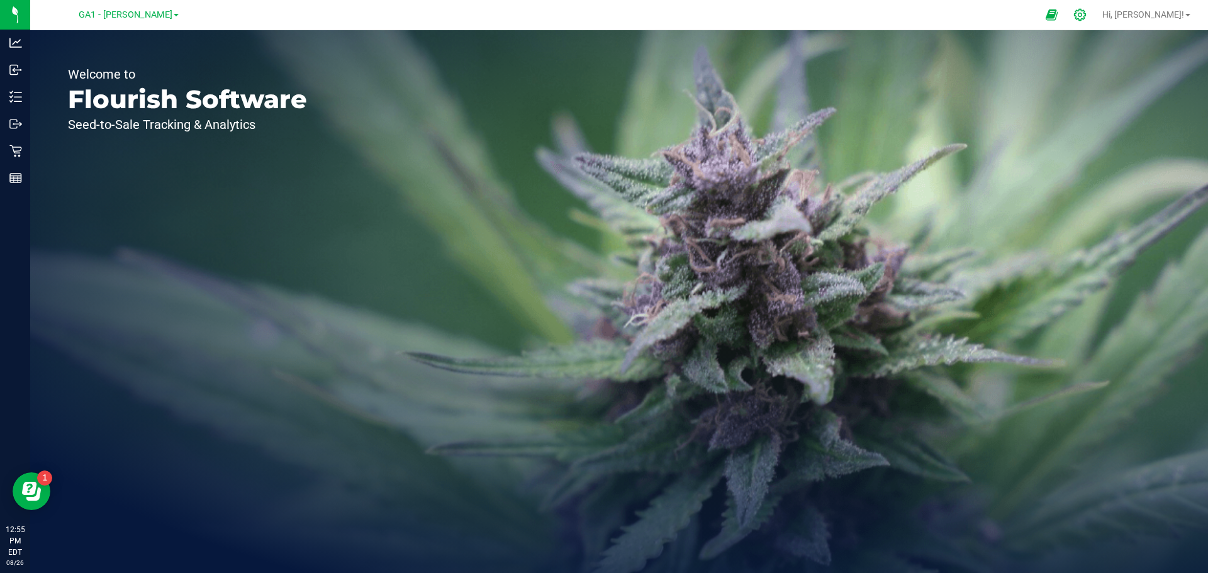
click at [966, 11] on icon at bounding box center [1079, 14] width 13 height 13
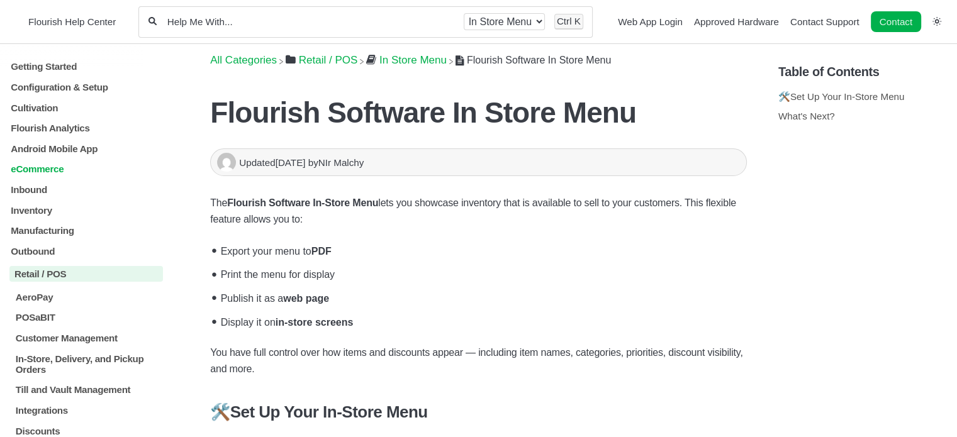
click at [52, 169] on p "eCommerce" at bounding box center [86, 169] width 154 height 11
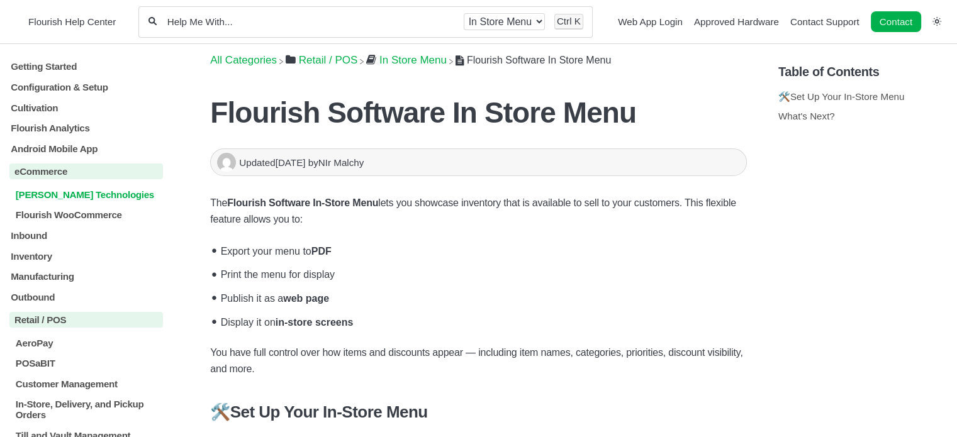
click at [26, 198] on p "[PERSON_NAME] Technologies" at bounding box center [88, 194] width 148 height 11
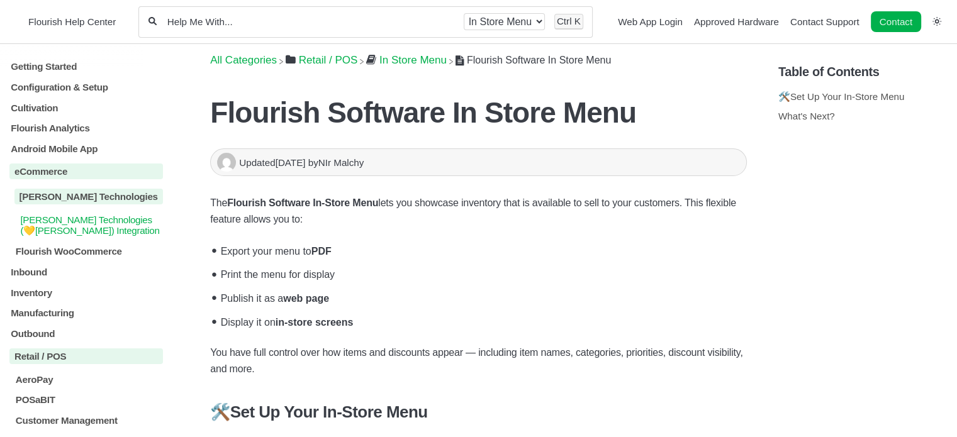
click at [78, 226] on p "[PERSON_NAME] Technologies (💛[PERSON_NAME]) Integration" at bounding box center [91, 226] width 144 height 22
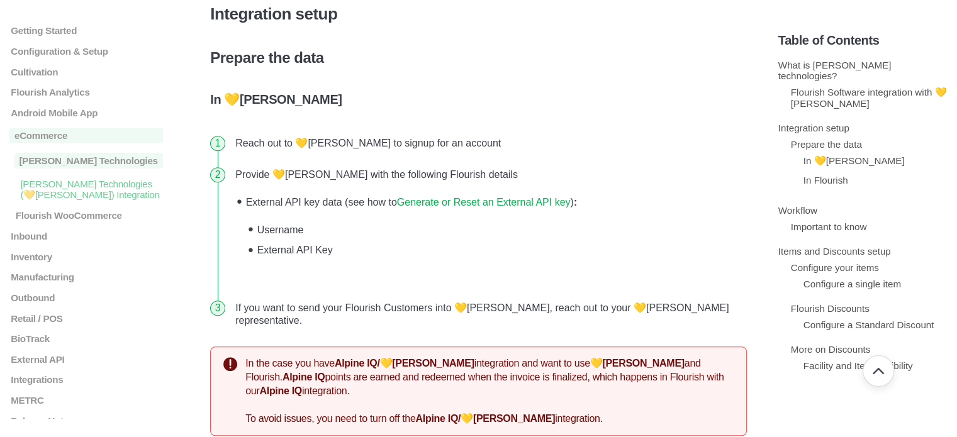
scroll to position [755, 0]
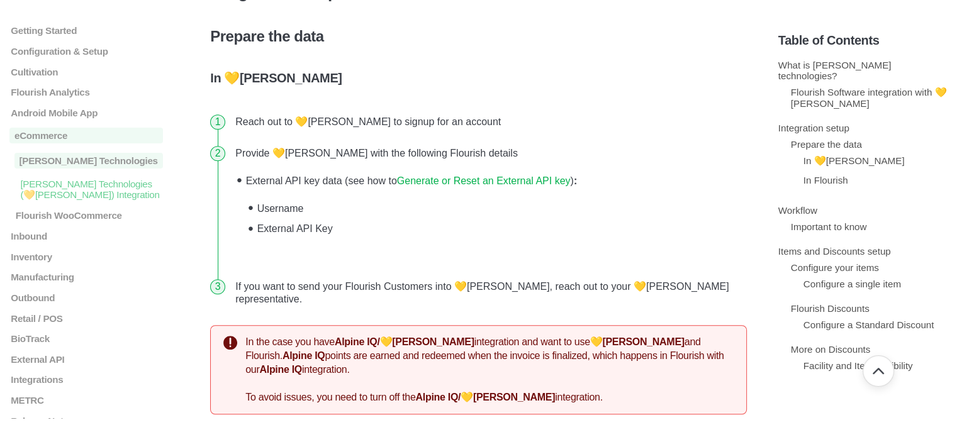
click at [468, 176] on link "Generate or Reset an External API key" at bounding box center [484, 181] width 174 height 11
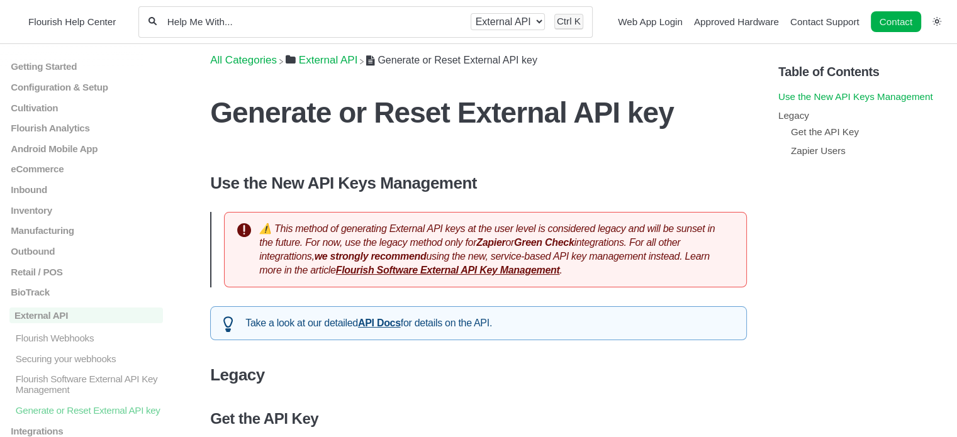
click at [910, 92] on link "Use the New API Keys Management" at bounding box center [855, 96] width 155 height 11
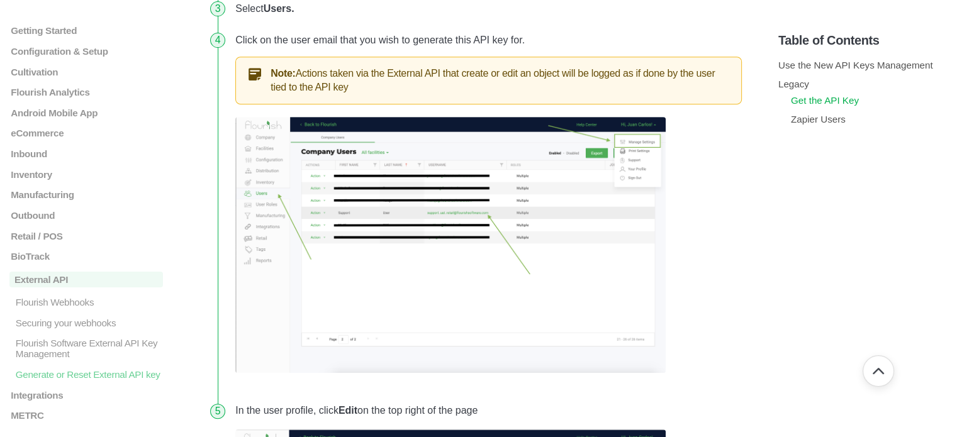
scroll to position [613, 0]
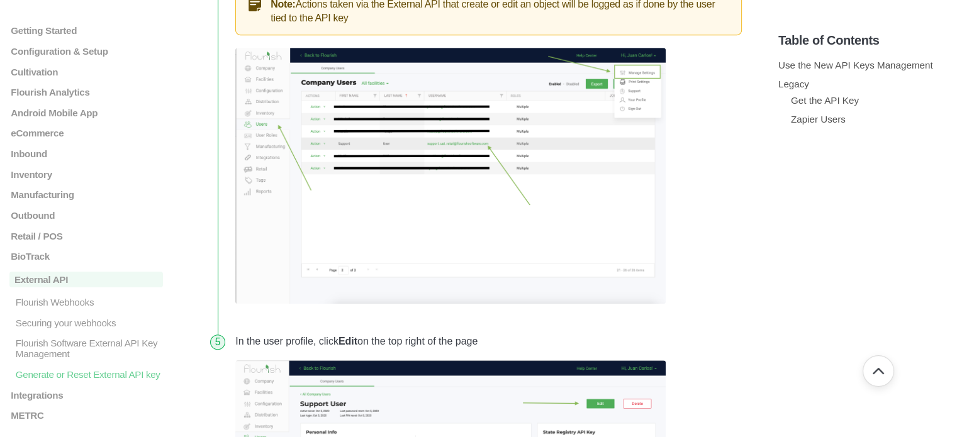
click at [497, 174] on img at bounding box center [450, 176] width 430 height 257
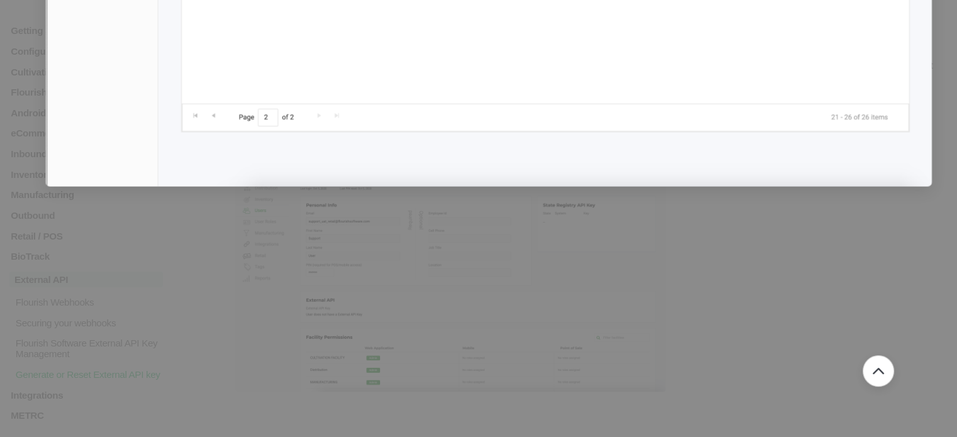
scroll to position [928, 0]
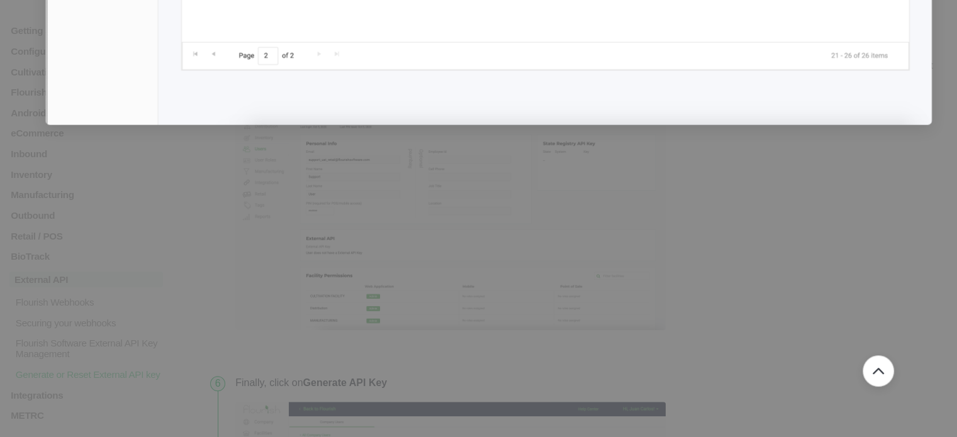
click at [751, 210] on div at bounding box center [478, 218] width 957 height 437
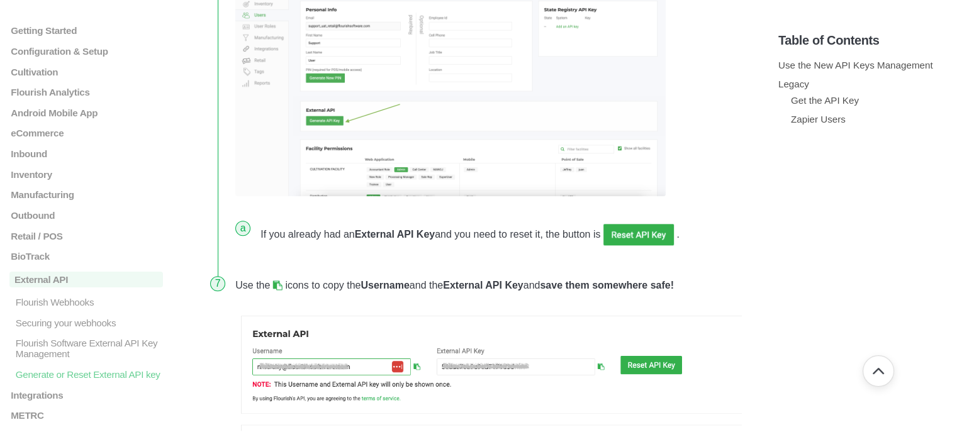
scroll to position [1368, 0]
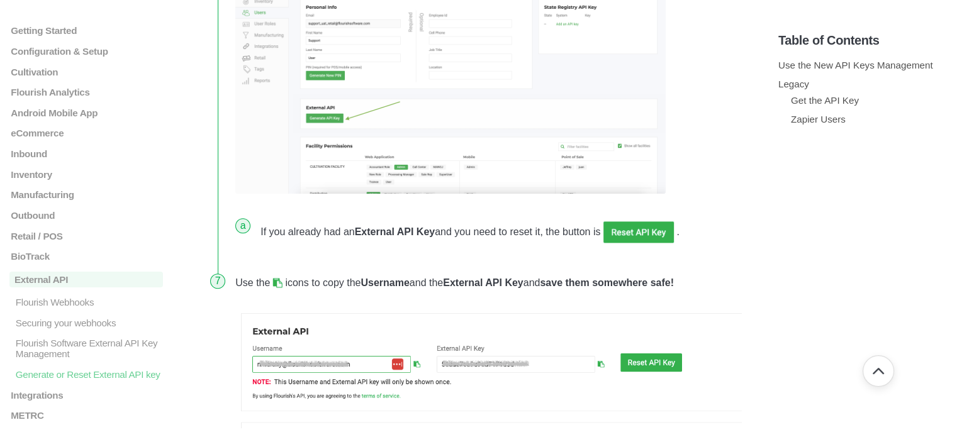
click at [474, 89] on img at bounding box center [450, 65] width 430 height 258
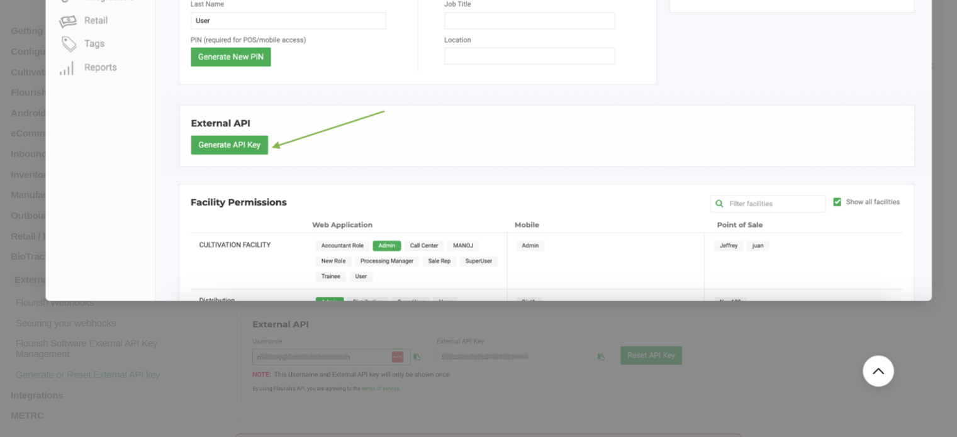
scroll to position [1494, 0]
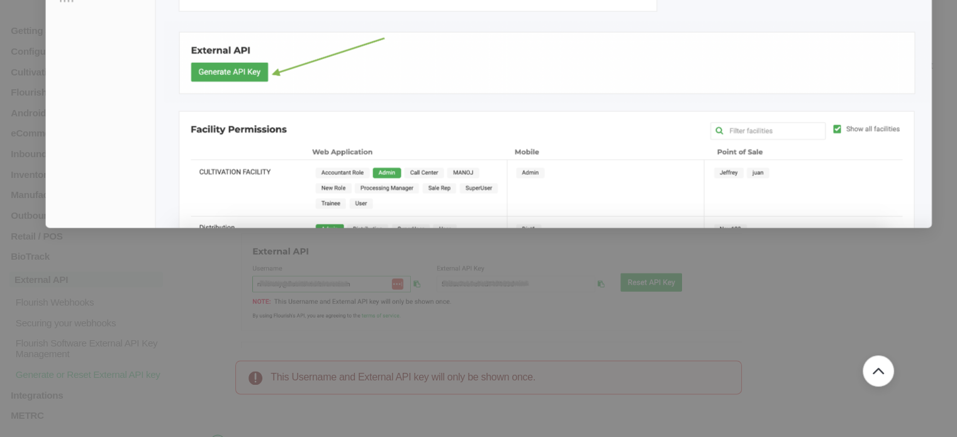
click at [790, 305] on div at bounding box center [478, 218] width 957 height 437
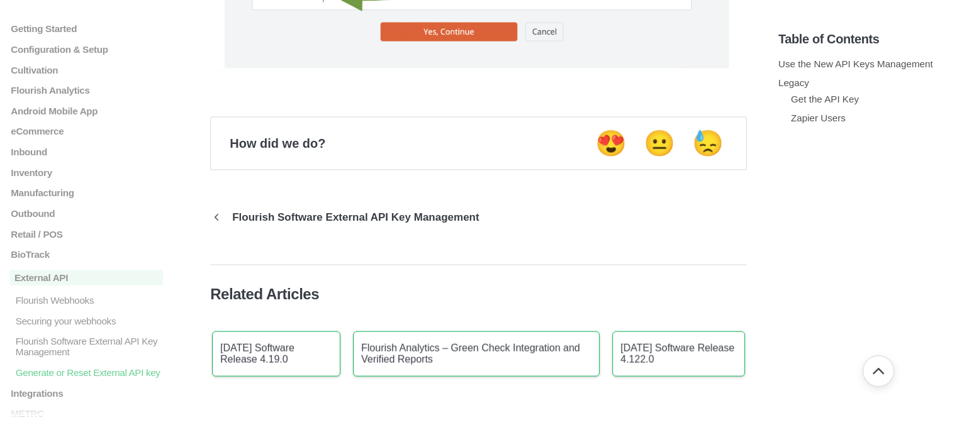
scroll to position [2375, 0]
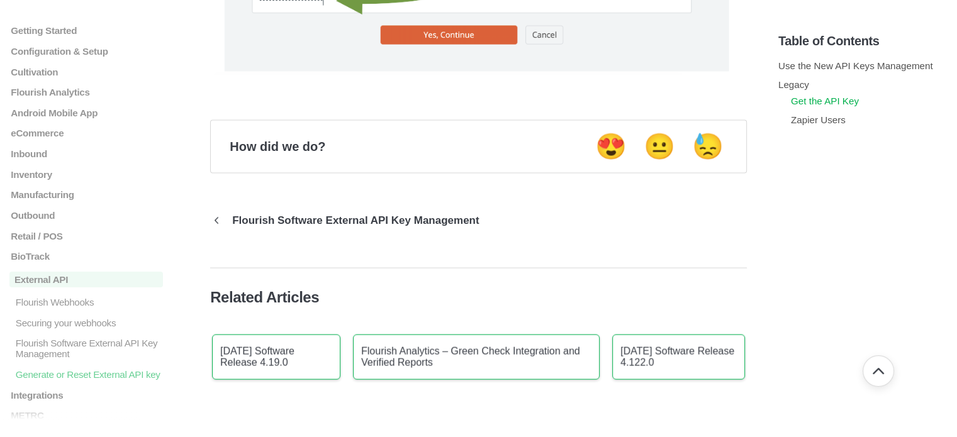
click at [837, 97] on link "Get the API Key" at bounding box center [825, 100] width 68 height 11
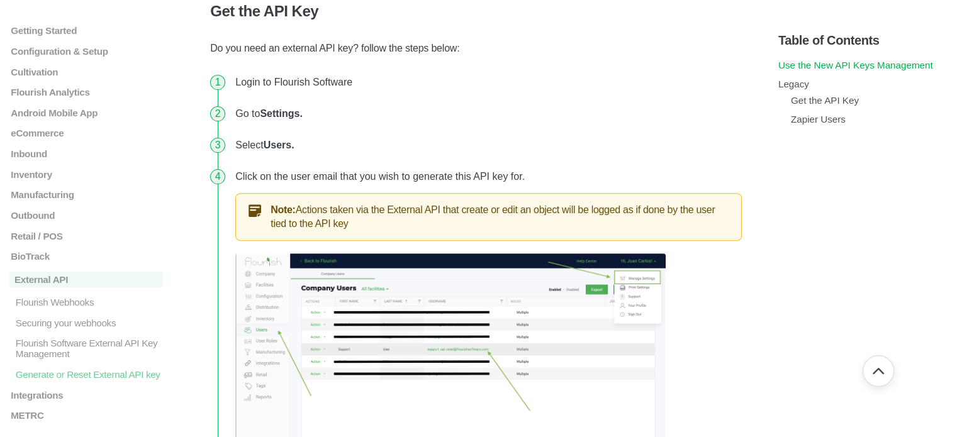
click at [864, 67] on link "Use the New API Keys Management" at bounding box center [855, 65] width 155 height 11
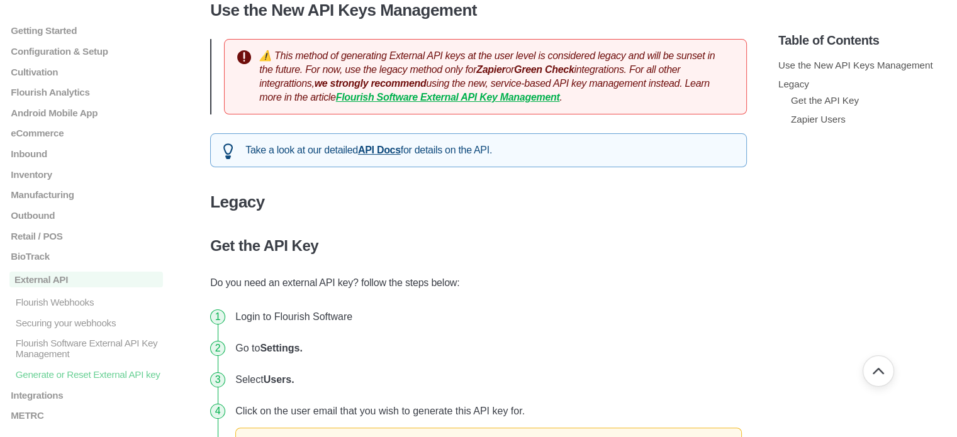
click at [560, 97] on strong "Flourish Software External API Key Management" at bounding box center [448, 97] width 224 height 11
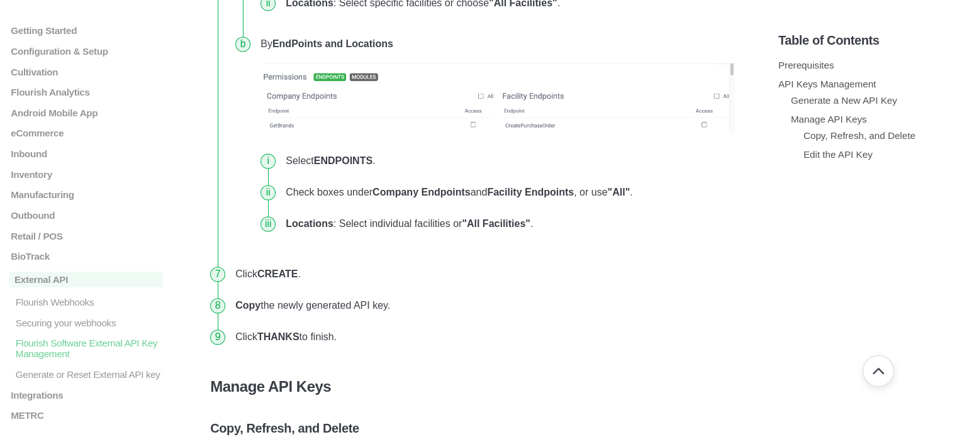
scroll to position [1950, 0]
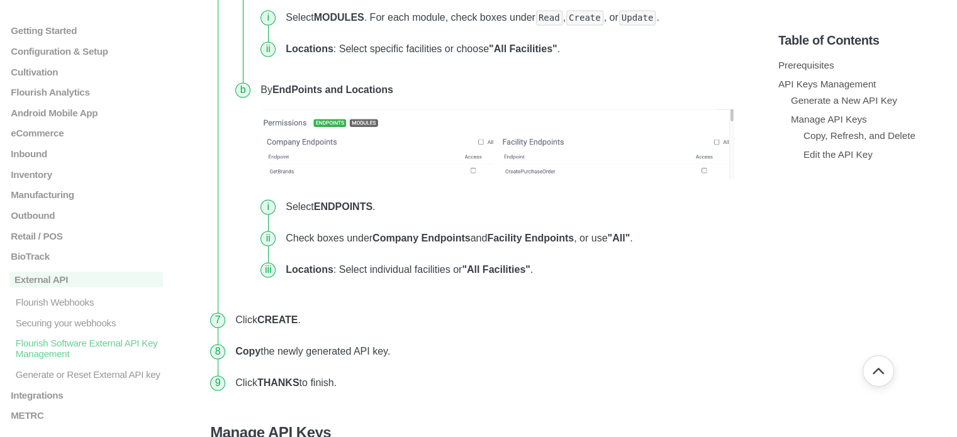
click at [634, 206] on li "Select ENDPOINTS ." at bounding box center [509, 206] width 456 height 31
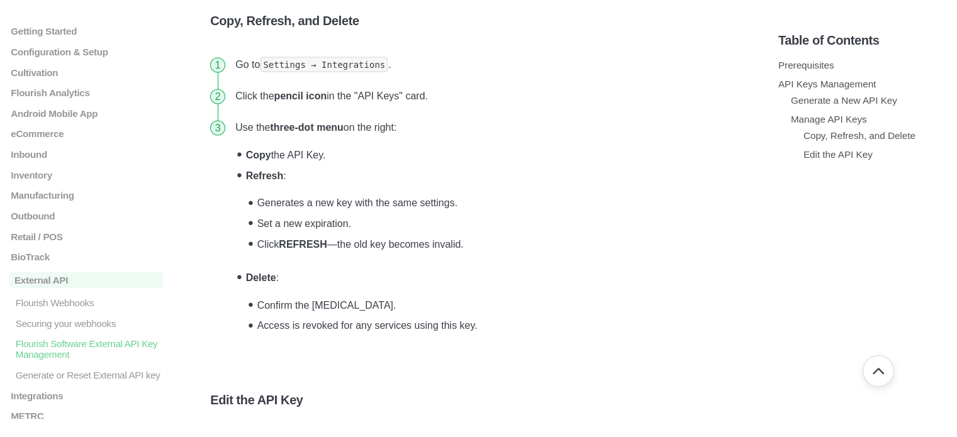
scroll to position [2454, 0]
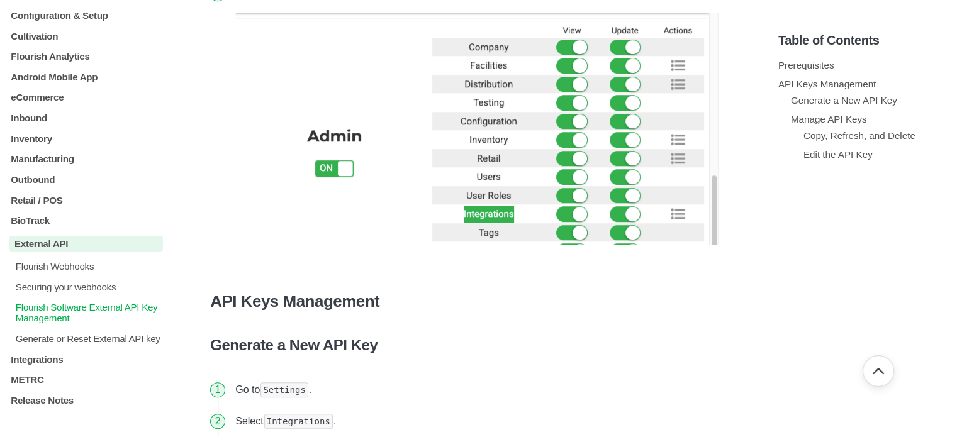
scroll to position [55, 0]
click at [30, 194] on p "Retail / POS" at bounding box center [86, 199] width 154 height 11
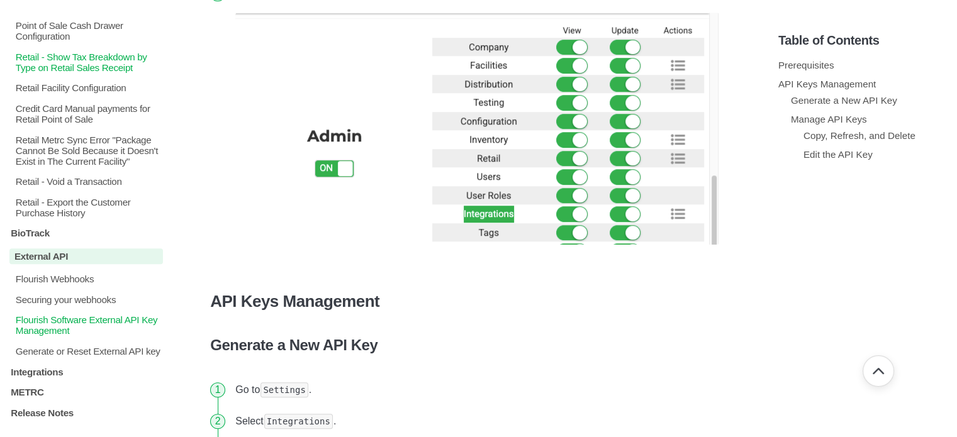
scroll to position [727, 0]
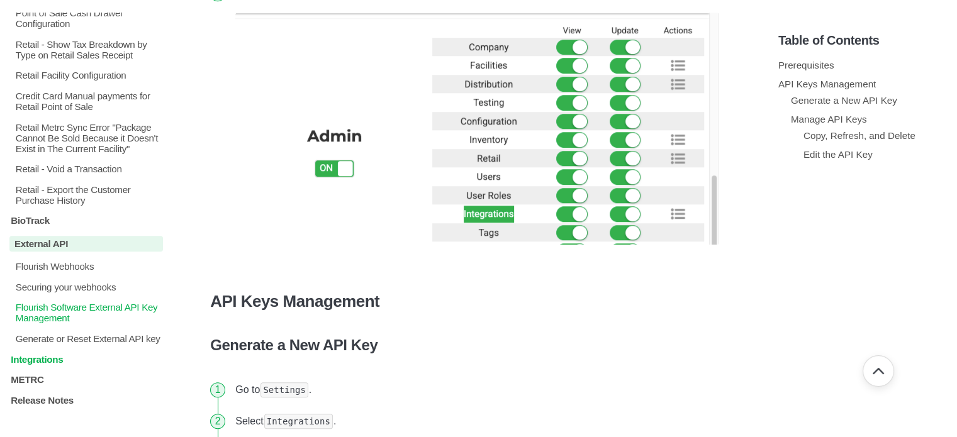
click at [38, 355] on p "Integrations" at bounding box center [86, 359] width 154 height 11
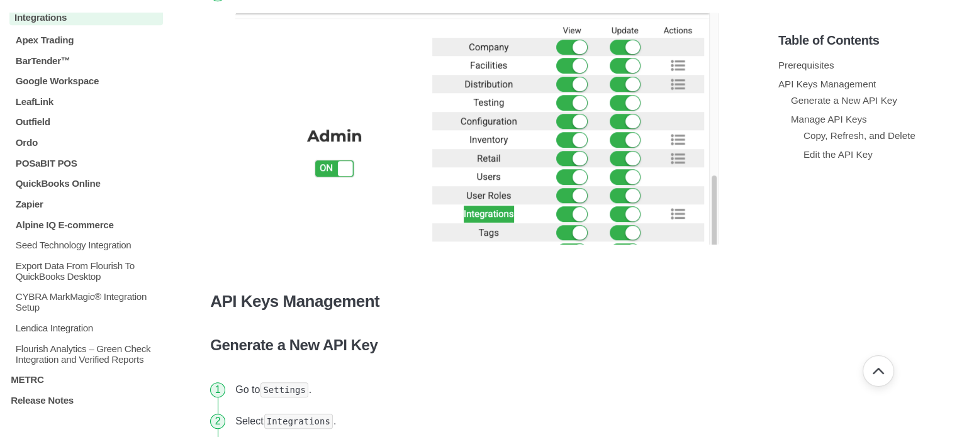
scroll to position [1078, 0]
click at [82, 221] on p "Alpine IQ E-commerce" at bounding box center [88, 224] width 148 height 11
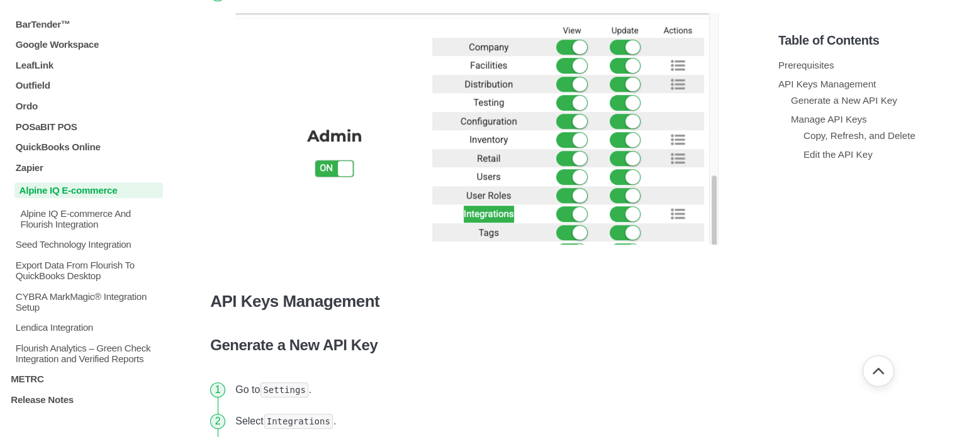
click at [82, 198] on p "Alpine IQ E-commerce" at bounding box center [88, 190] width 148 height 16
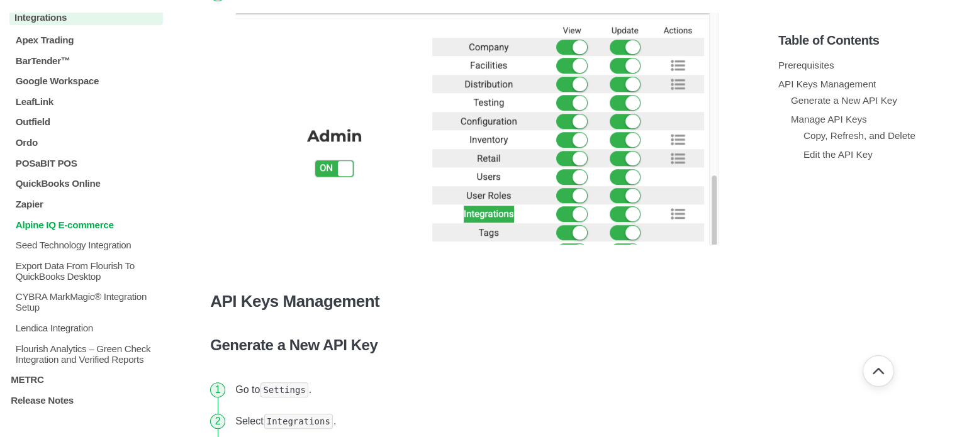
click at [71, 221] on p "Alpine IQ E-commerce" at bounding box center [88, 224] width 148 height 11
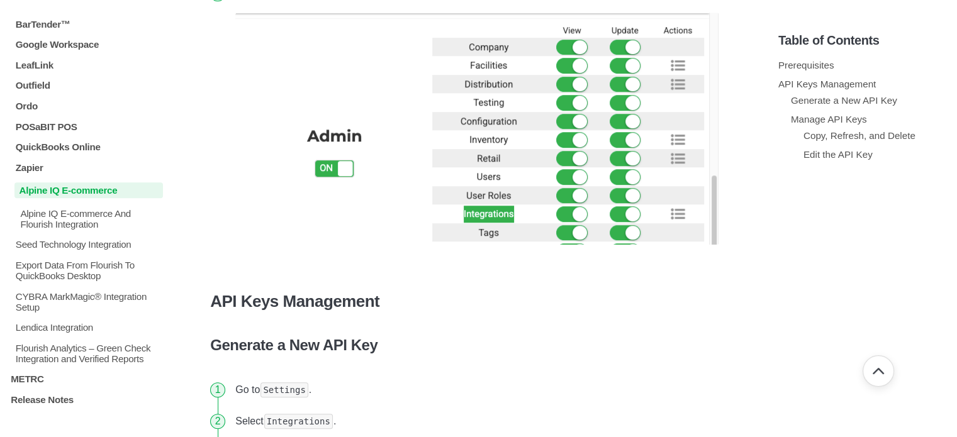
click at [75, 198] on p "Alpine IQ E-commerce" at bounding box center [88, 190] width 148 height 16
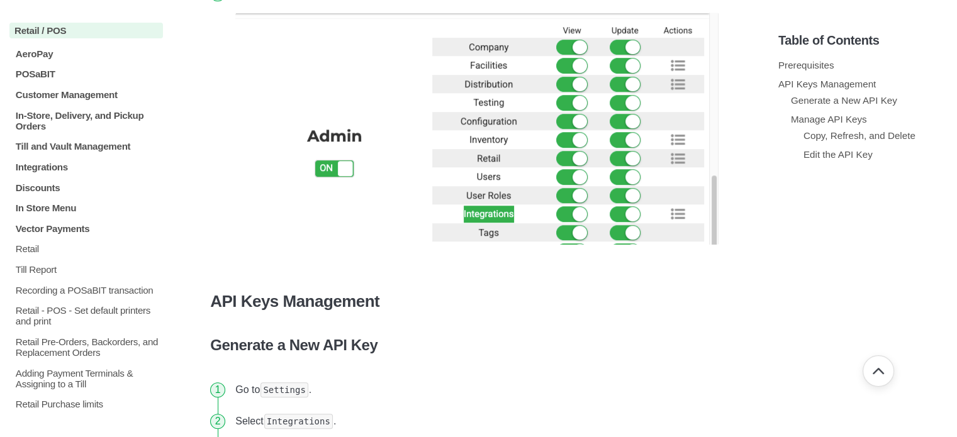
scroll to position [198, 0]
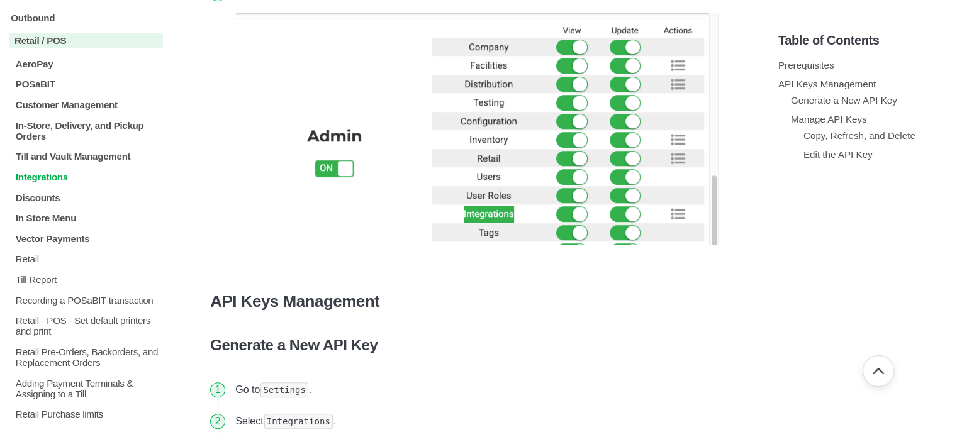
click at [38, 181] on p "Integrations" at bounding box center [88, 177] width 148 height 11
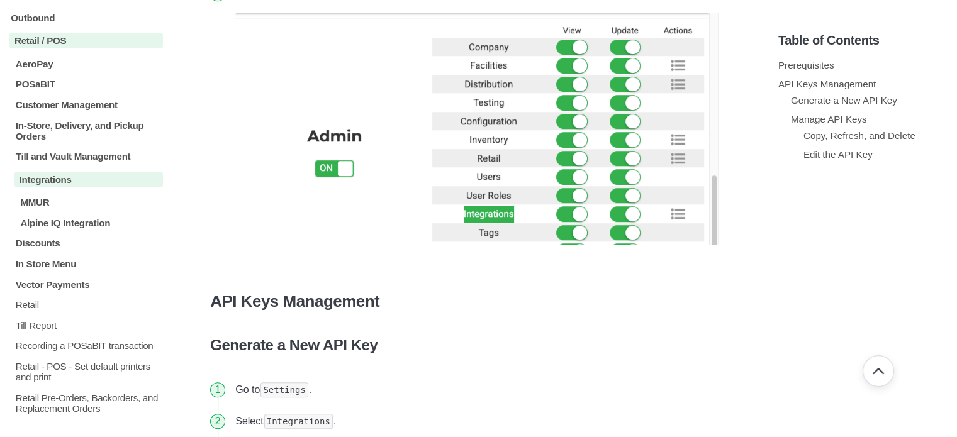
click at [77, 187] on p "Integrations" at bounding box center [88, 180] width 148 height 16
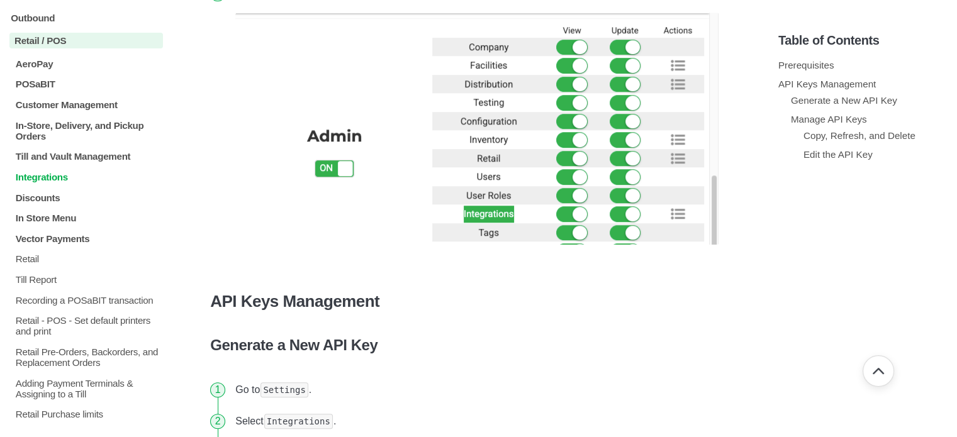
click at [68, 180] on p "Integrations" at bounding box center [88, 177] width 148 height 11
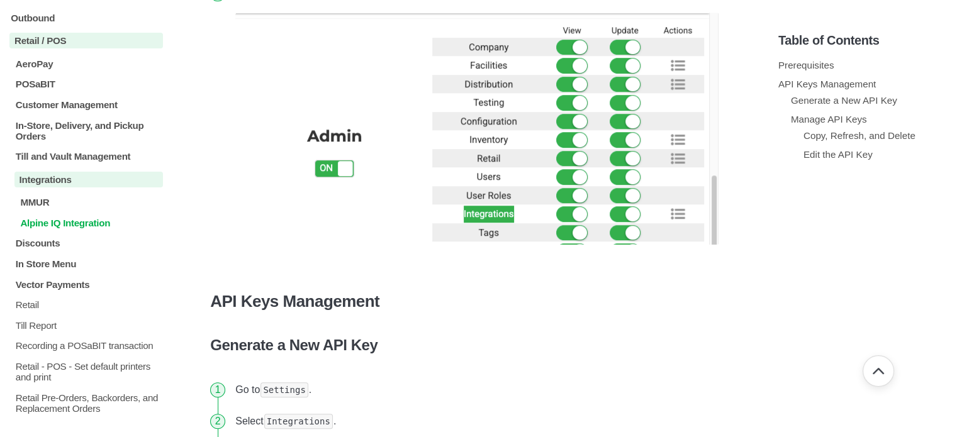
click at [88, 228] on p "Alpine IQ Integration" at bounding box center [91, 223] width 144 height 11
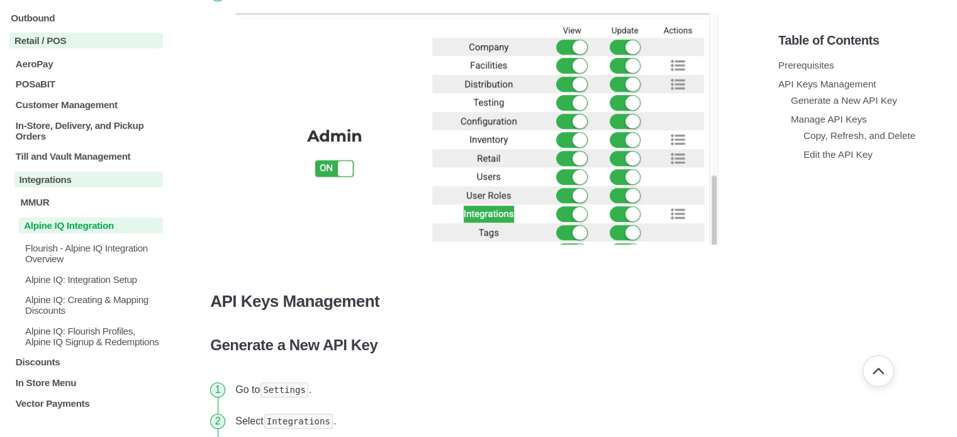
click at [89, 228] on p "Alpine IQ Integration" at bounding box center [91, 226] width 144 height 16
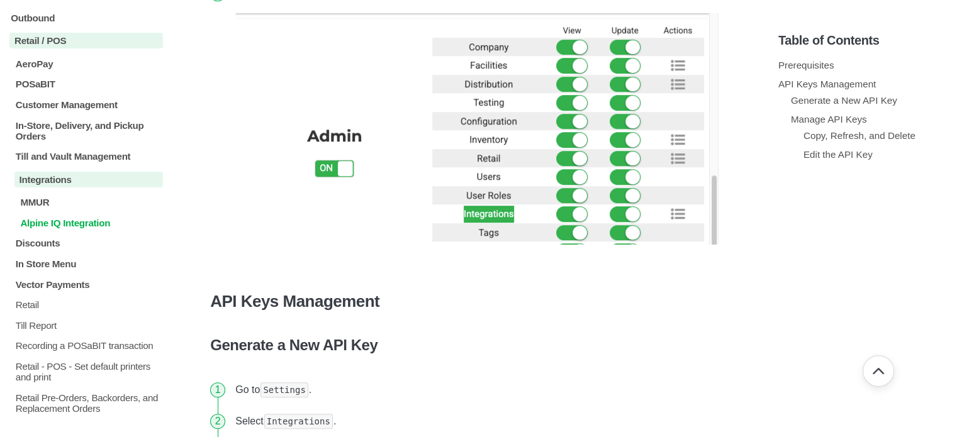
click at [89, 228] on p "Alpine IQ Integration" at bounding box center [91, 223] width 144 height 11
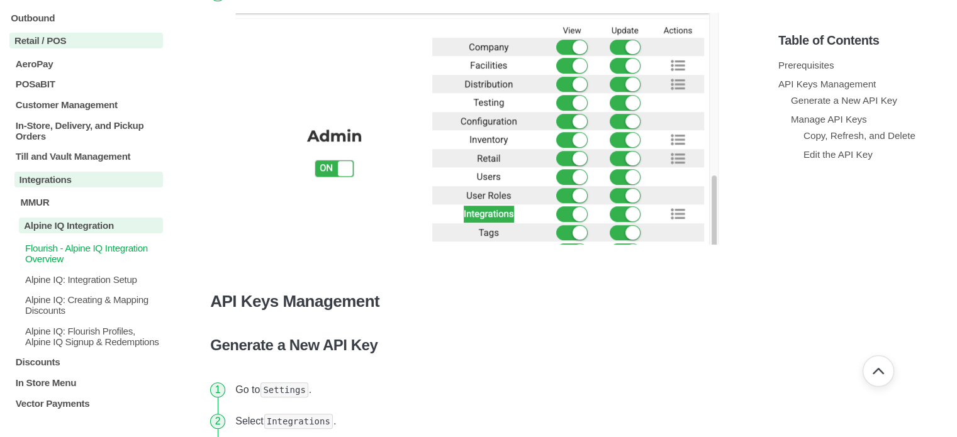
click at [101, 259] on p "Flourish - Alpine IQ Integration Overview" at bounding box center [93, 253] width 139 height 21
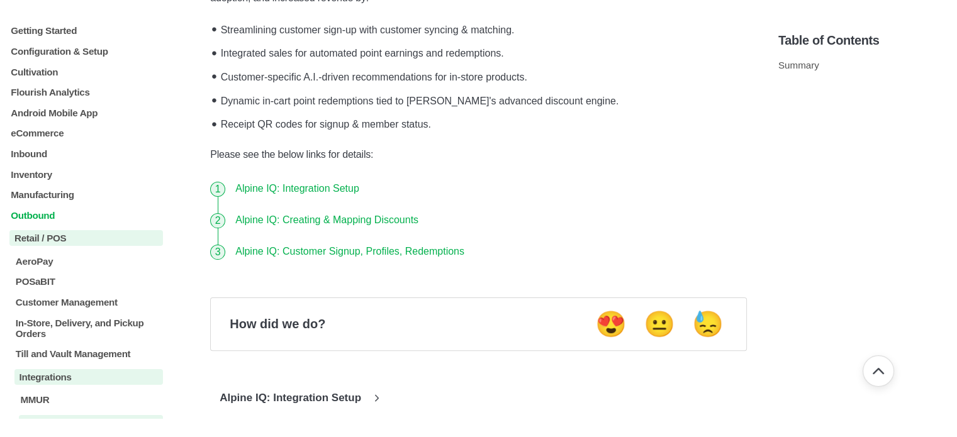
scroll to position [252, 0]
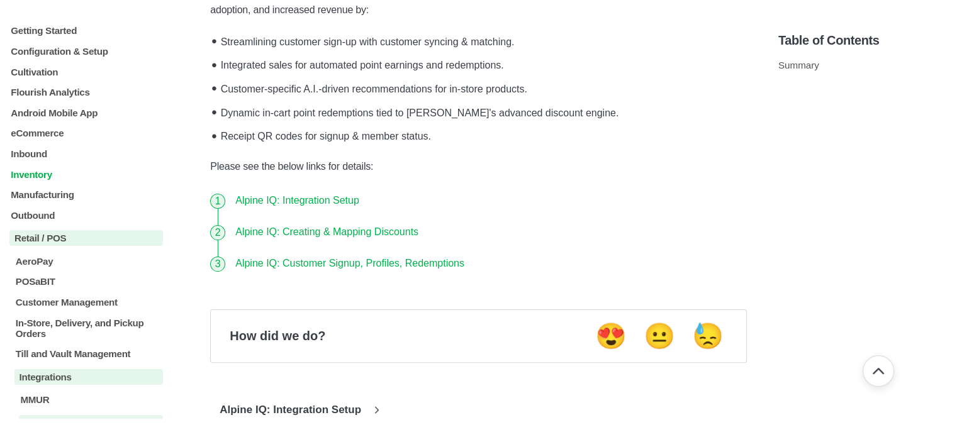
click at [39, 176] on p "Inventory" at bounding box center [86, 174] width 154 height 11
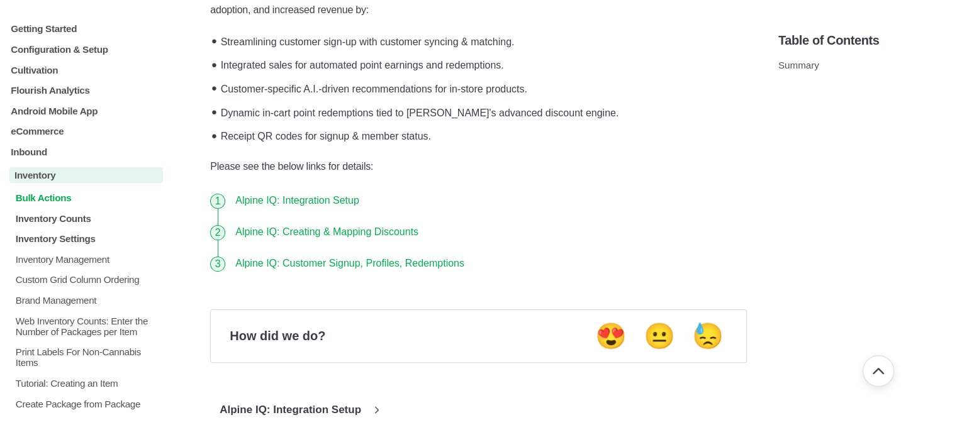
scroll to position [0, 0]
click at [44, 138] on p "eCommerce" at bounding box center [86, 133] width 154 height 11
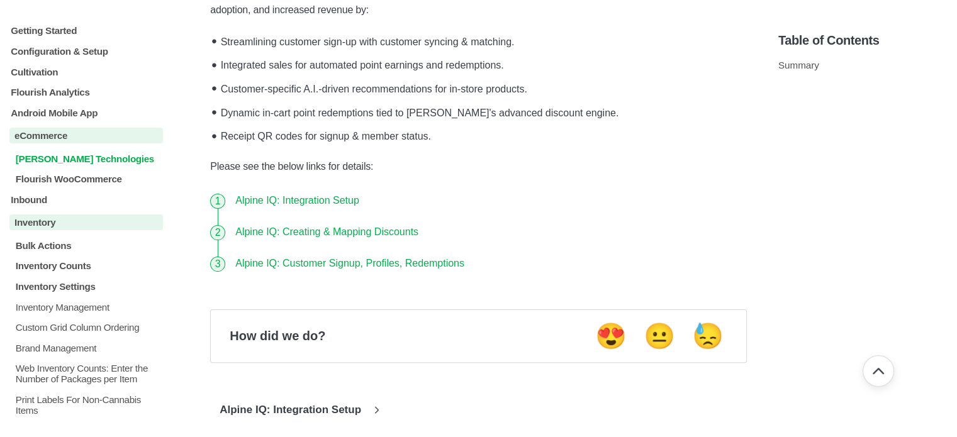
click at [95, 161] on p "[PERSON_NAME] Technologies" at bounding box center [88, 159] width 148 height 11
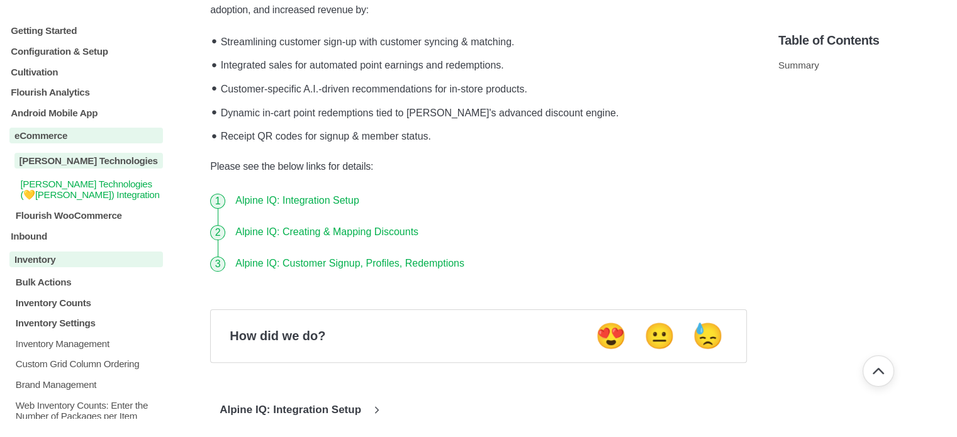
click at [74, 187] on p "[PERSON_NAME] Technologies (💛[PERSON_NAME]) Integration" at bounding box center [91, 190] width 144 height 22
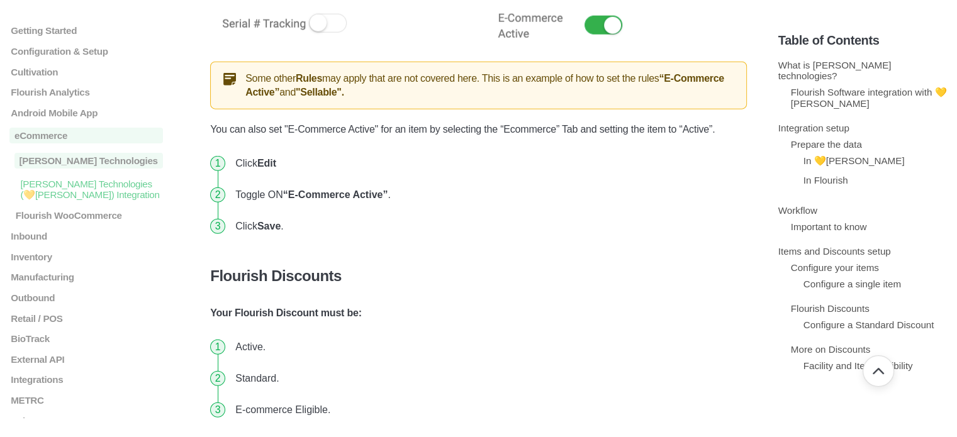
scroll to position [3083, 0]
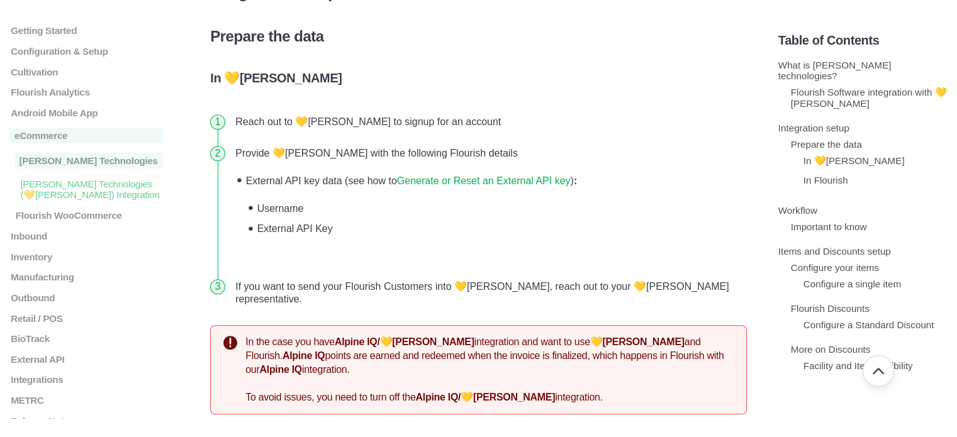
scroll to position [708, 0]
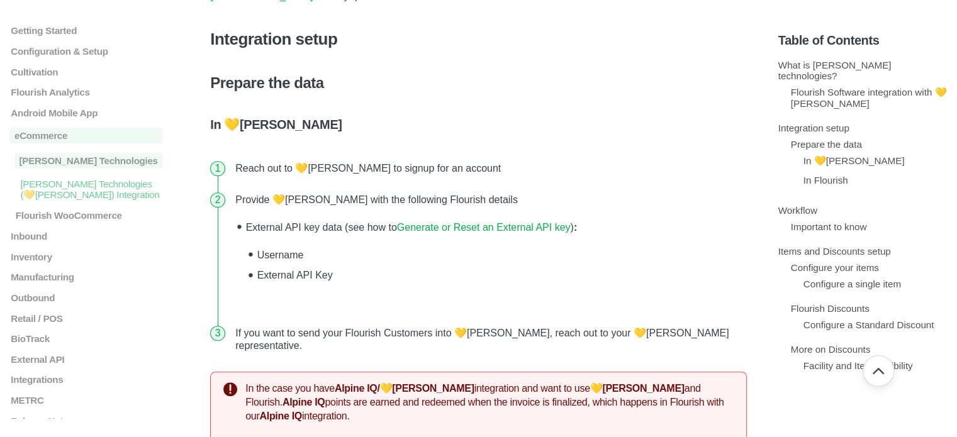
click at [540, 222] on link "Generate or Reset an External API key" at bounding box center [484, 227] width 174 height 11
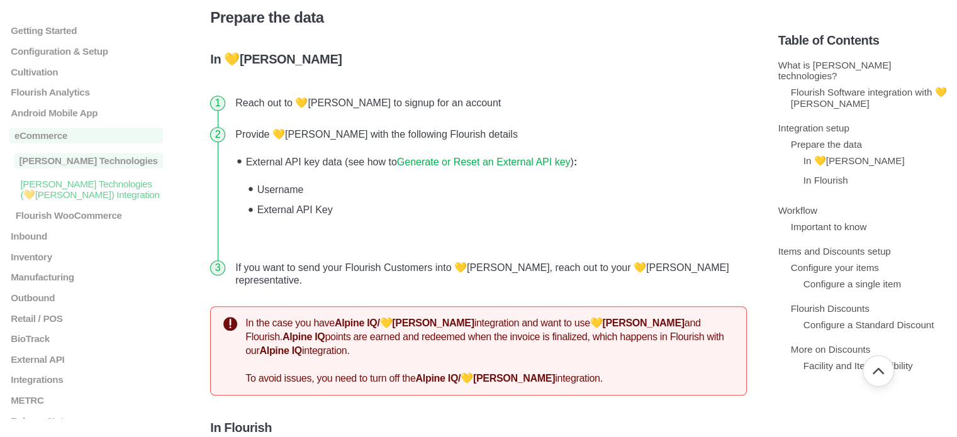
scroll to position [795, 0]
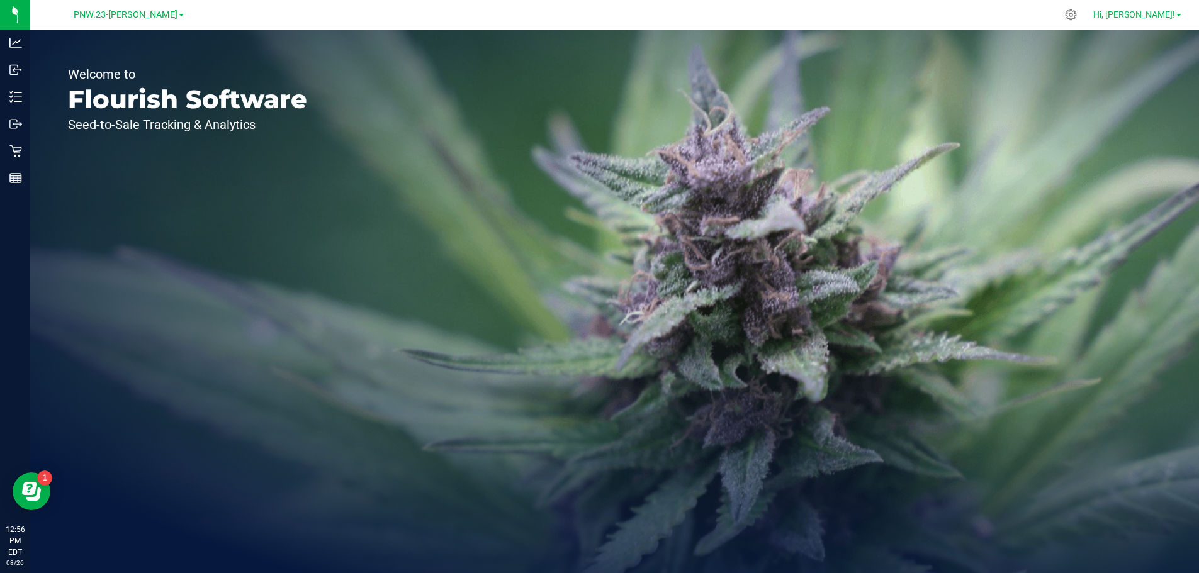
click at [1163, 14] on span "Hi, Jyle!" at bounding box center [1134, 14] width 82 height 10
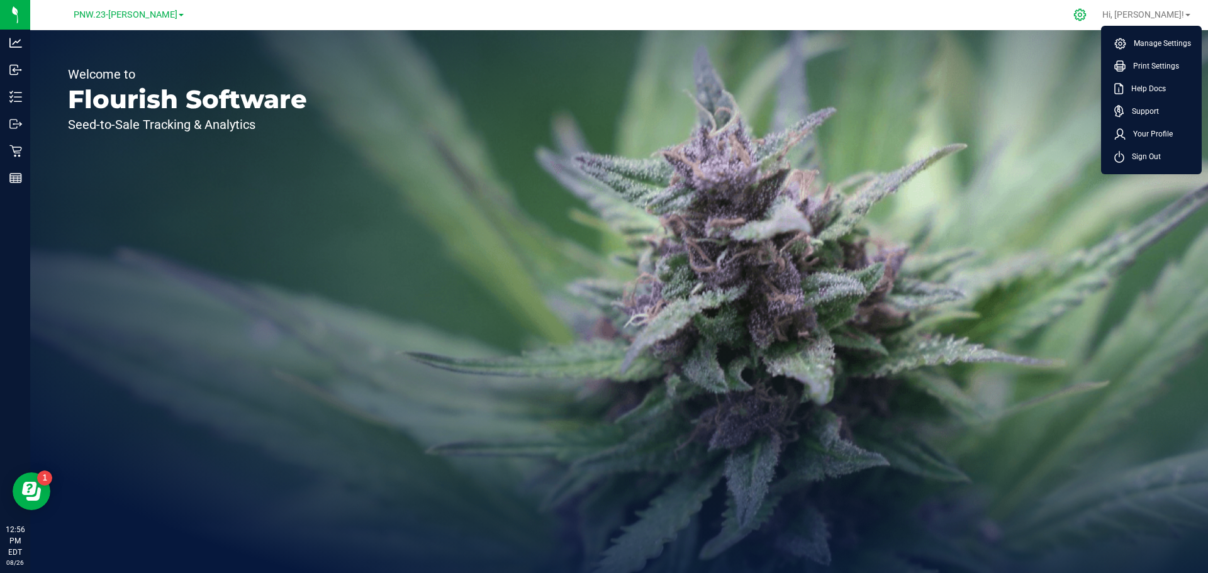
click at [1086, 14] on icon at bounding box center [1080, 15] width 12 height 12
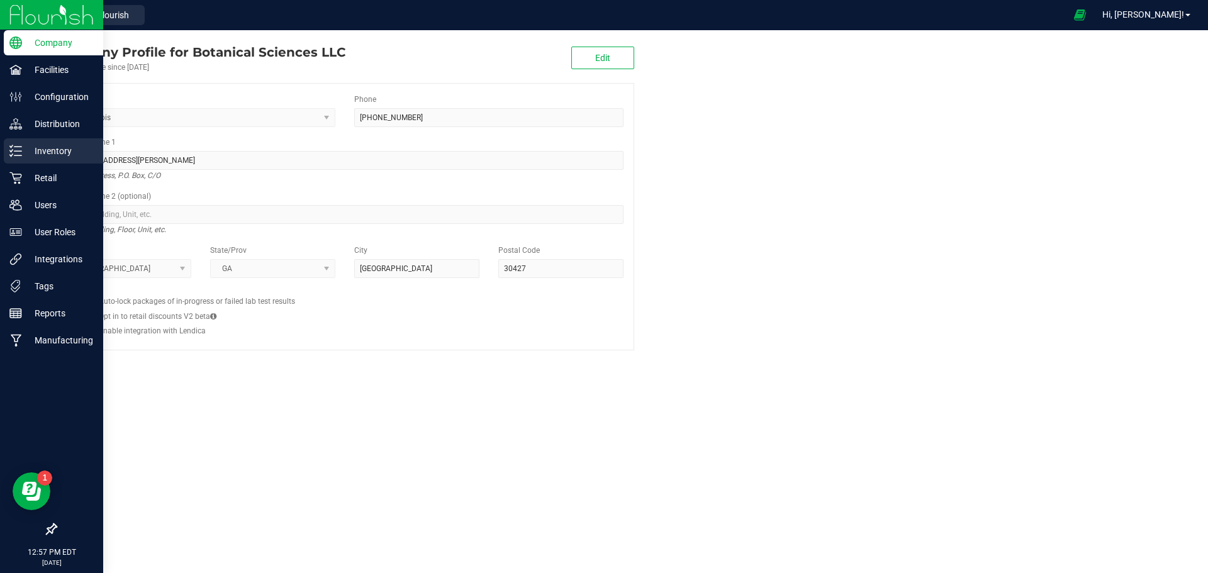
click at [33, 157] on p "Inventory" at bounding box center [59, 150] width 75 height 15
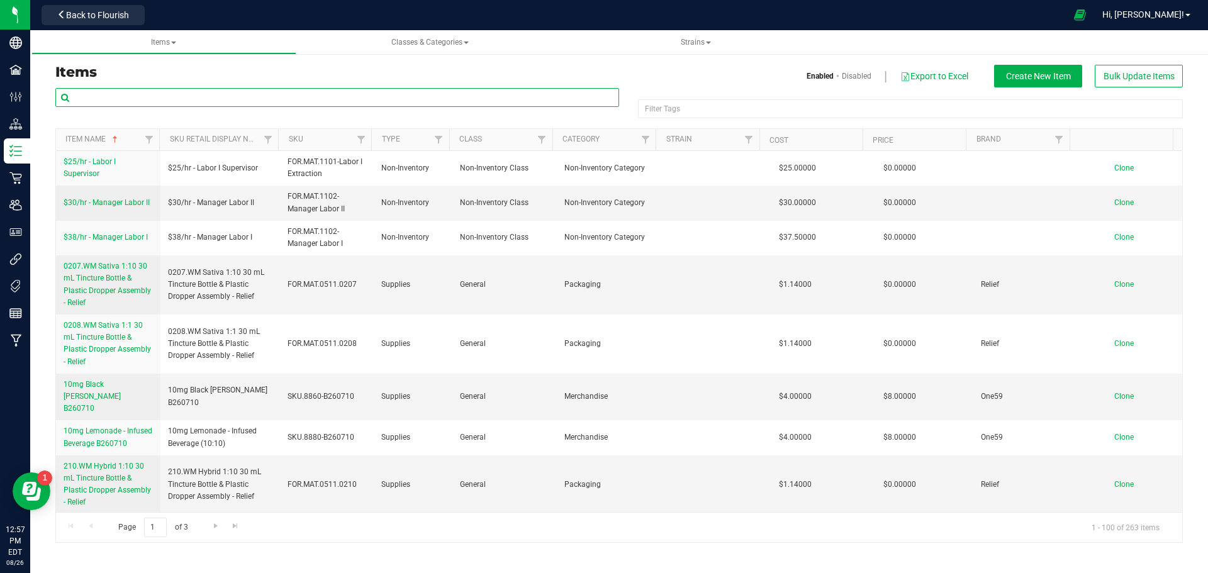
click at [293, 94] on input "text" at bounding box center [337, 97] width 564 height 19
click at [168, 38] on span "Items" at bounding box center [163, 42] width 25 height 9
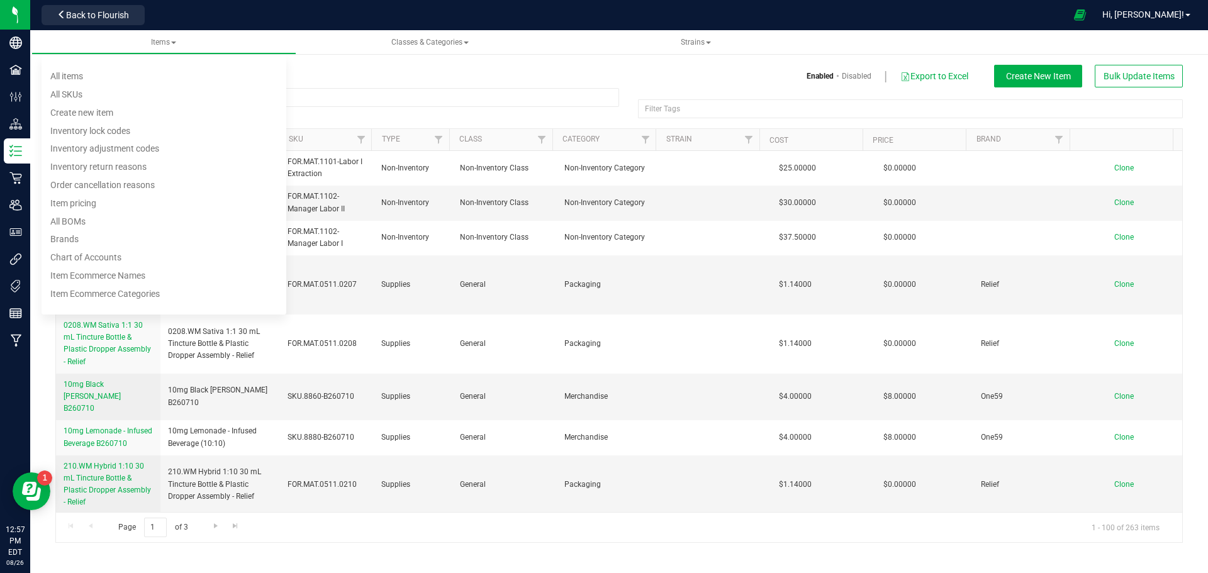
click at [333, 74] on h3 "Items" at bounding box center [332, 72] width 554 height 15
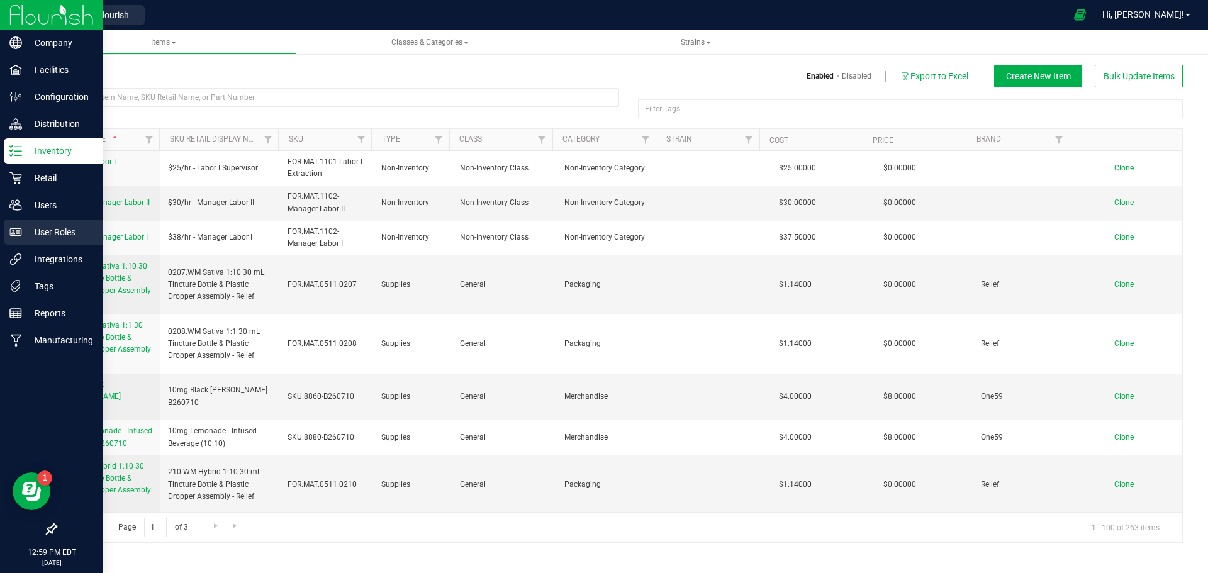
click at [27, 232] on p "User Roles" at bounding box center [59, 232] width 75 height 15
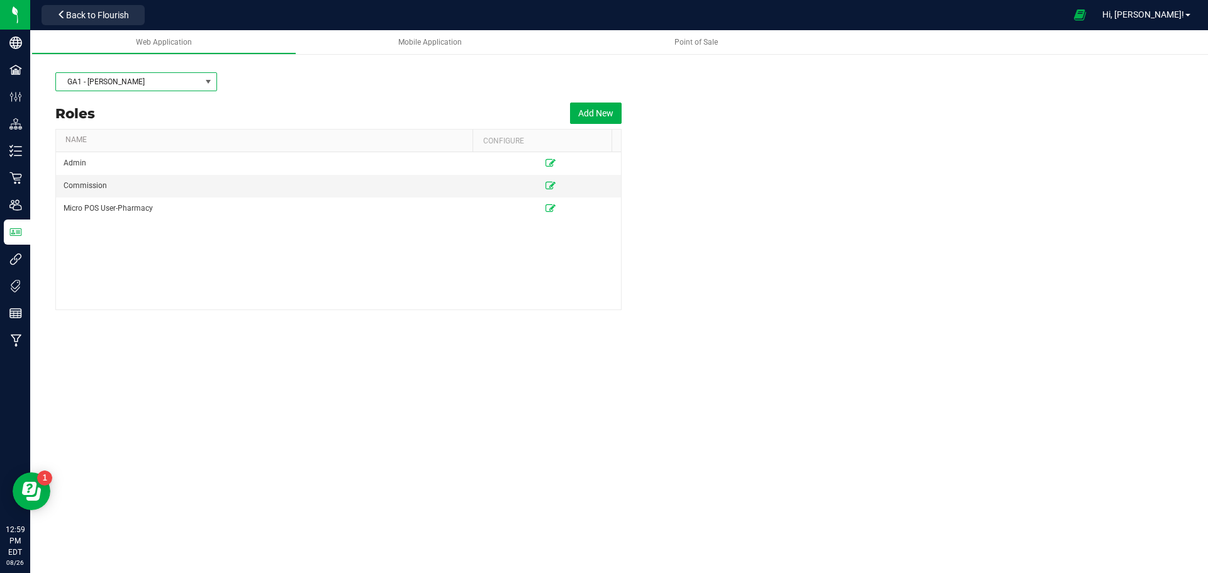
click at [186, 85] on span "GA1 - Chamblee" at bounding box center [128, 82] width 145 height 18
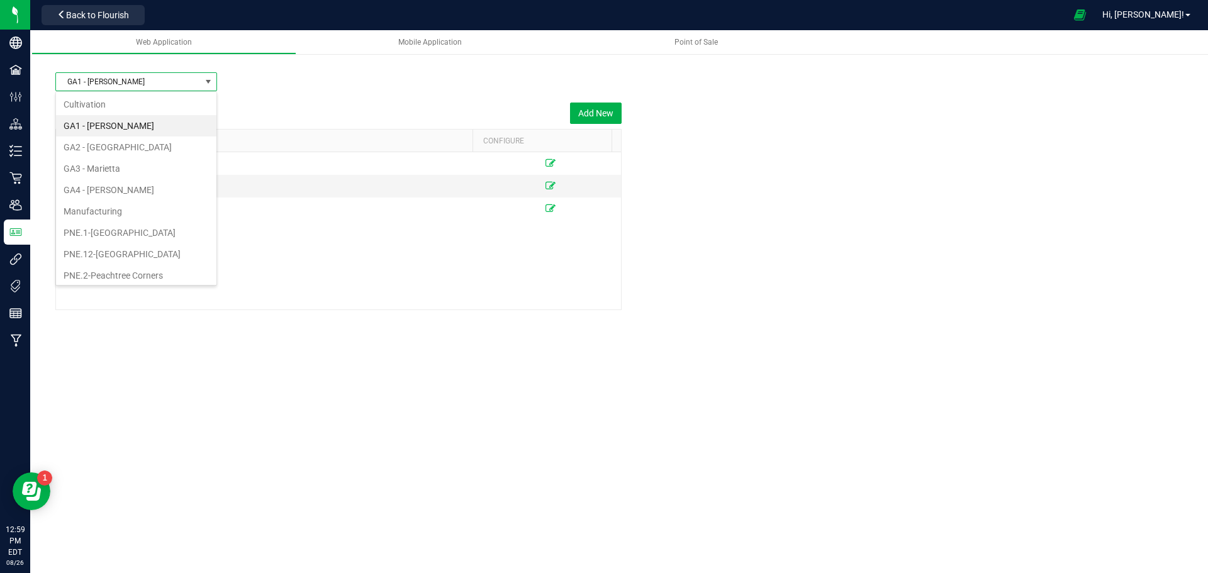
scroll to position [19, 162]
click at [515, 87] on div "GA1 - Chamblee" at bounding box center [618, 81] width 1127 height 31
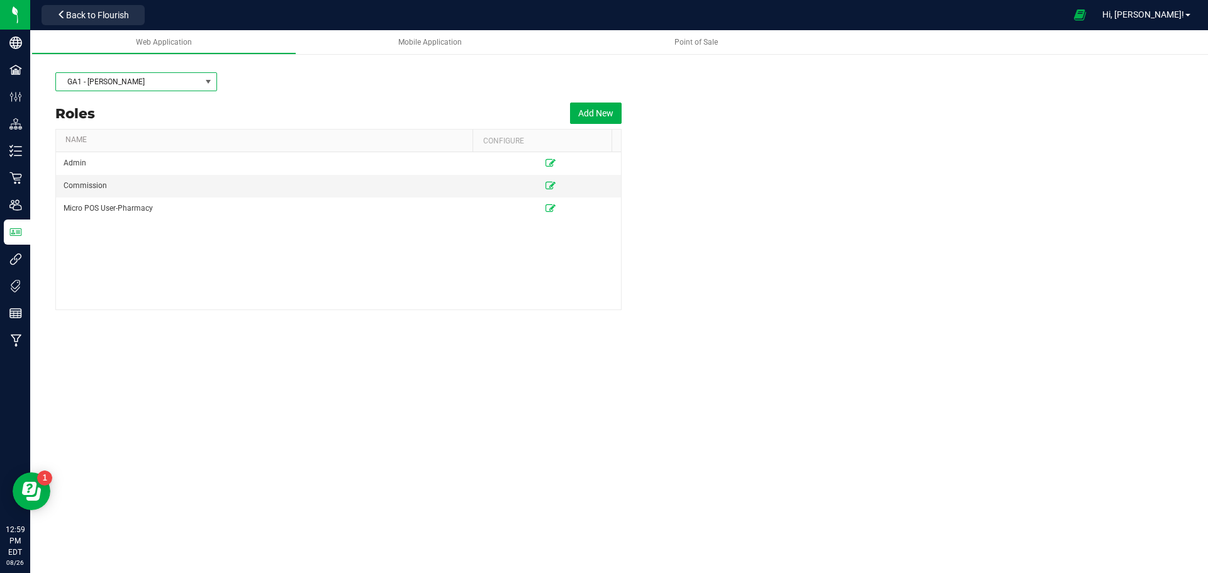
click at [187, 81] on span "GA1 - Chamblee" at bounding box center [128, 82] width 145 height 18
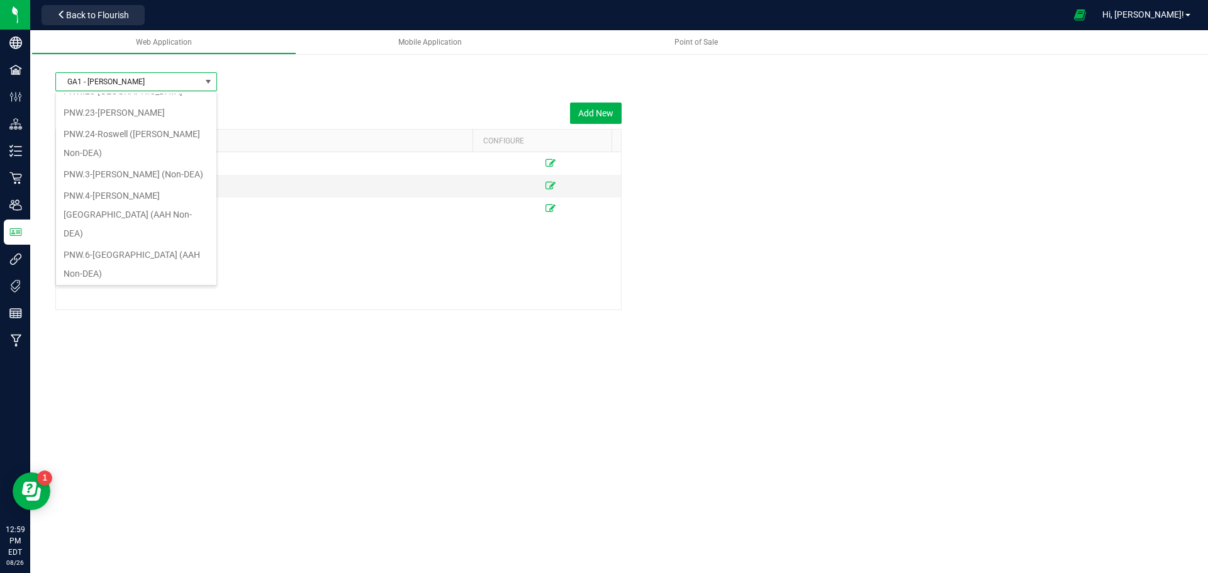
scroll to position [315, 0]
click at [154, 135] on li "PNW.24-Roswell (Holcomb Non-DEA)" at bounding box center [136, 141] width 160 height 40
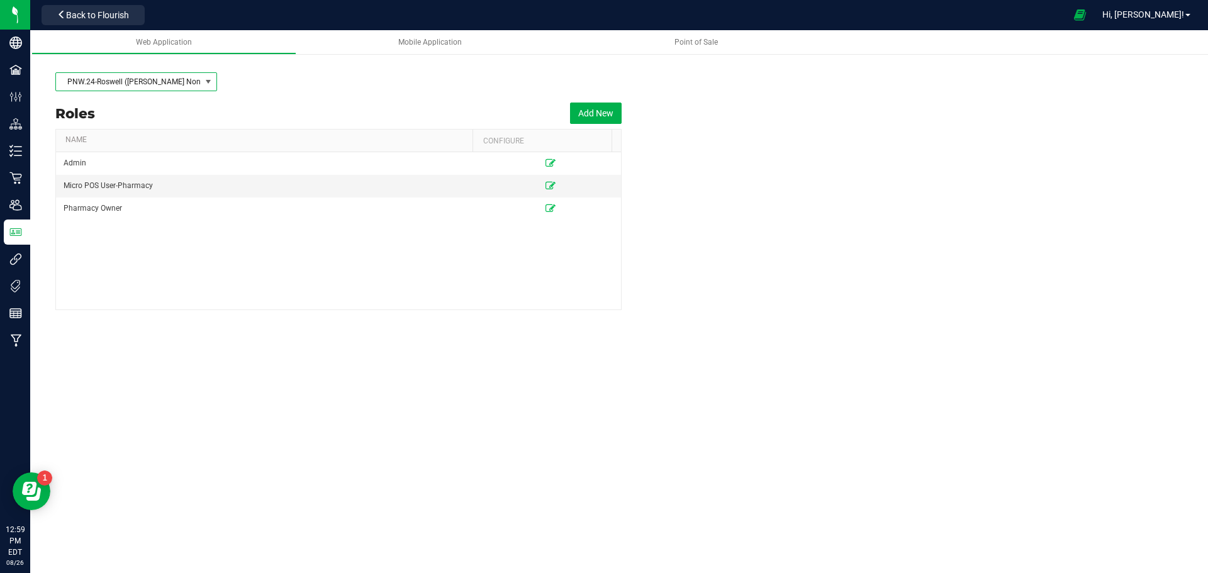
click at [201, 86] on span at bounding box center [209, 82] width 16 height 18
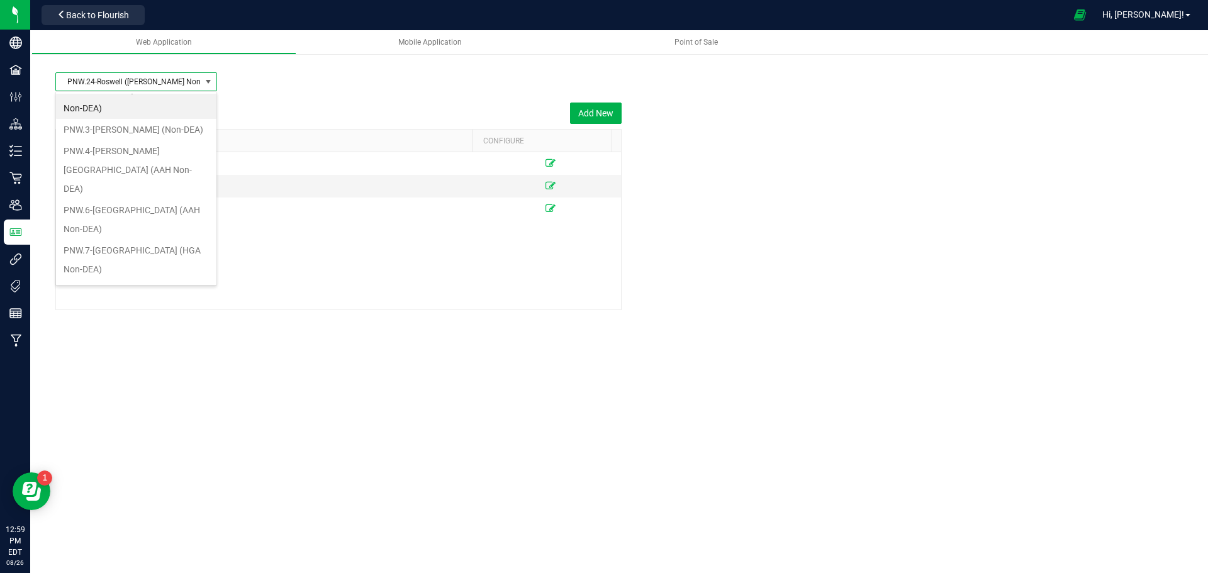
scroll to position [383, 0]
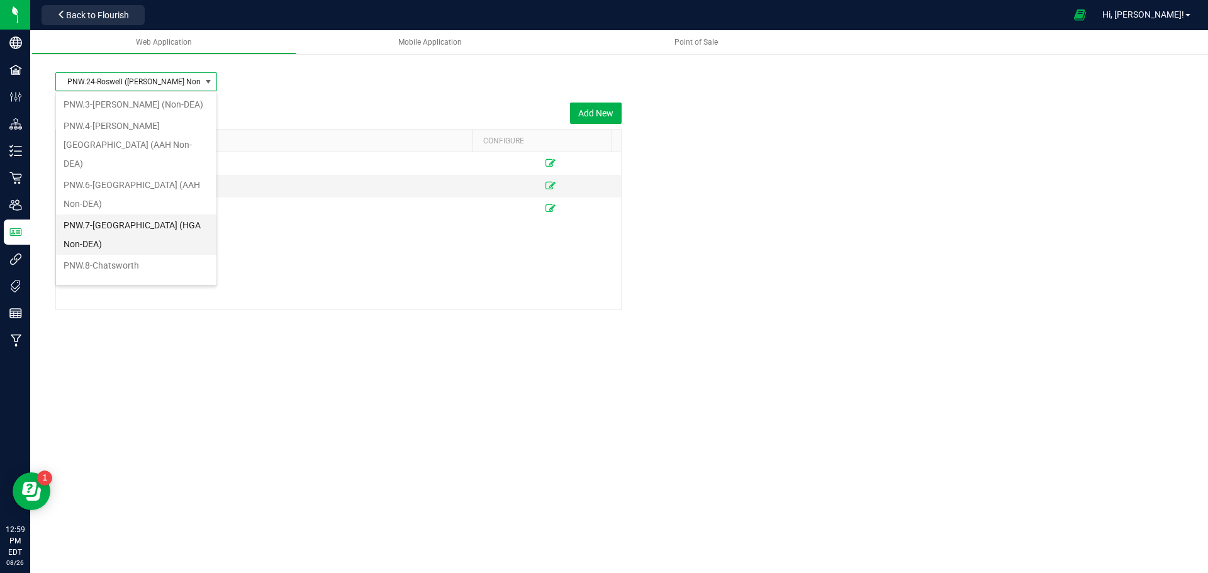
click at [167, 215] on li "PNW.7-Atlanta (HGA Non-DEA)" at bounding box center [136, 235] width 160 height 40
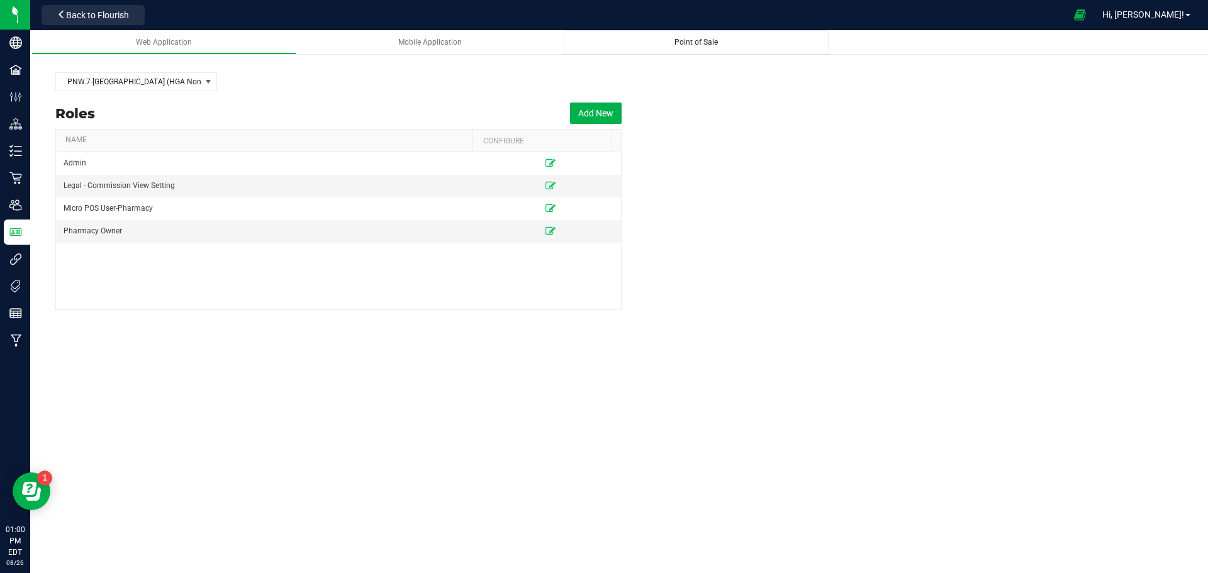
click at [707, 42] on span "Point of Sale" at bounding box center [695, 42] width 43 height 9
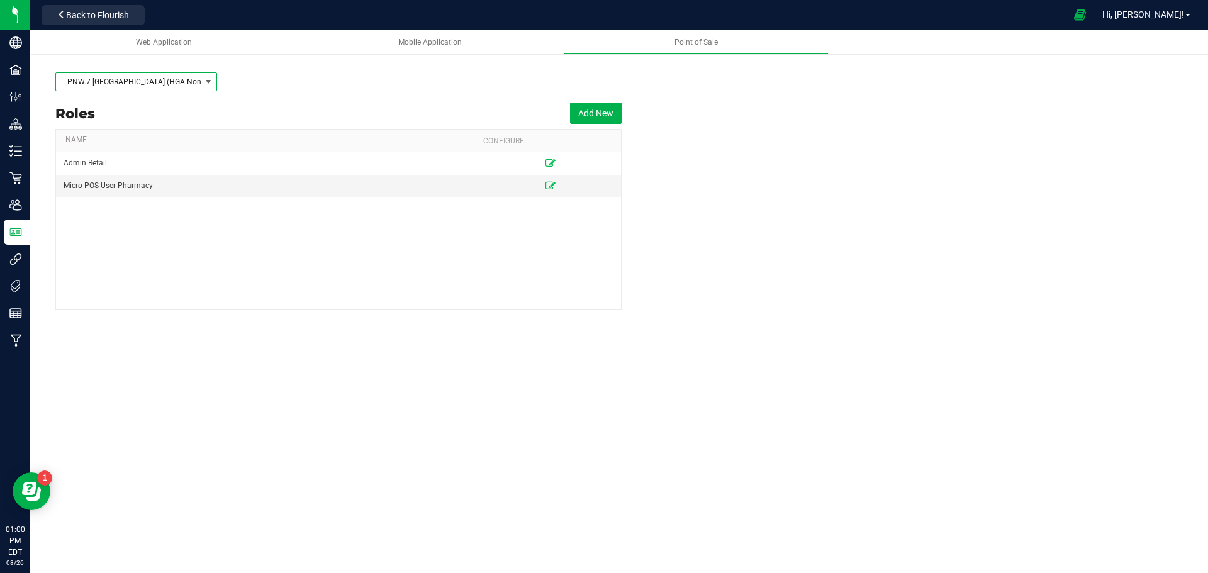
click at [209, 85] on span at bounding box center [208, 82] width 10 height 10
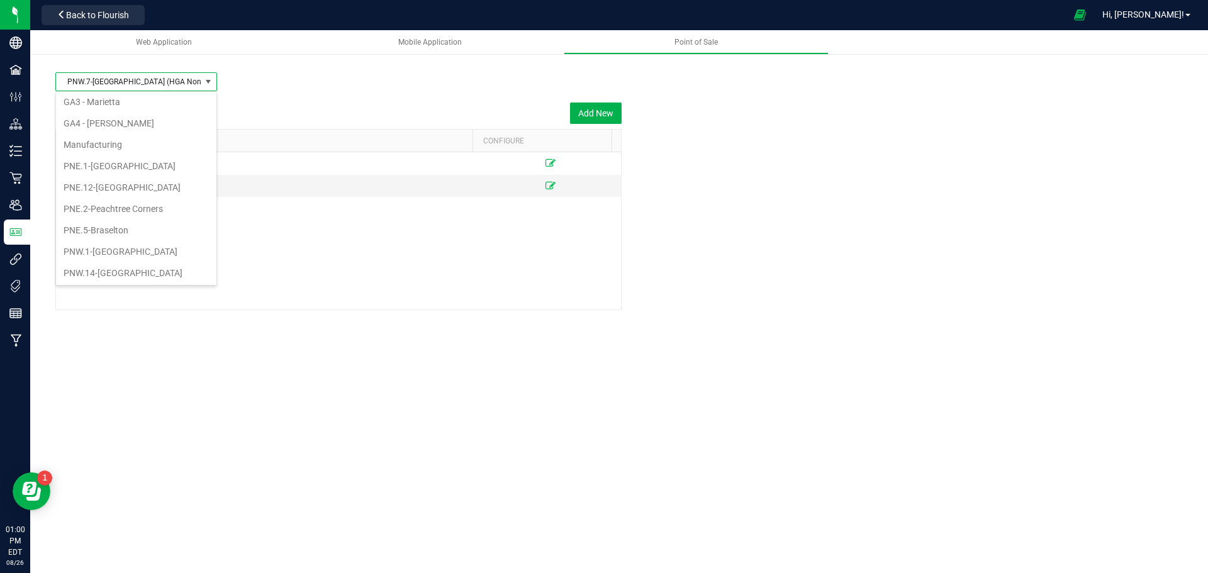
scroll to position [3, 0]
click at [117, 121] on li "GA1 - Chamblee" at bounding box center [136, 123] width 160 height 21
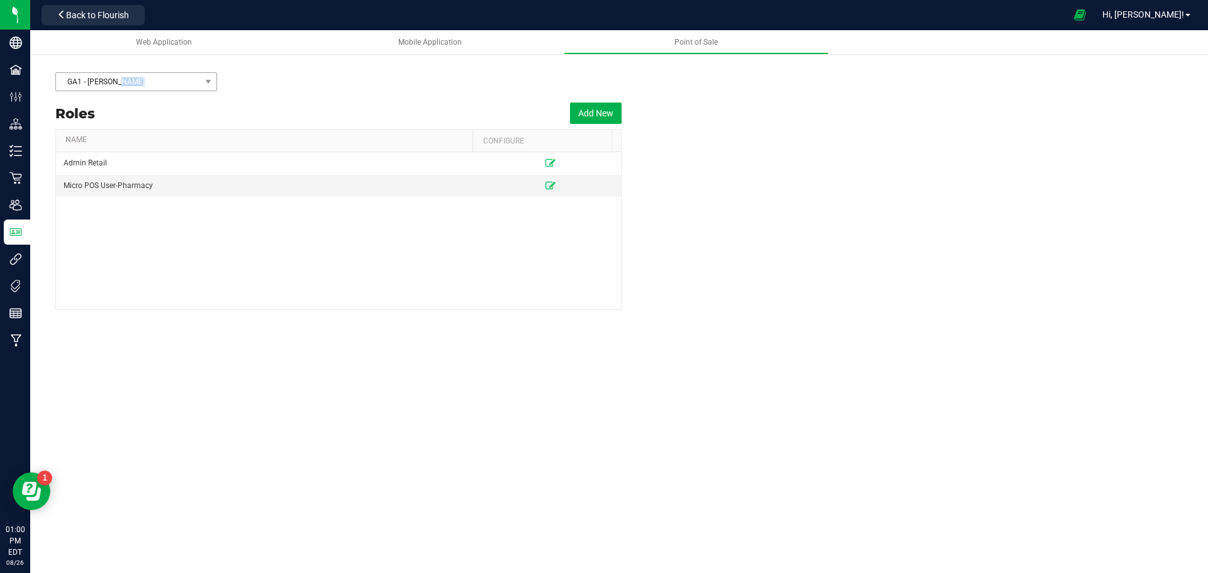
click at [216, 77] on div "GA1 - Chamblee" at bounding box center [618, 81] width 1127 height 31
click at [199, 92] on div "GA1 - Chamblee" at bounding box center [618, 81] width 1127 height 31
click at [205, 86] on span at bounding box center [208, 82] width 10 height 10
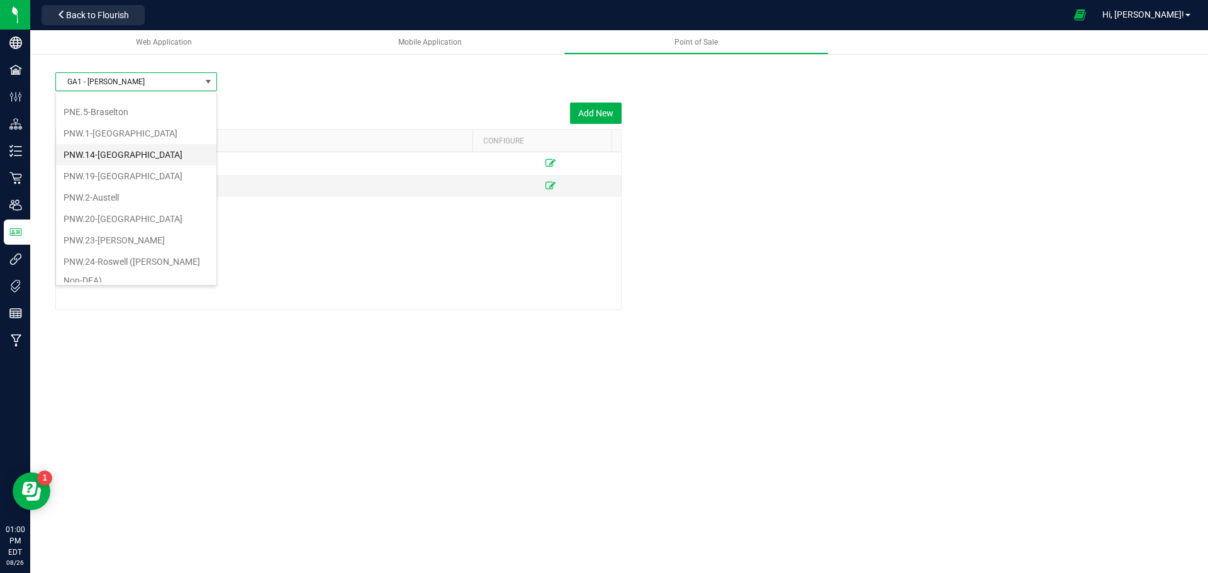
scroll to position [189, 0]
click at [125, 260] on li "PNW.24-Roswell (Holcomb Non-DEA)" at bounding box center [136, 267] width 160 height 40
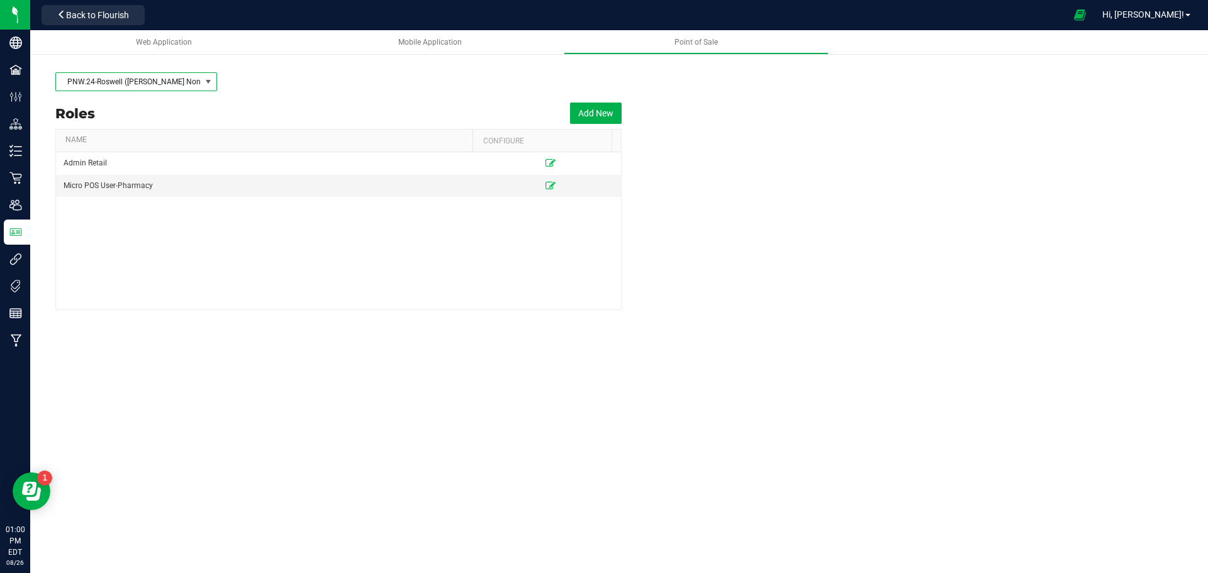
click at [203, 80] on span at bounding box center [208, 82] width 10 height 10
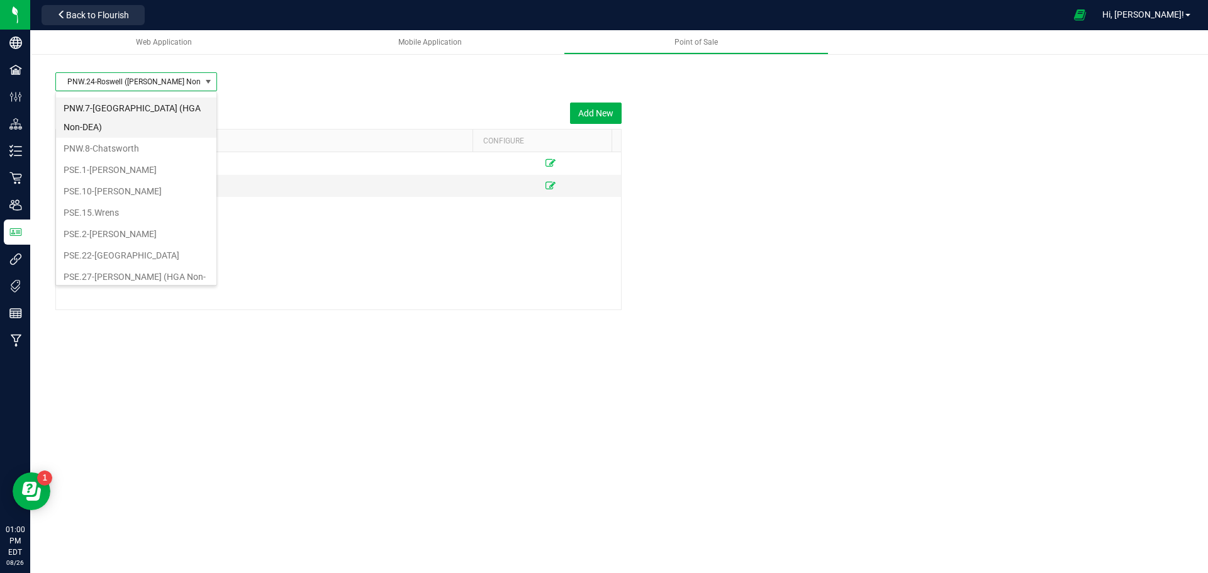
scroll to position [508, 0]
drag, startPoint x: 138, startPoint y: 205, endPoint x: 118, endPoint y: 230, distance: 31.8
click at [118, 257] on li "PSE.27-Douglas (HGA Non-DEA)" at bounding box center [136, 277] width 160 height 40
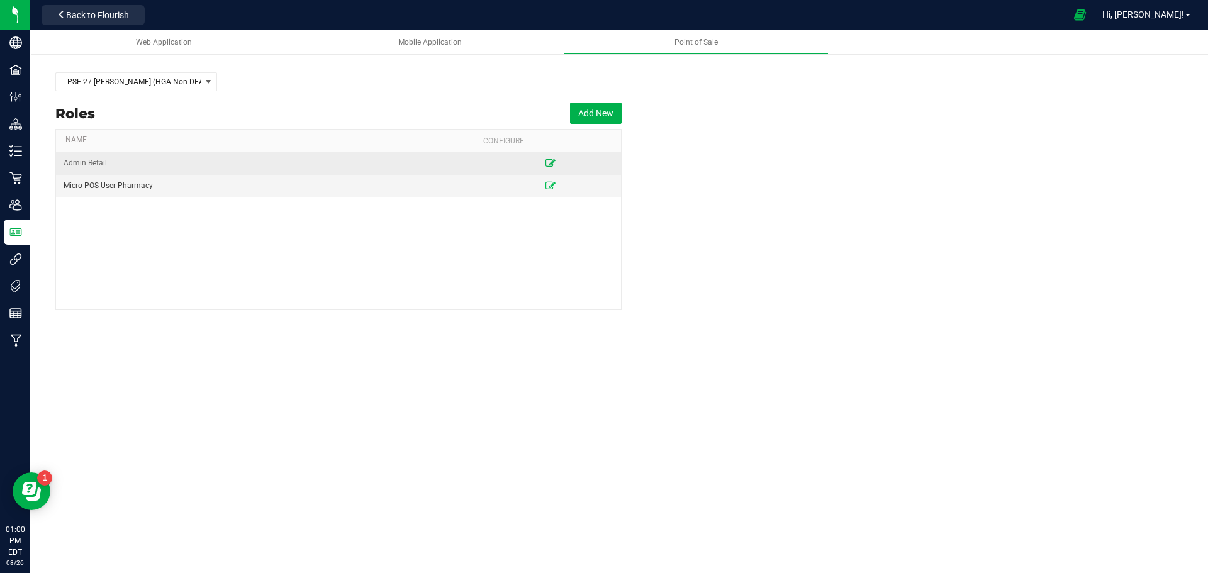
click at [545, 161] on icon at bounding box center [550, 163] width 10 height 8
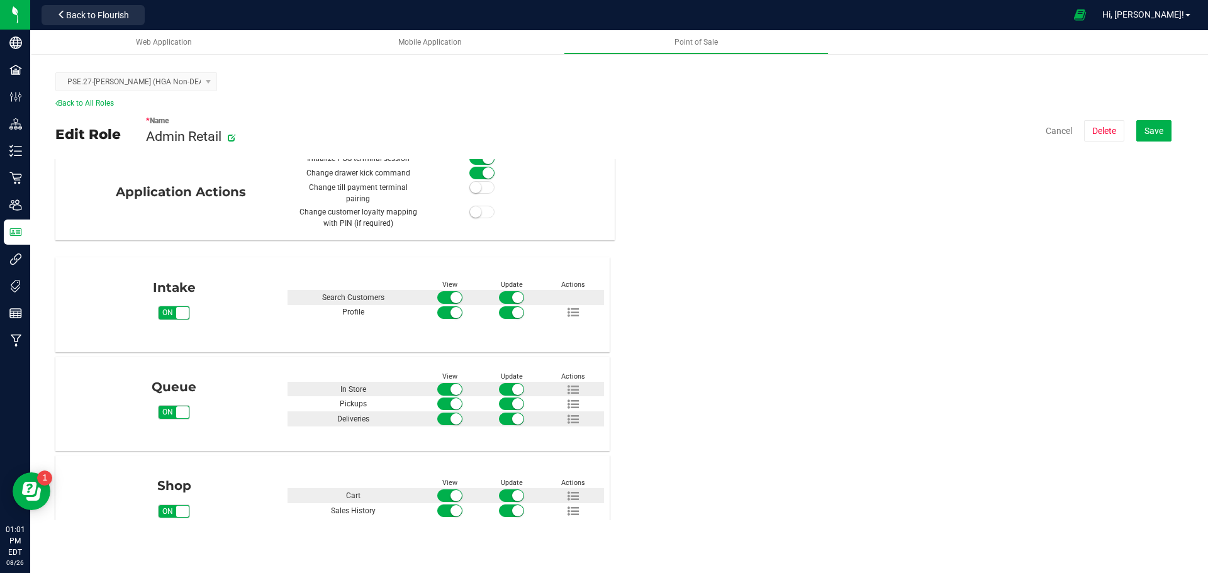
scroll to position [35, 0]
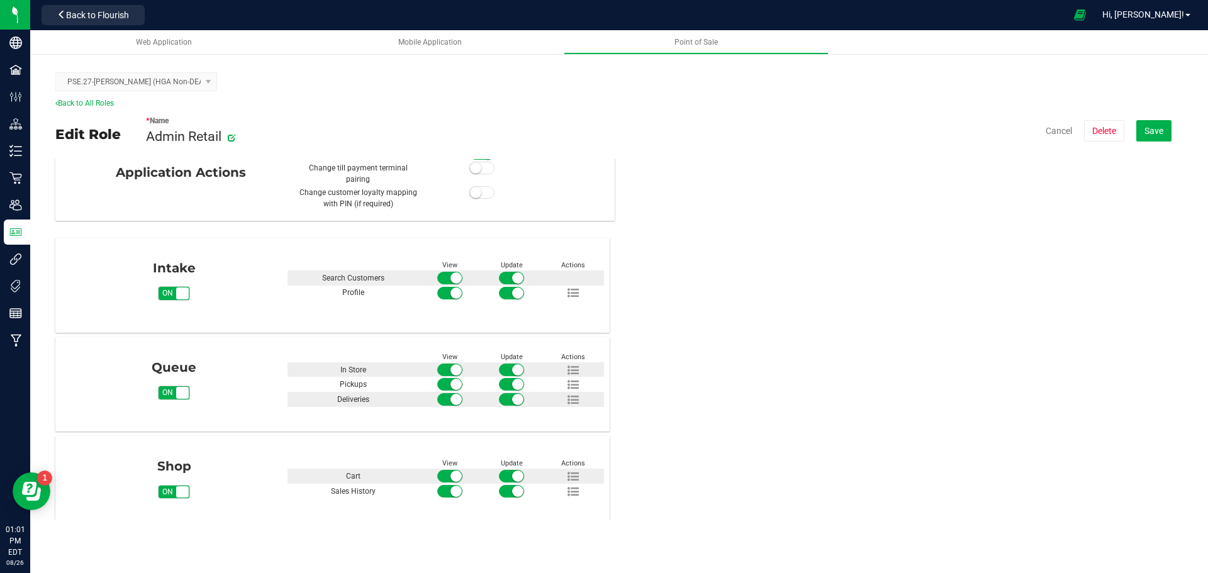
click at [771, 320] on div "Intake on off View Update Actions Search Customers Profile" at bounding box center [618, 382] width 1127 height 298
click at [92, 103] on link "Back to All Roles" at bounding box center [84, 103] width 59 height 9
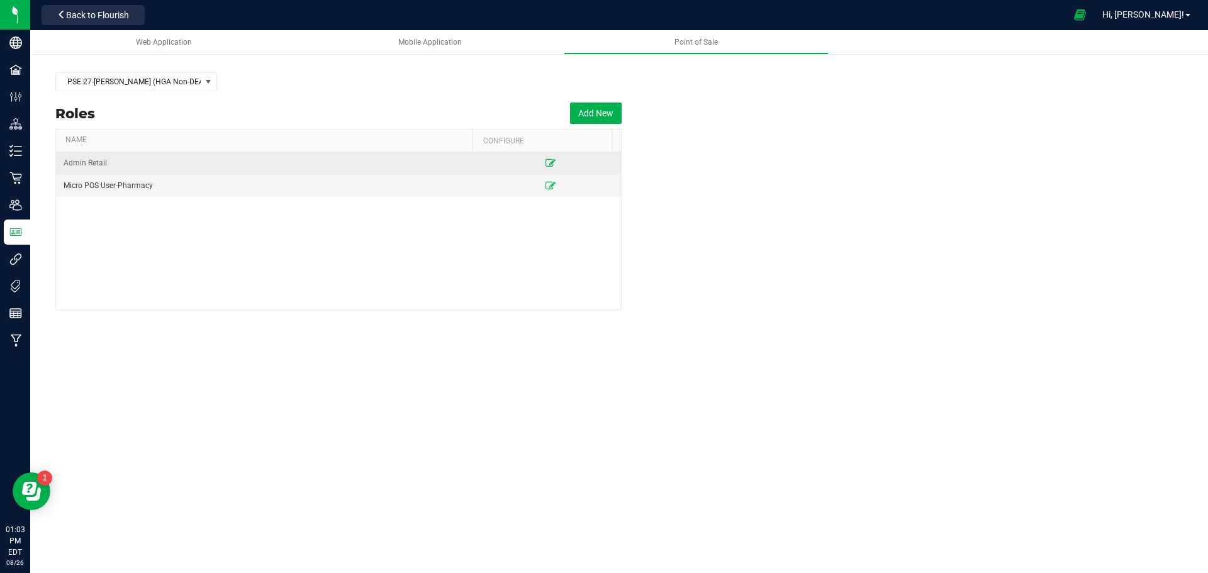
click at [545, 163] on icon at bounding box center [550, 163] width 10 height 8
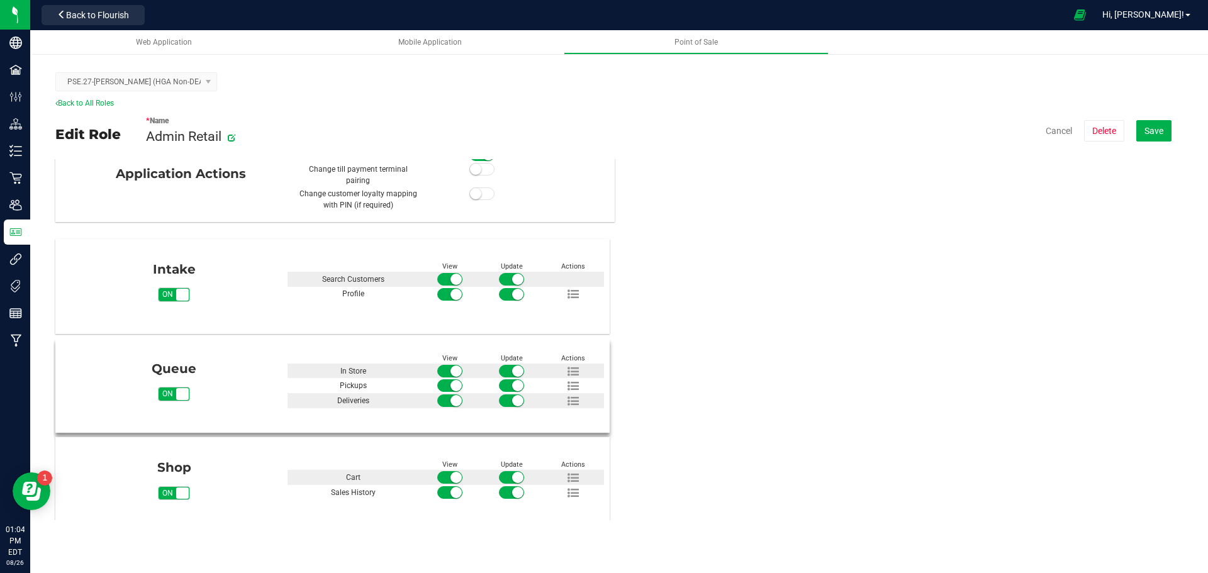
scroll to position [35, 0]
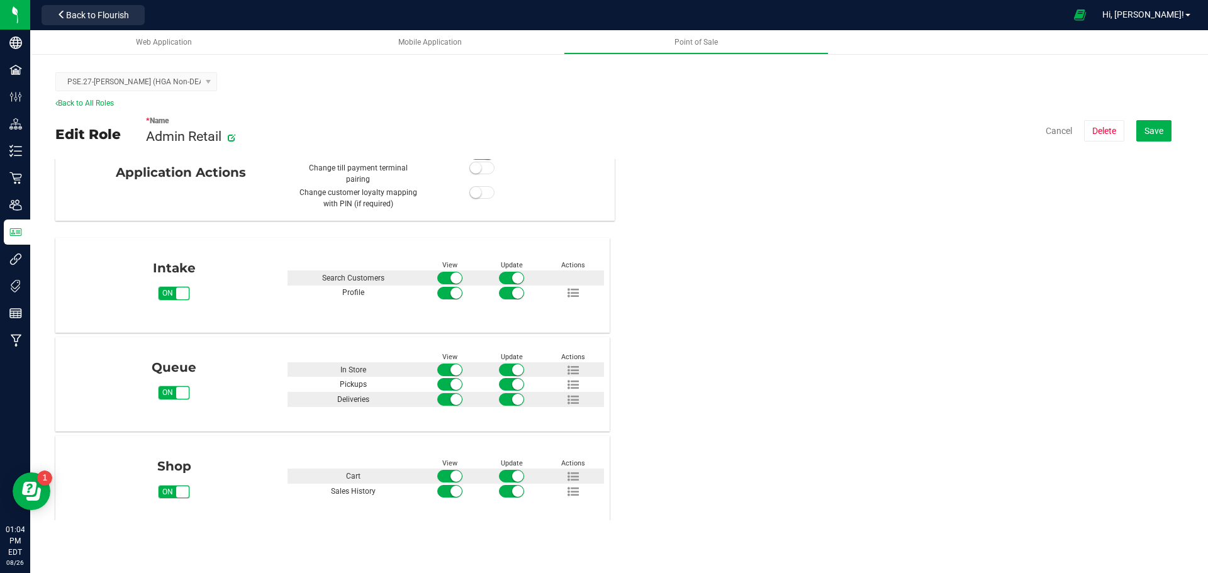
click at [746, 302] on div "Intake on off View Update Actions Search Customers Profile" at bounding box center [618, 382] width 1127 height 298
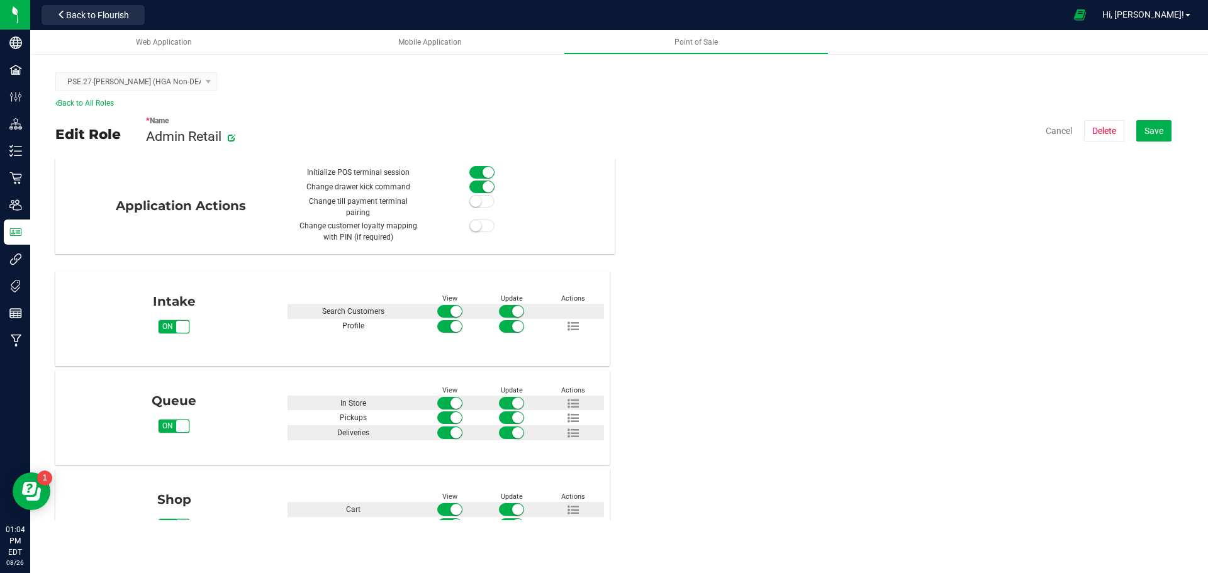
scroll to position [0, 0]
click at [68, 99] on link "Back to All Roles" at bounding box center [84, 103] width 59 height 9
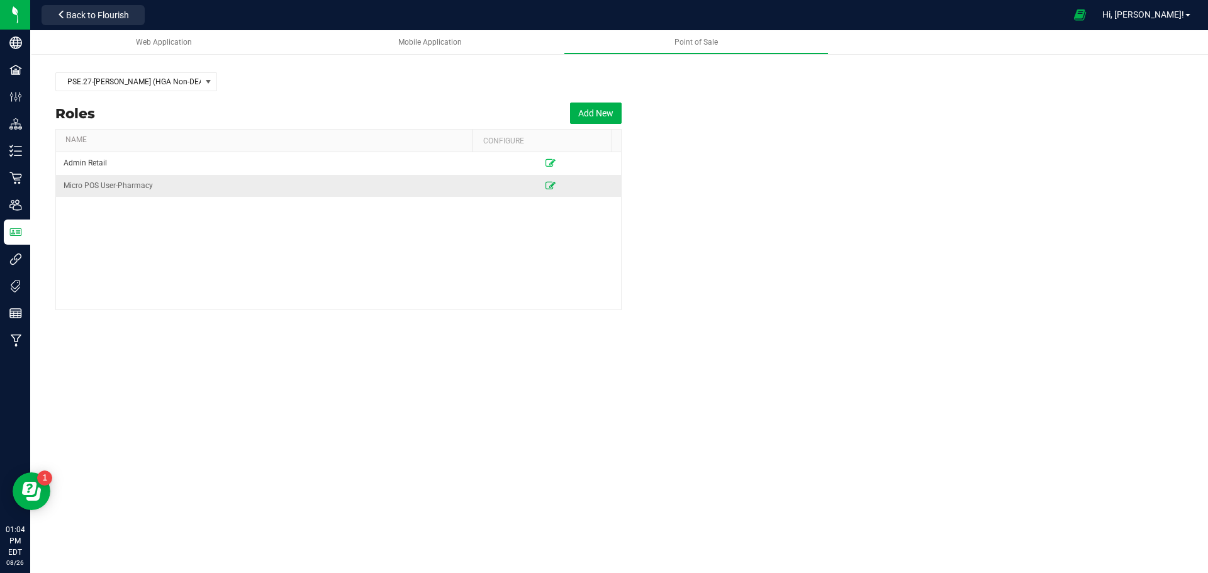
click at [545, 182] on icon at bounding box center [550, 186] width 10 height 8
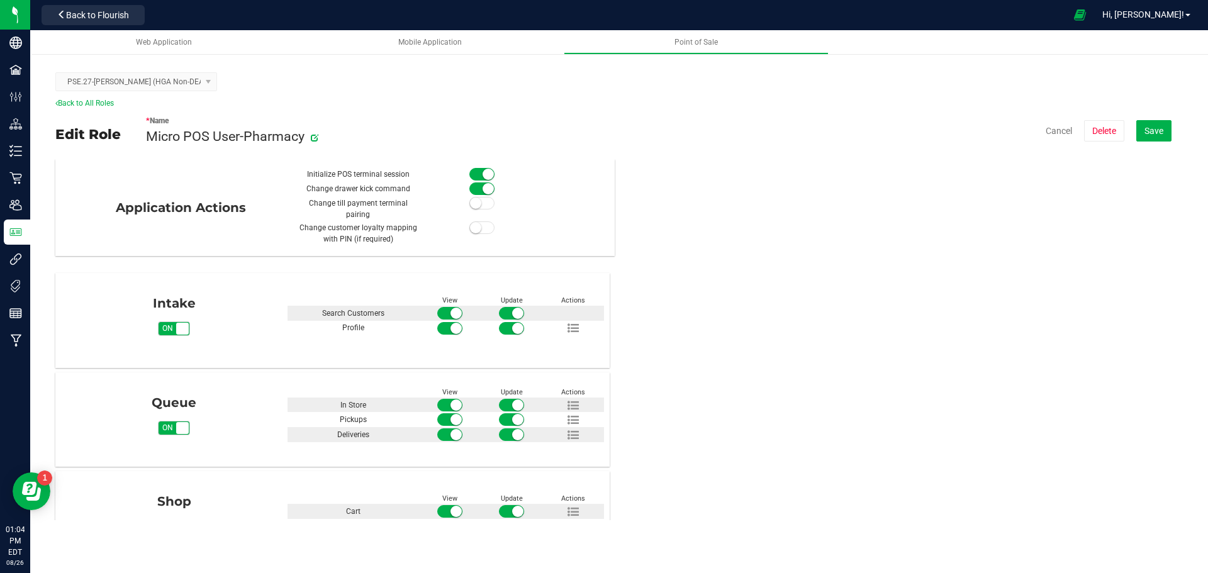
click at [316, 137] on icon at bounding box center [315, 138] width 8 height 8
click at [702, 279] on div "Intake on off View Update Actions Search Customers Profile" at bounding box center [618, 418] width 1127 height 298
click at [79, 104] on link "Back to All Roles" at bounding box center [84, 103] width 59 height 9
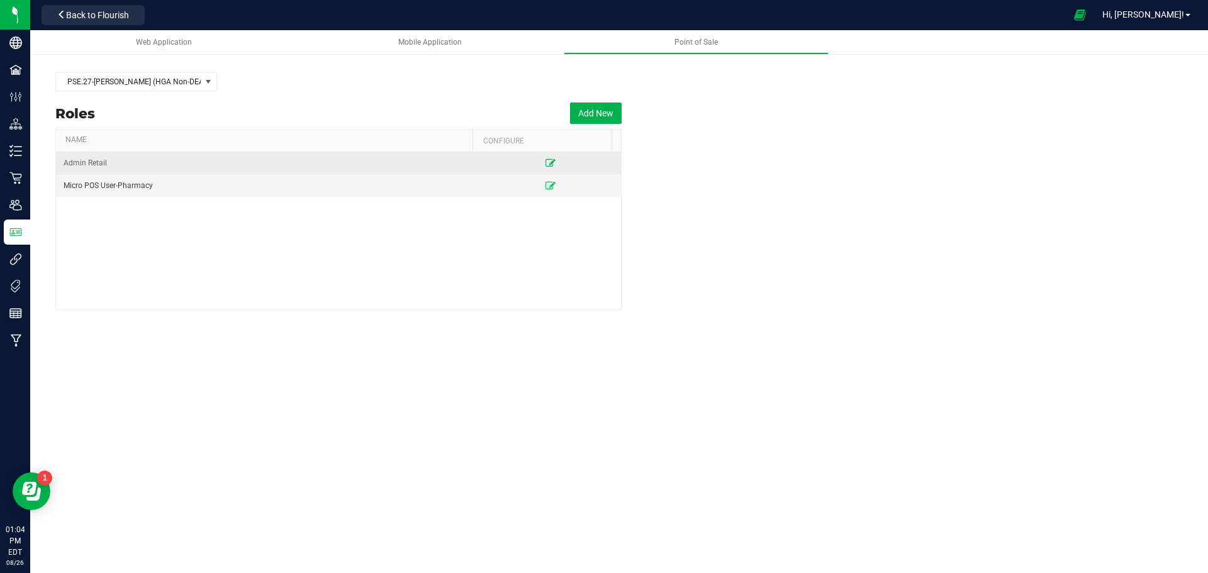
click at [545, 162] on icon at bounding box center [550, 163] width 10 height 8
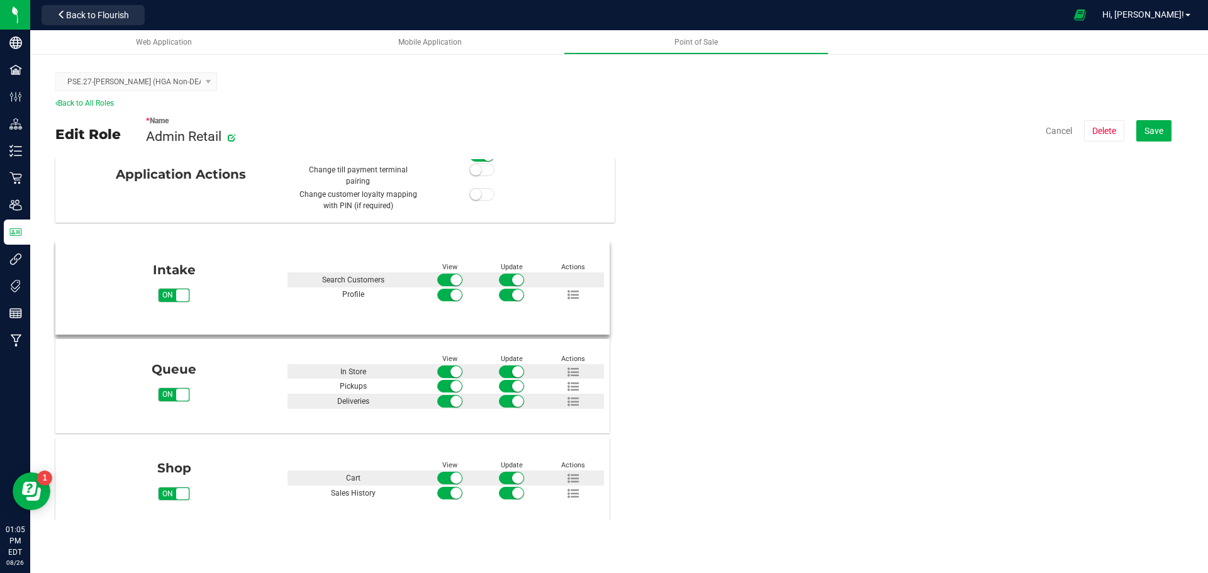
scroll to position [35, 0]
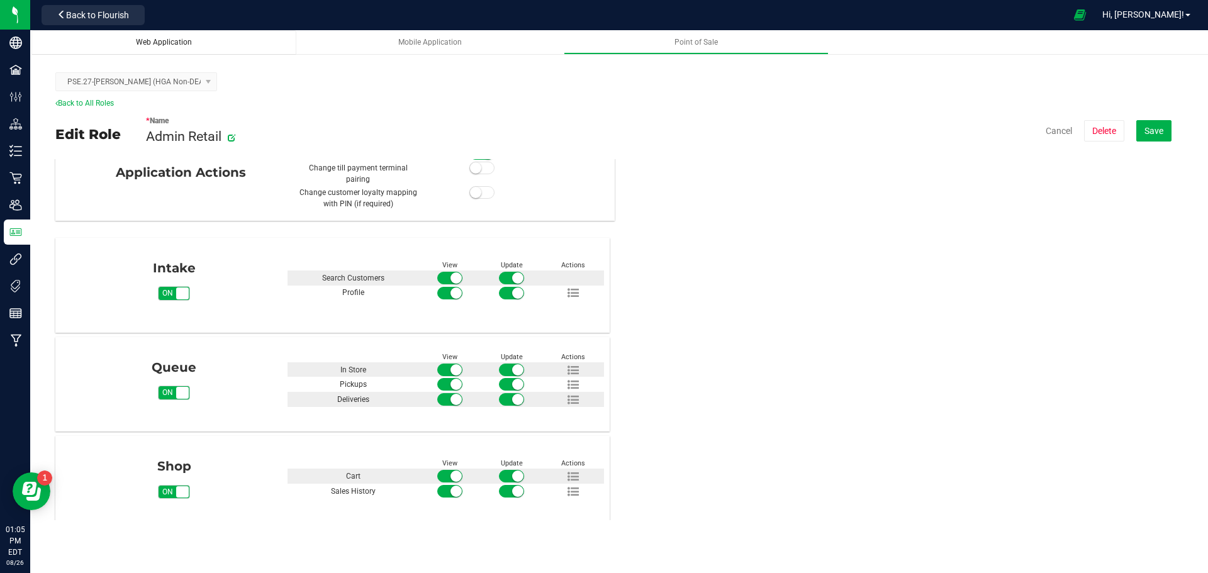
click at [179, 42] on span "Web Application" at bounding box center [164, 42] width 56 height 9
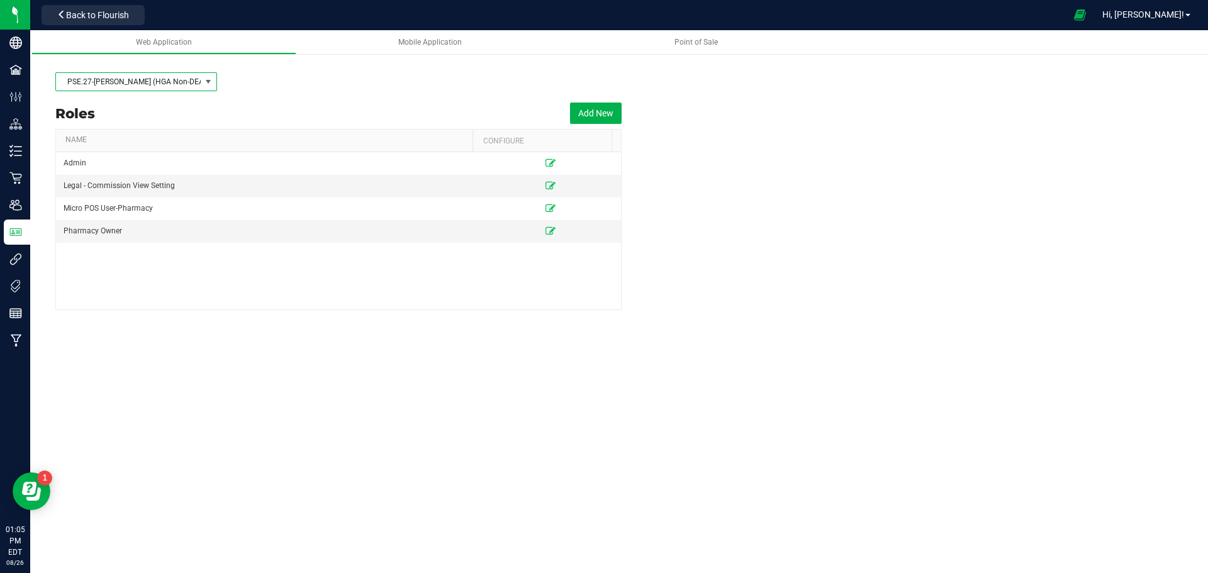
click at [167, 82] on span "PSE.27-Douglas (HGA Non-DEA)" at bounding box center [128, 82] width 145 height 18
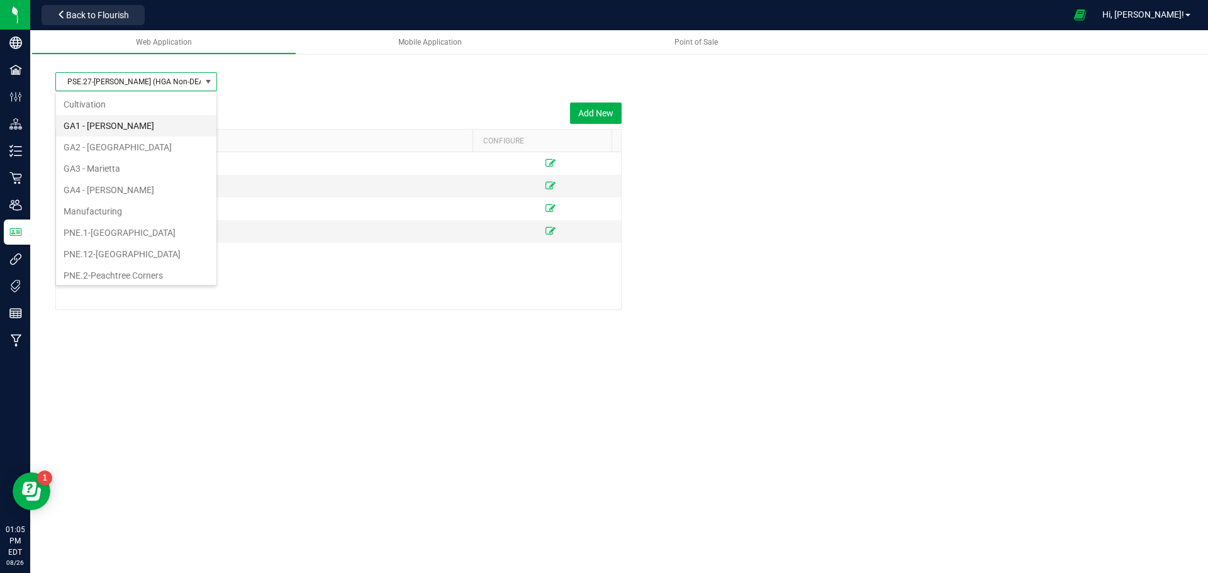
click at [116, 123] on li "GA1 - Chamblee" at bounding box center [136, 125] width 160 height 21
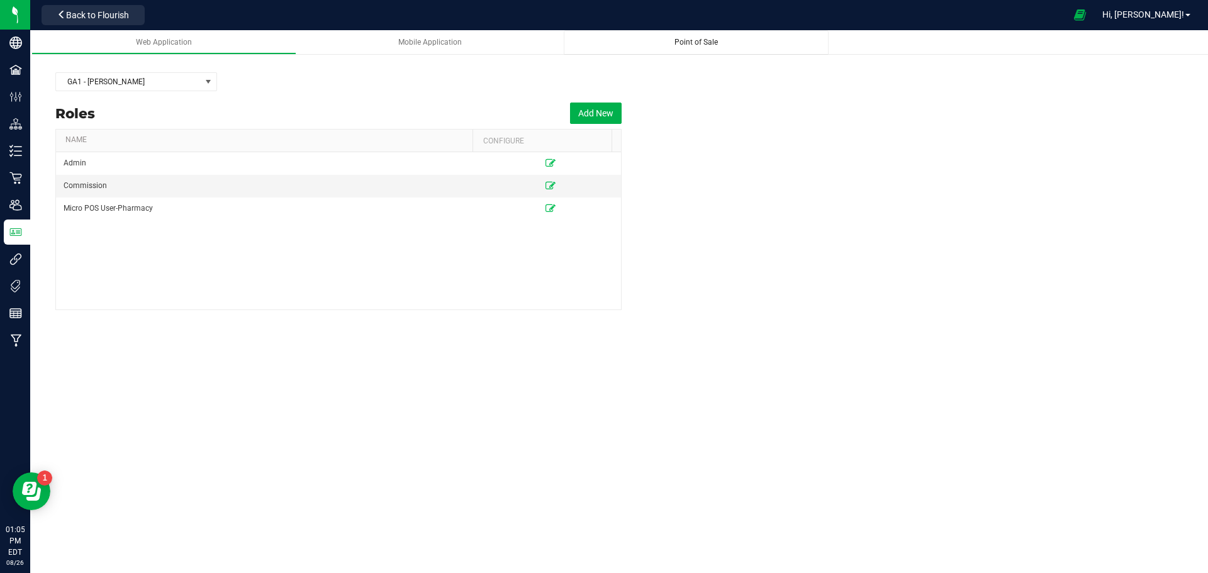
click at [701, 47] on div "Point of Sale" at bounding box center [696, 42] width 245 height 11
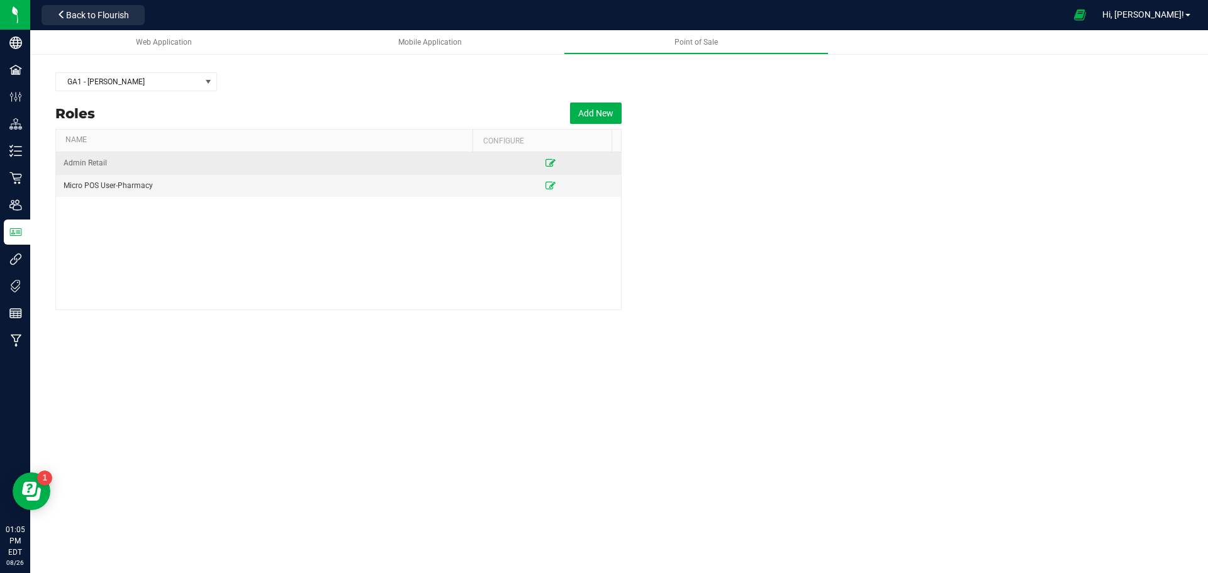
click at [545, 162] on icon at bounding box center [550, 163] width 10 height 8
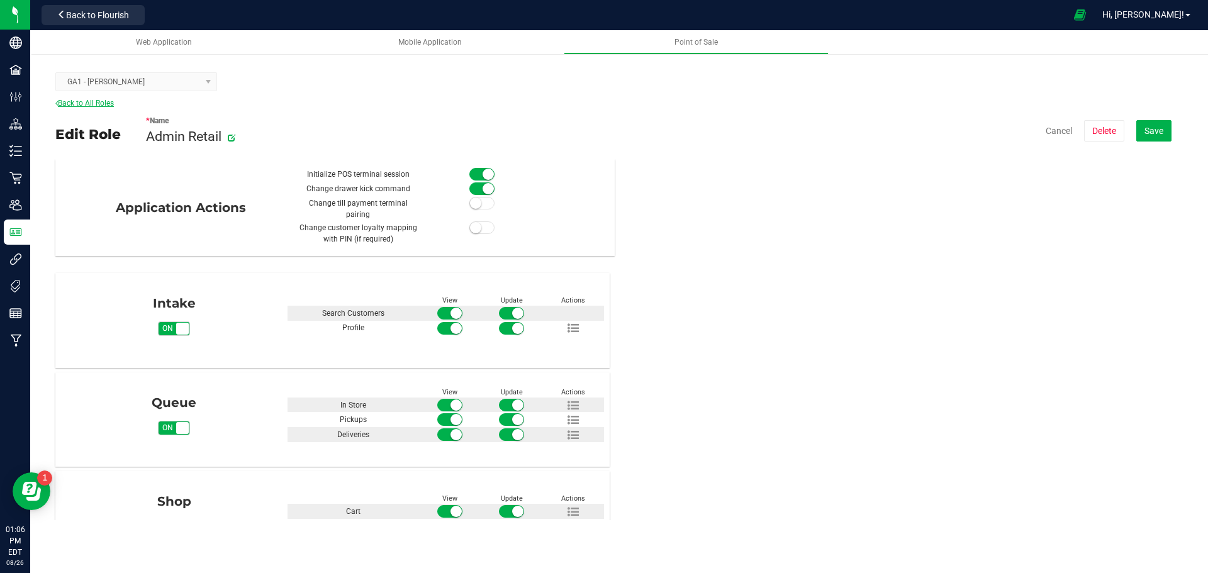
click at [88, 102] on link "Back to All Roles" at bounding box center [84, 103] width 59 height 9
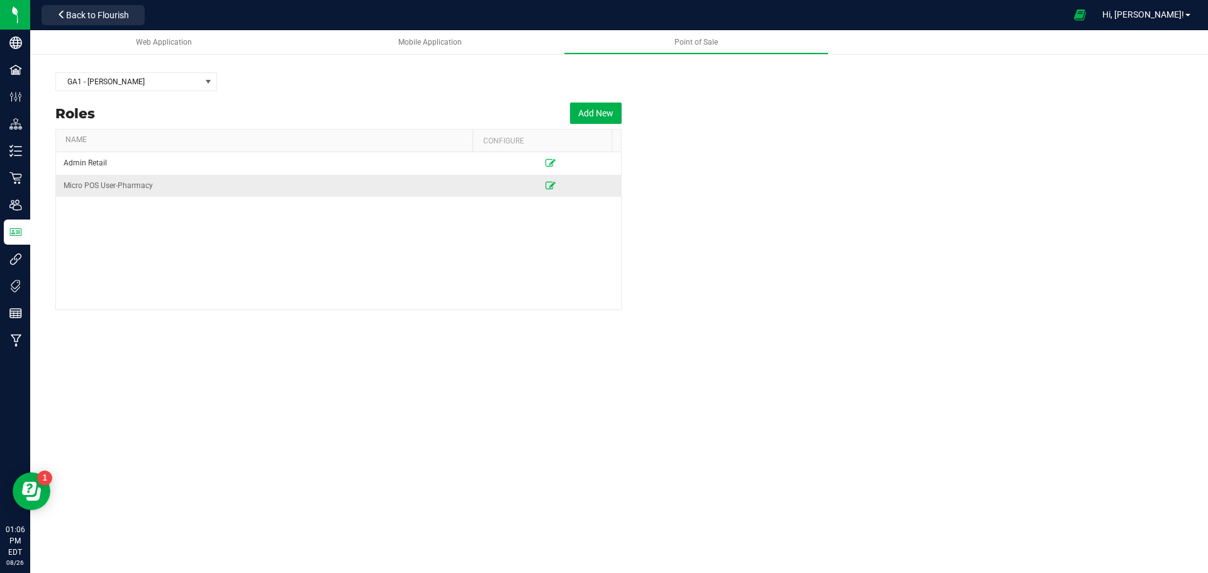
click at [545, 182] on icon at bounding box center [550, 186] width 10 height 8
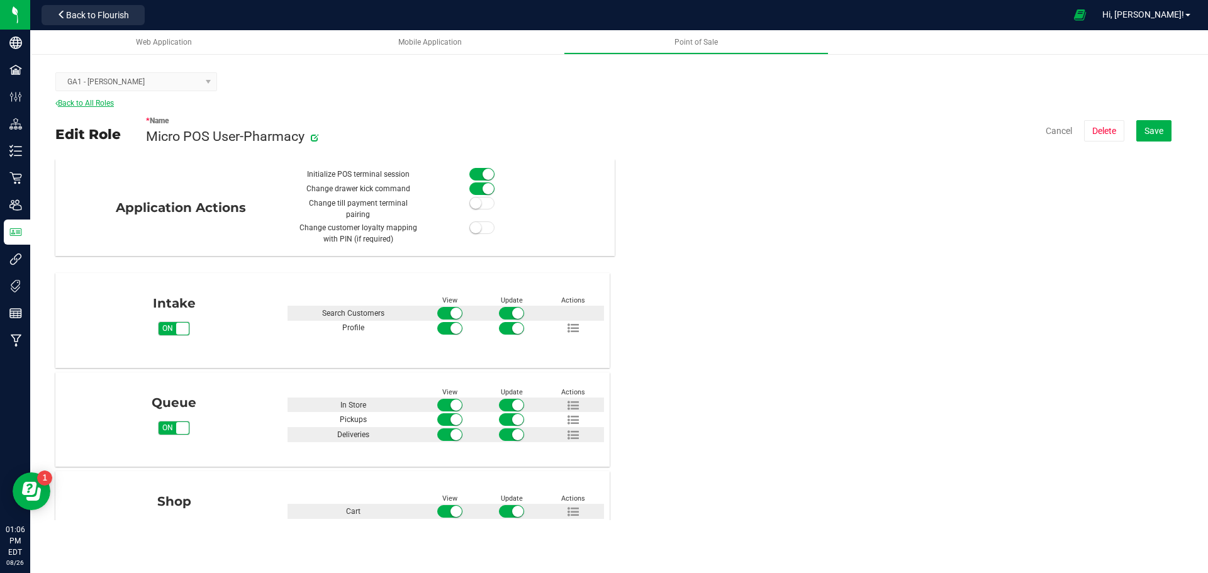
click at [64, 99] on link "Back to All Roles" at bounding box center [84, 103] width 59 height 9
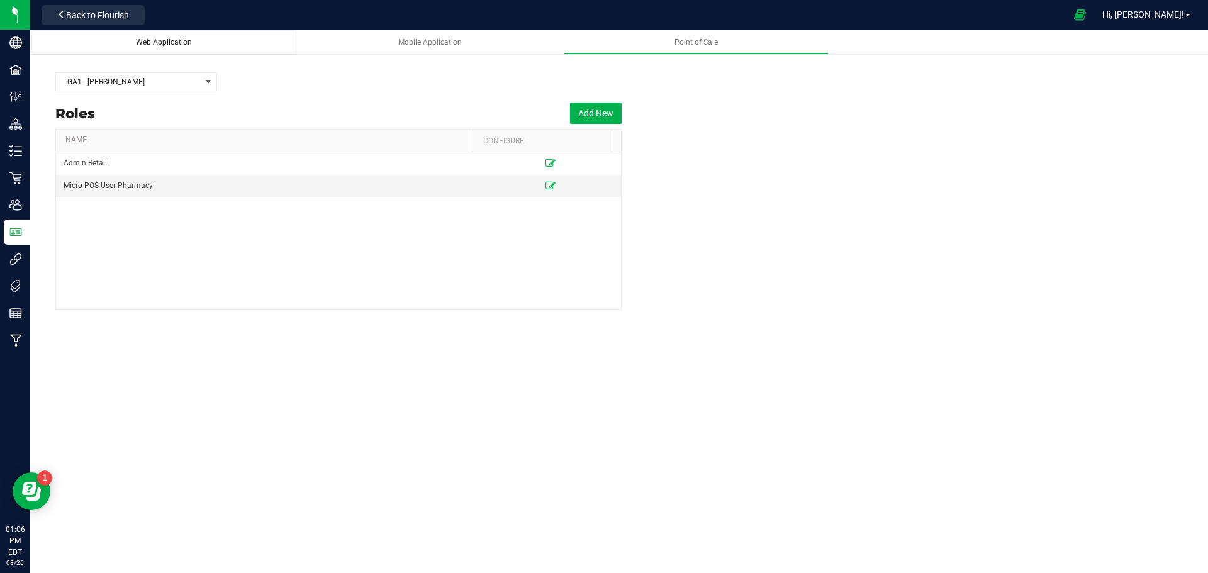
click at [169, 40] on span "Web Application" at bounding box center [164, 42] width 56 height 9
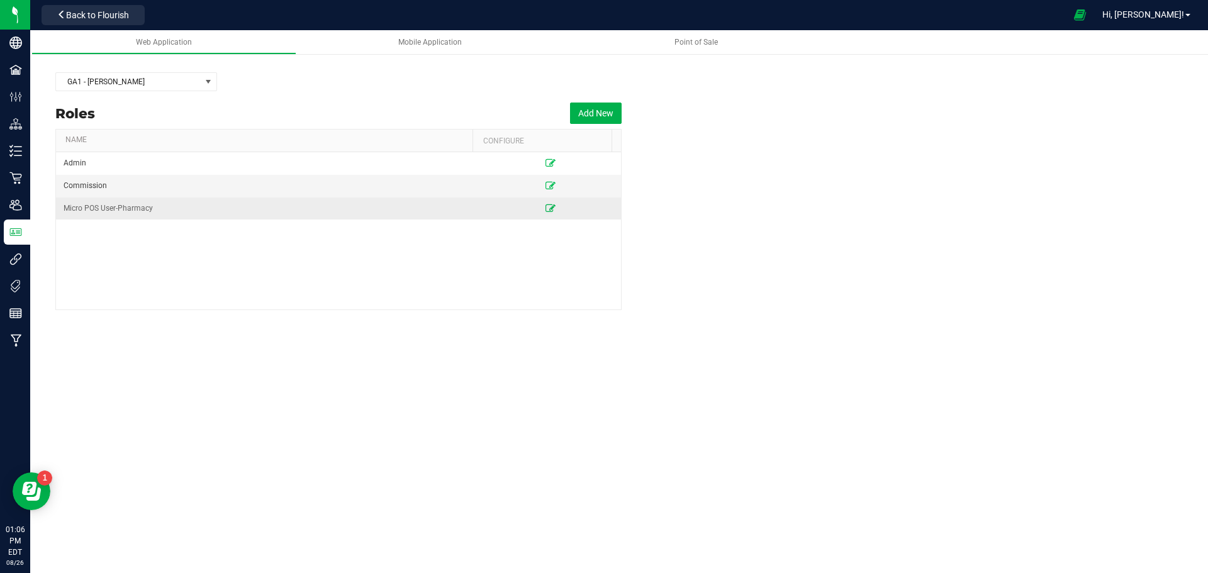
click at [545, 209] on icon at bounding box center [550, 208] width 10 height 8
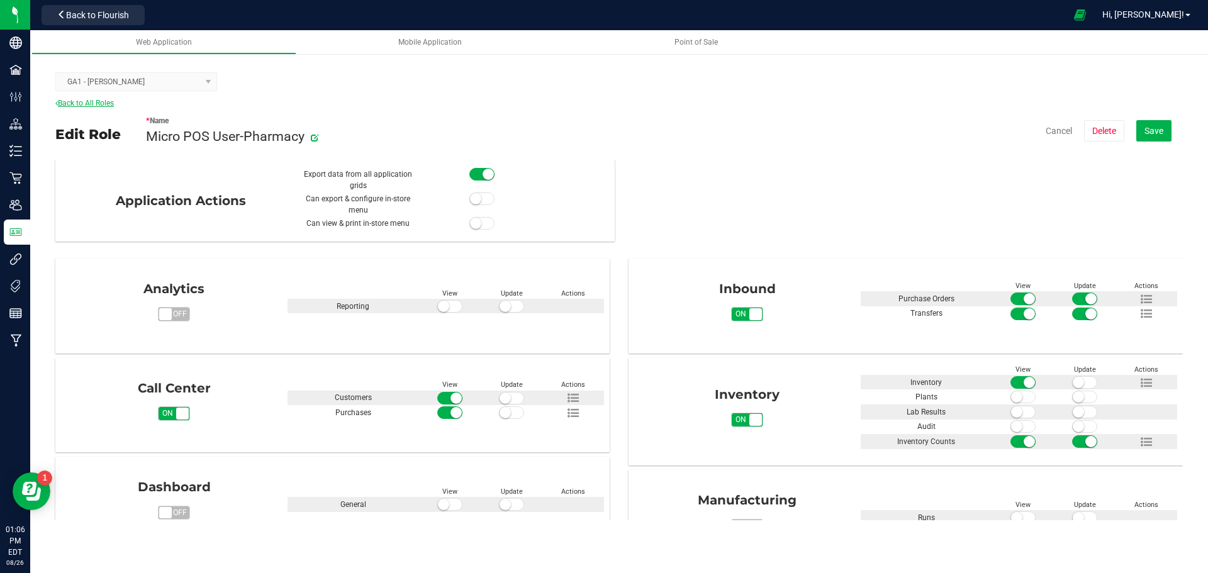
click at [104, 104] on link "Back to All Roles" at bounding box center [84, 103] width 59 height 9
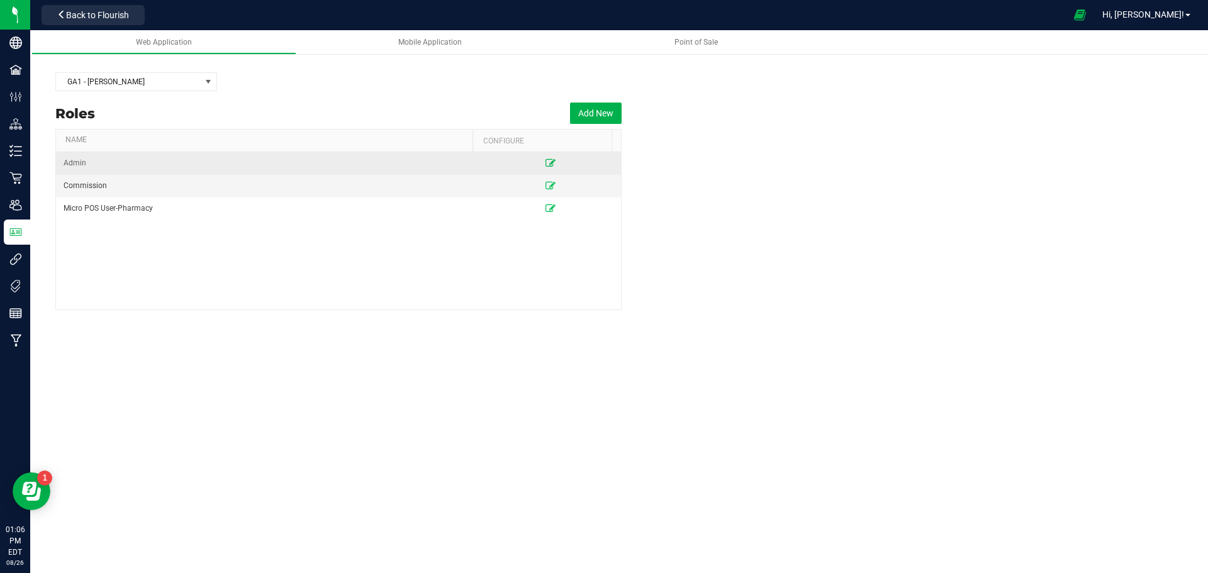
click at [545, 160] on icon at bounding box center [550, 163] width 10 height 8
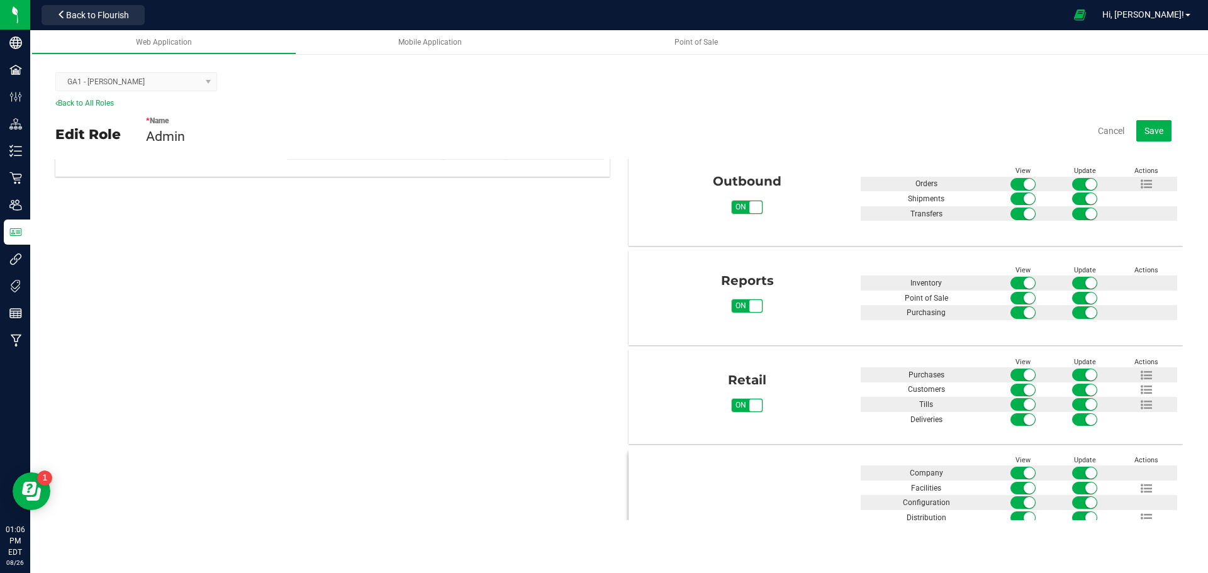
scroll to position [671, 0]
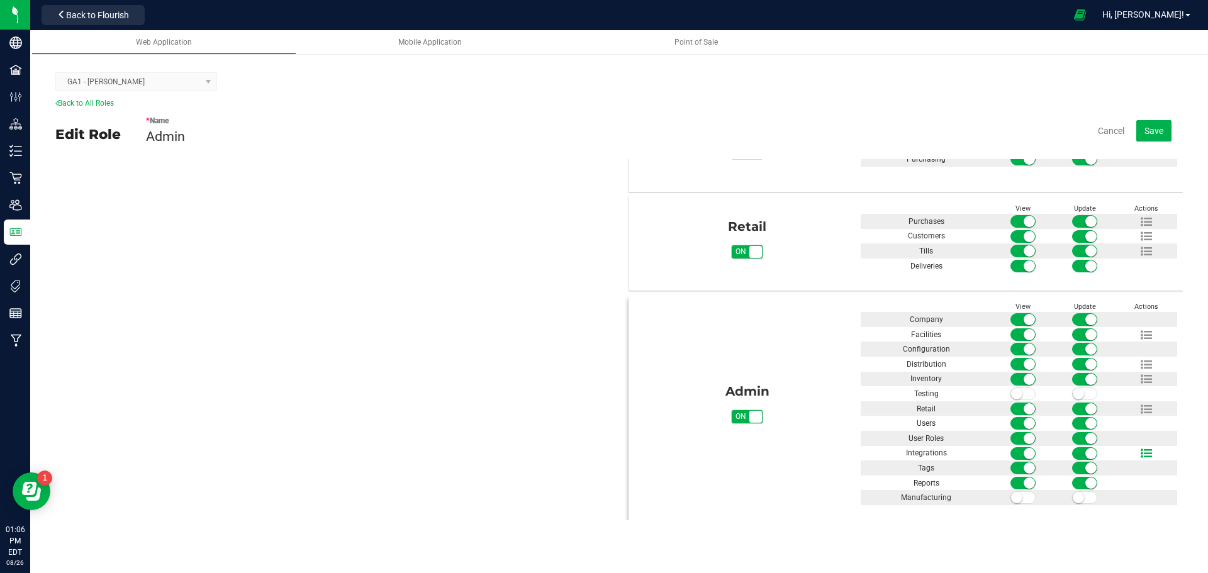
click at [1141, 450] on icon at bounding box center [1146, 453] width 11 height 11
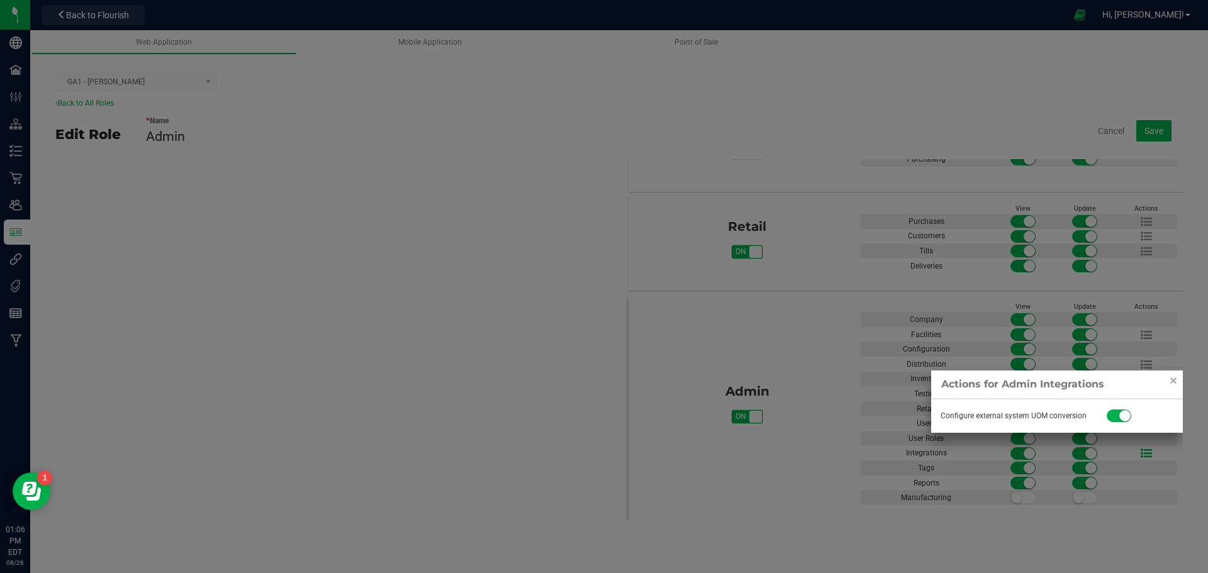
scroll to position [672, 0]
click at [466, 401] on div at bounding box center [604, 286] width 1208 height 573
click at [260, 303] on div at bounding box center [604, 286] width 1208 height 573
click at [1174, 377] on link "Close" at bounding box center [1173, 379] width 15 height 15
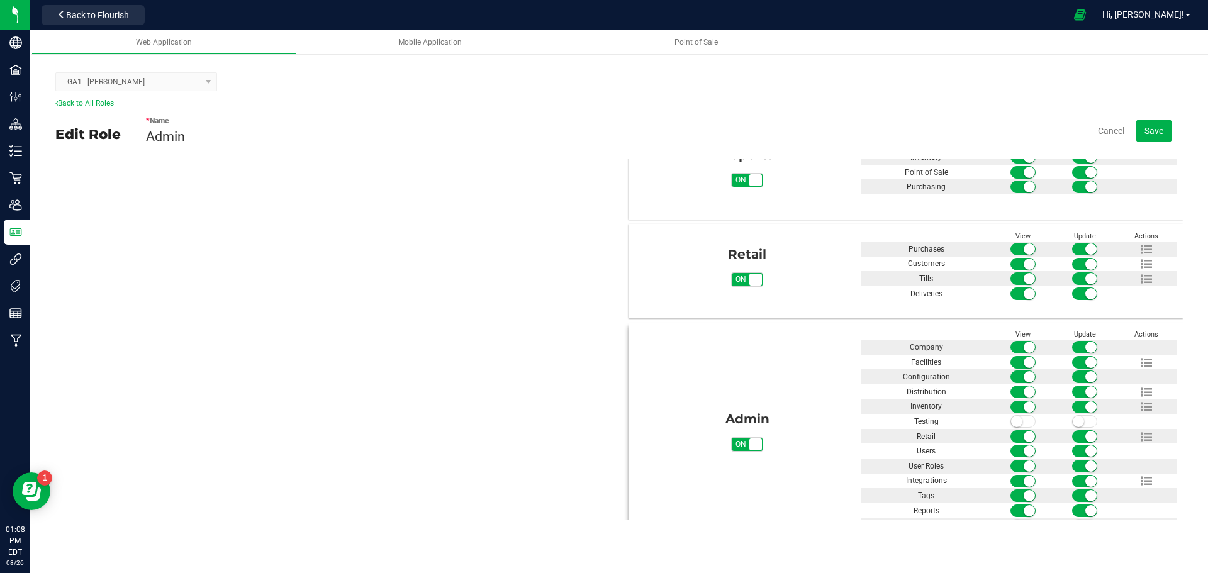
scroll to position [671, 0]
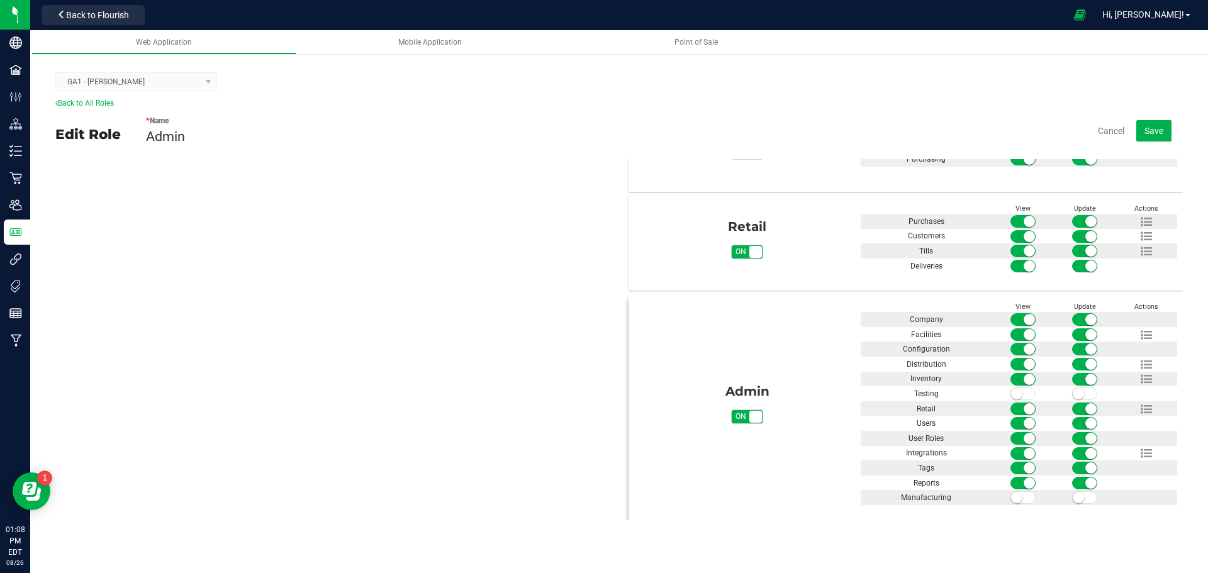
click at [1135, 349] on div at bounding box center [1084, 349] width 185 height 15
click at [937, 351] on span "Configuration" at bounding box center [926, 349] width 47 height 9
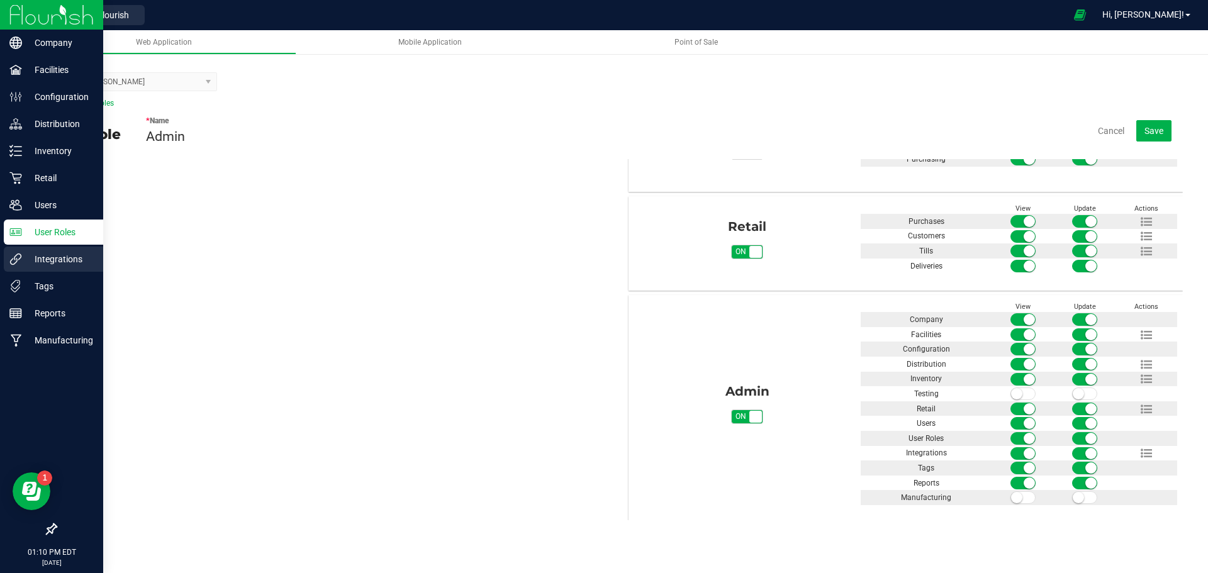
click at [44, 265] on p "Integrations" at bounding box center [59, 259] width 75 height 15
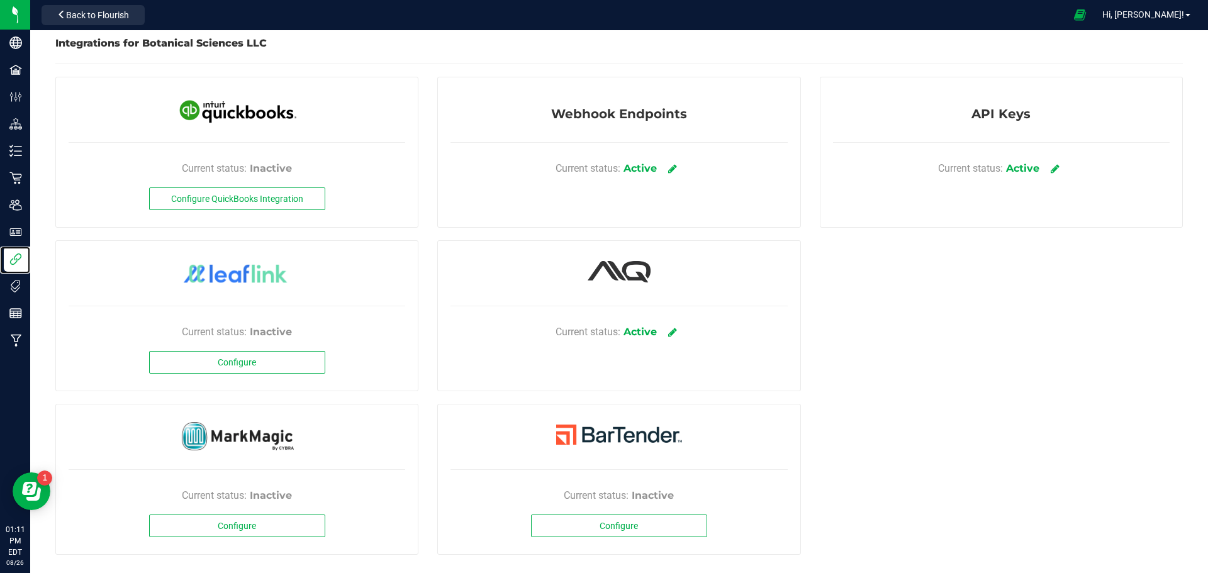
scroll to position [14, 0]
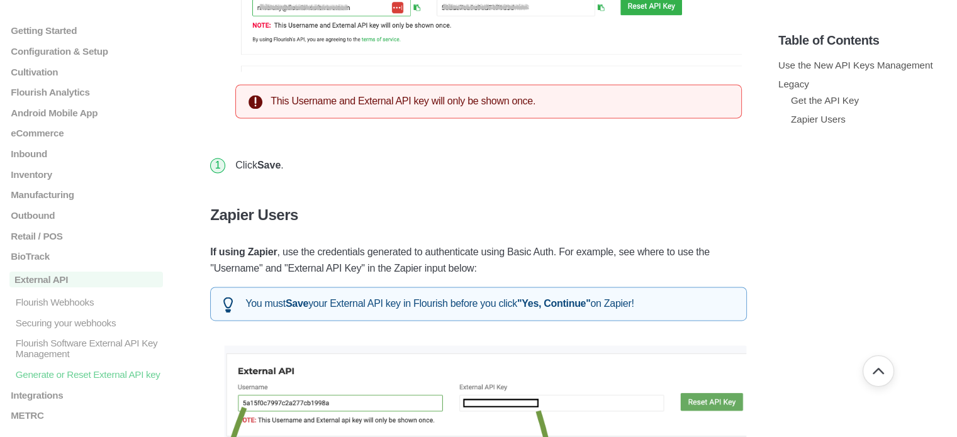
scroll to position [1699, 0]
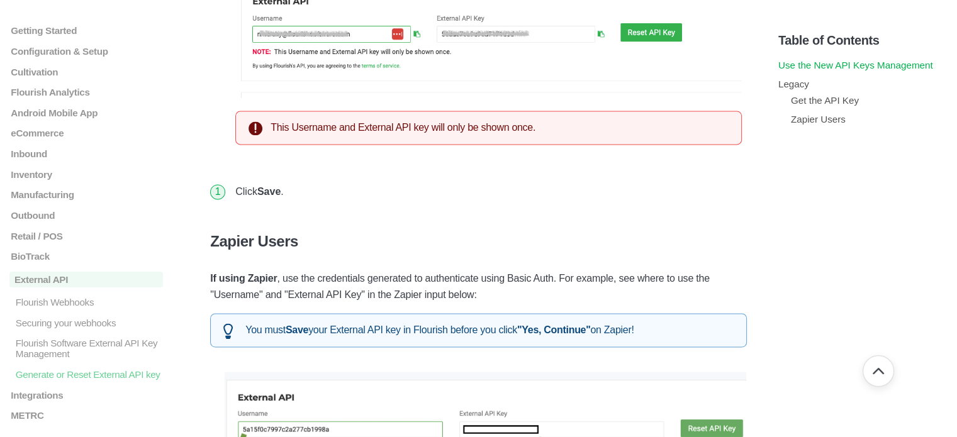
click at [833, 65] on link "Use the New API Keys Management" at bounding box center [855, 65] width 155 height 11
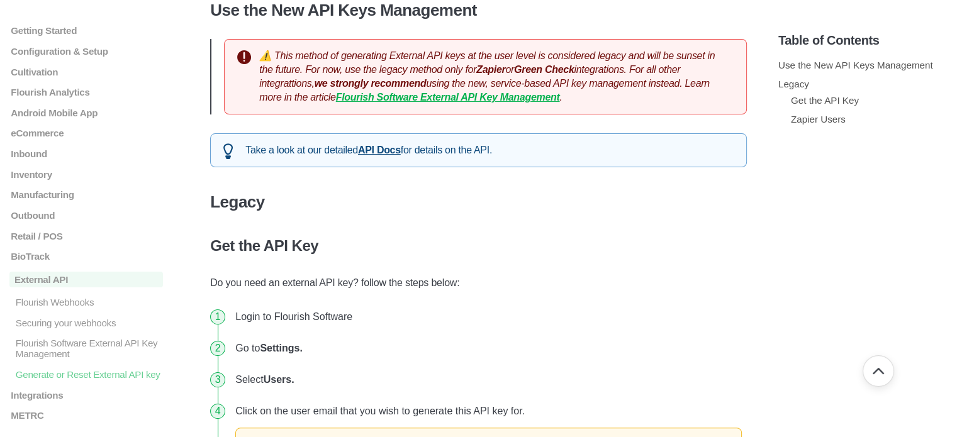
click at [455, 93] on strong "Flourish Software External API Key Management" at bounding box center [448, 97] width 224 height 11
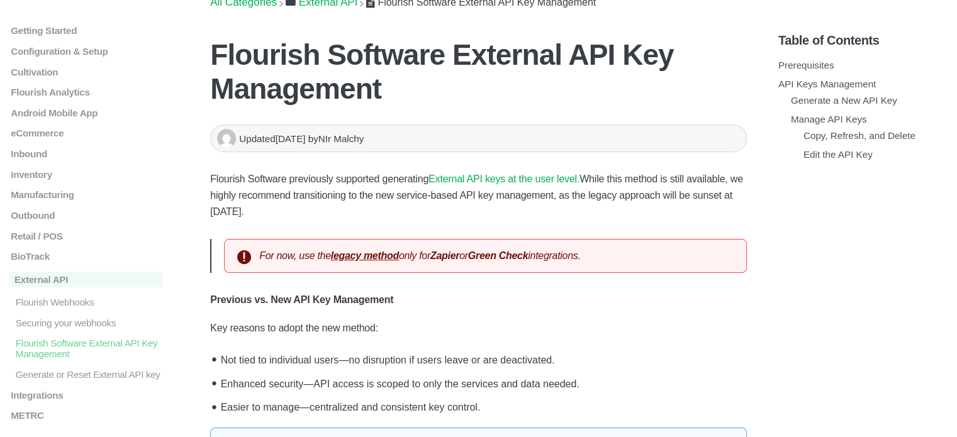
scroll to position [63, 0]
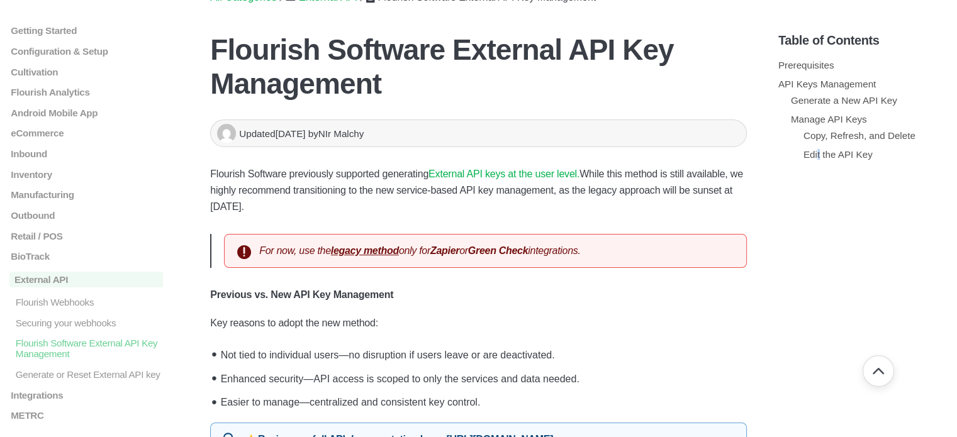
drag, startPoint x: 518, startPoint y: 172, endPoint x: 818, endPoint y: 259, distance: 311.8
click at [818, 259] on section "Table of Contents Prerequisites API Keys Management Generate a New API Key Mana…" at bounding box center [862, 216] width 169 height 406
drag, startPoint x: 820, startPoint y: 258, endPoint x: 849, endPoint y: 196, distance: 68.4
click at [849, 196] on section "Table of Contents Prerequisites API Keys Management Generate a New API Key Mana…" at bounding box center [862, 216] width 169 height 406
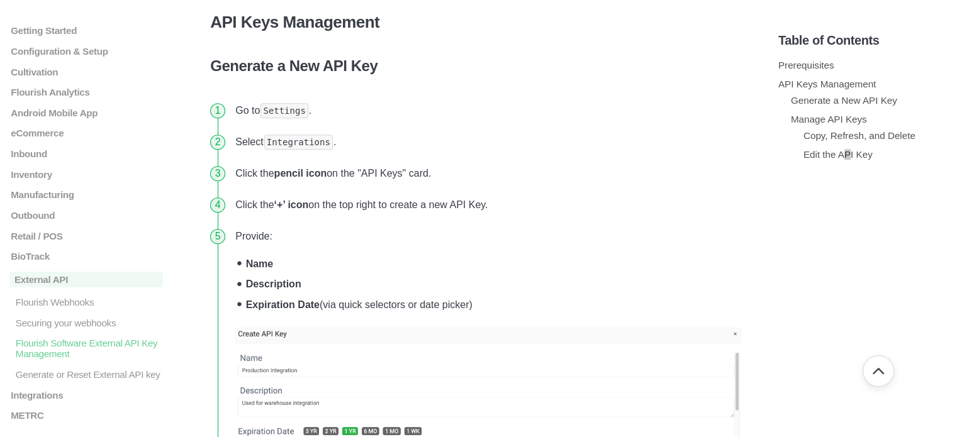
scroll to position [1132, 0]
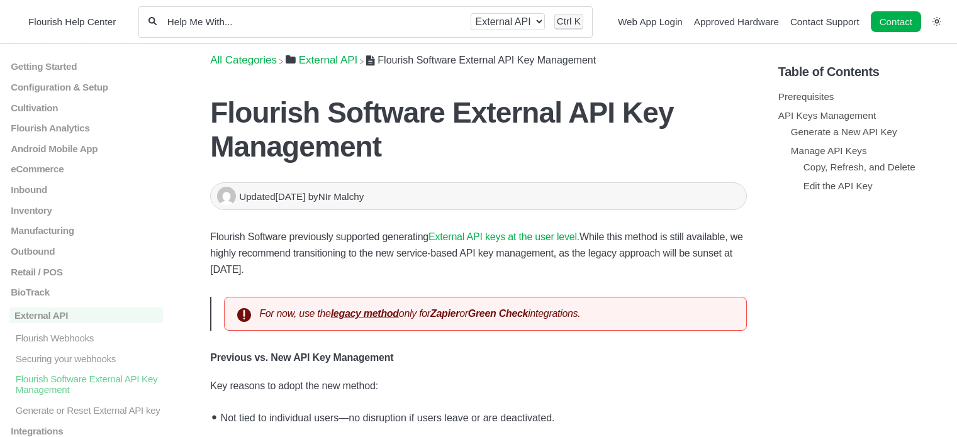
scroll to position [1132, 0]
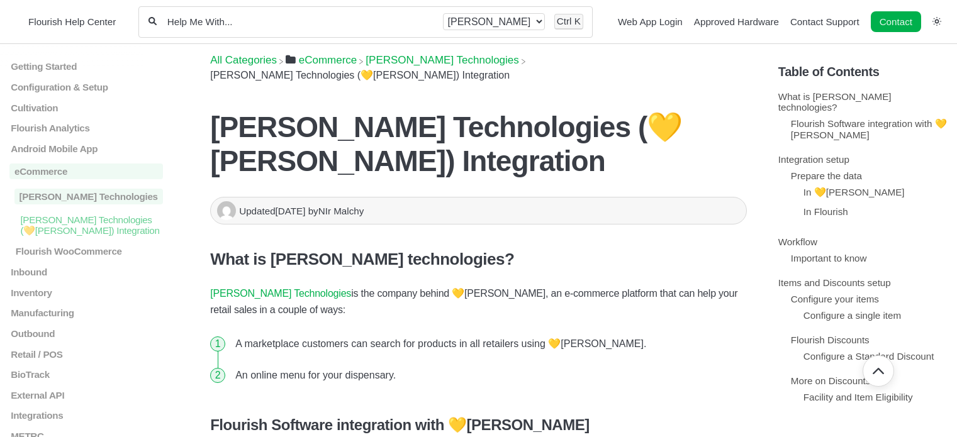
scroll to position [795, 0]
